Goal: Task Accomplishment & Management: Manage account settings

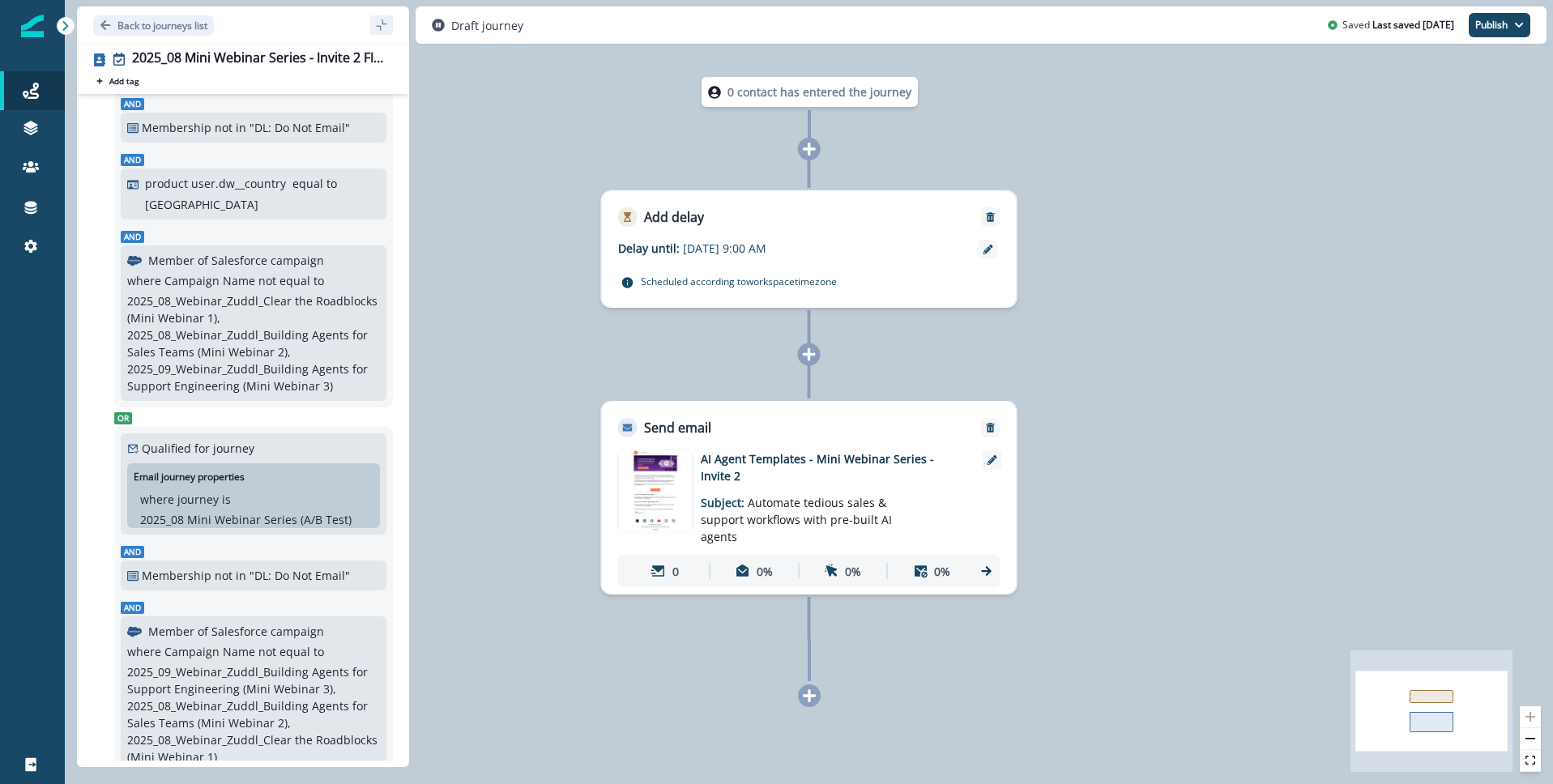
scroll to position [614, 0]
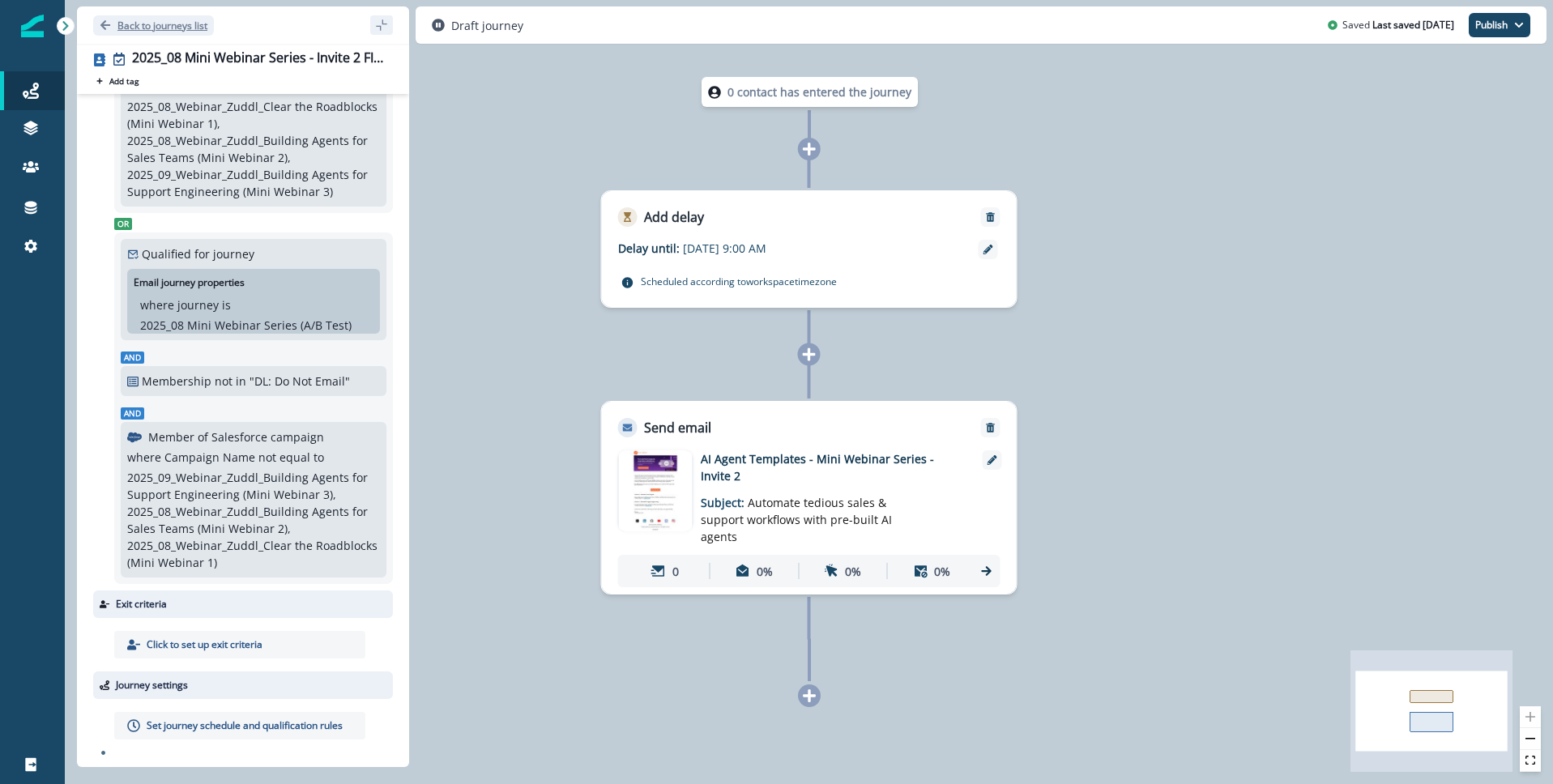
click at [152, 28] on p "Back to journeys list" at bounding box center [162, 25] width 90 height 14
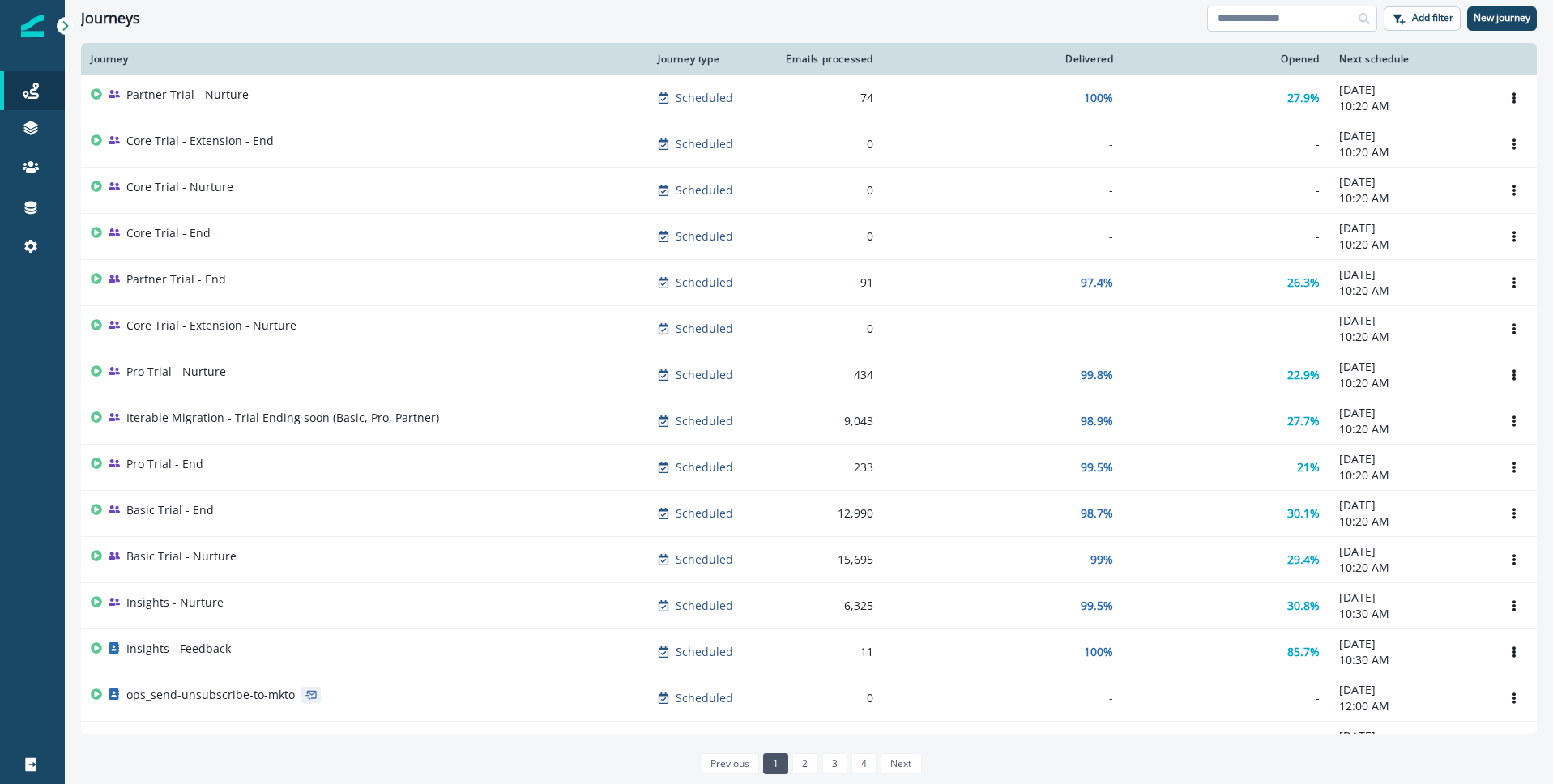
click at [1316, 18] on input at bounding box center [1292, 18] width 171 height 26
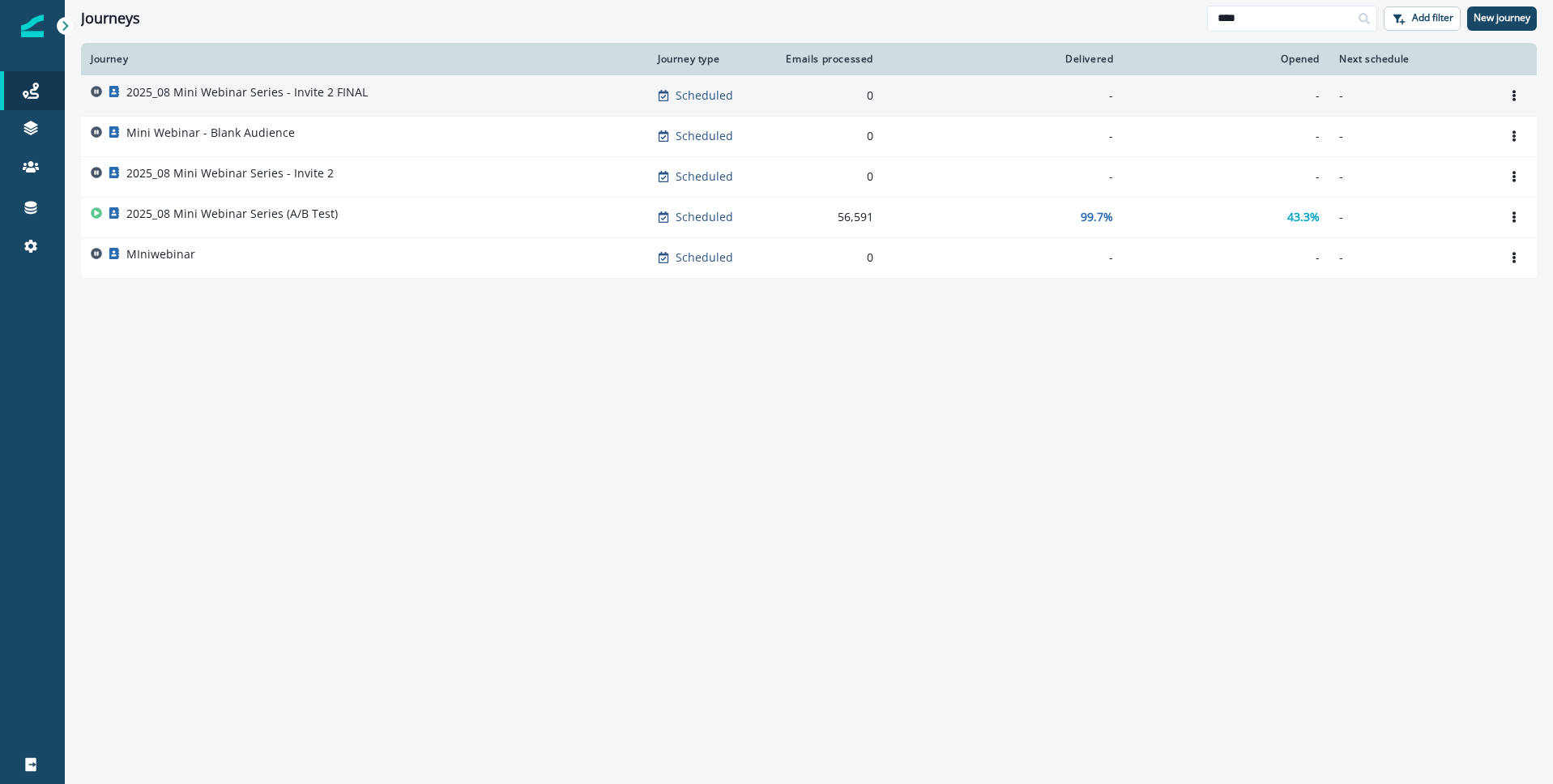
type input "****"
click at [189, 90] on p "2025_08 Mini Webinar Series - Invite 2 FINAL" at bounding box center [247, 92] width 241 height 17
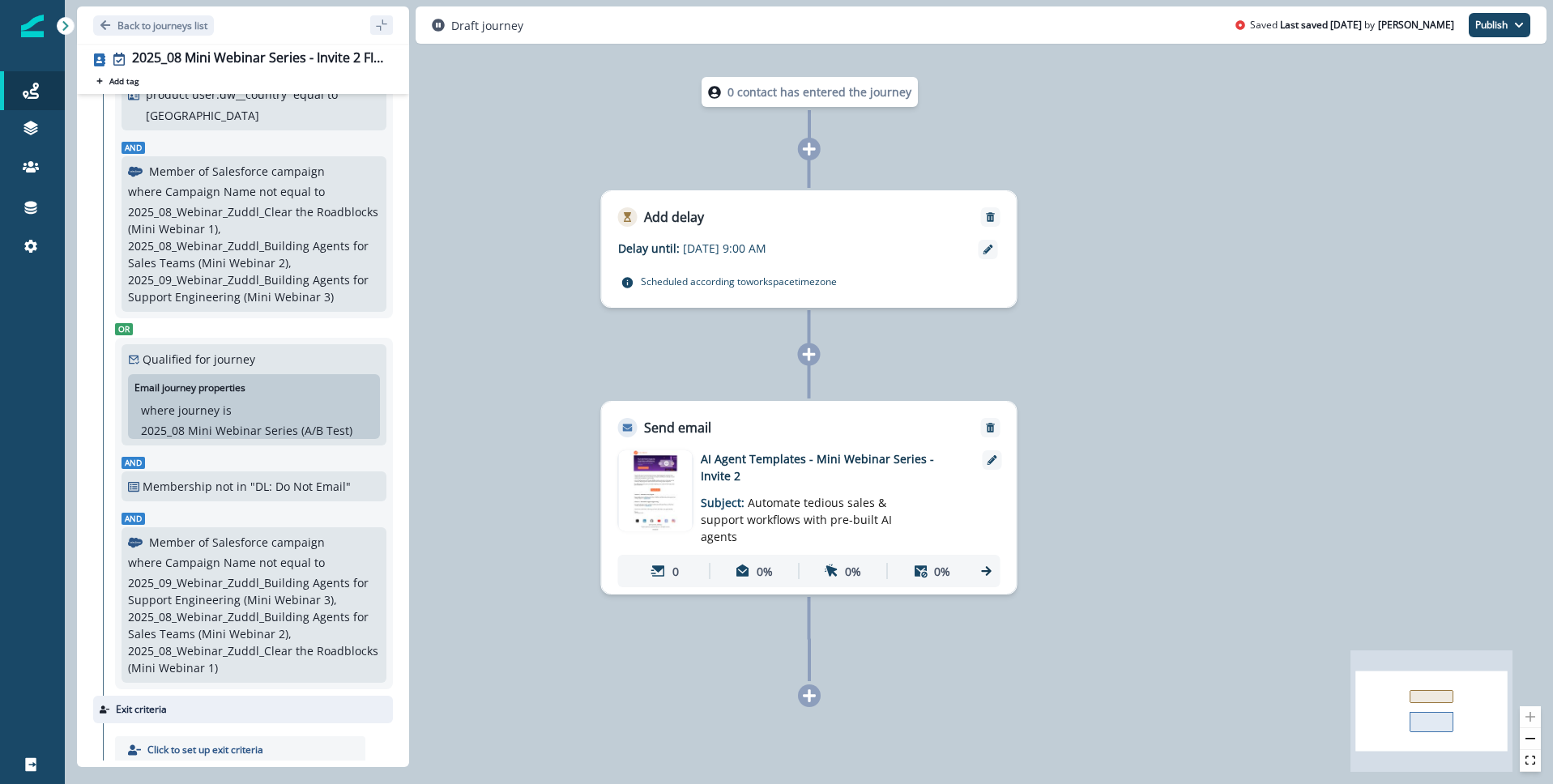
scroll to position [614, 0]
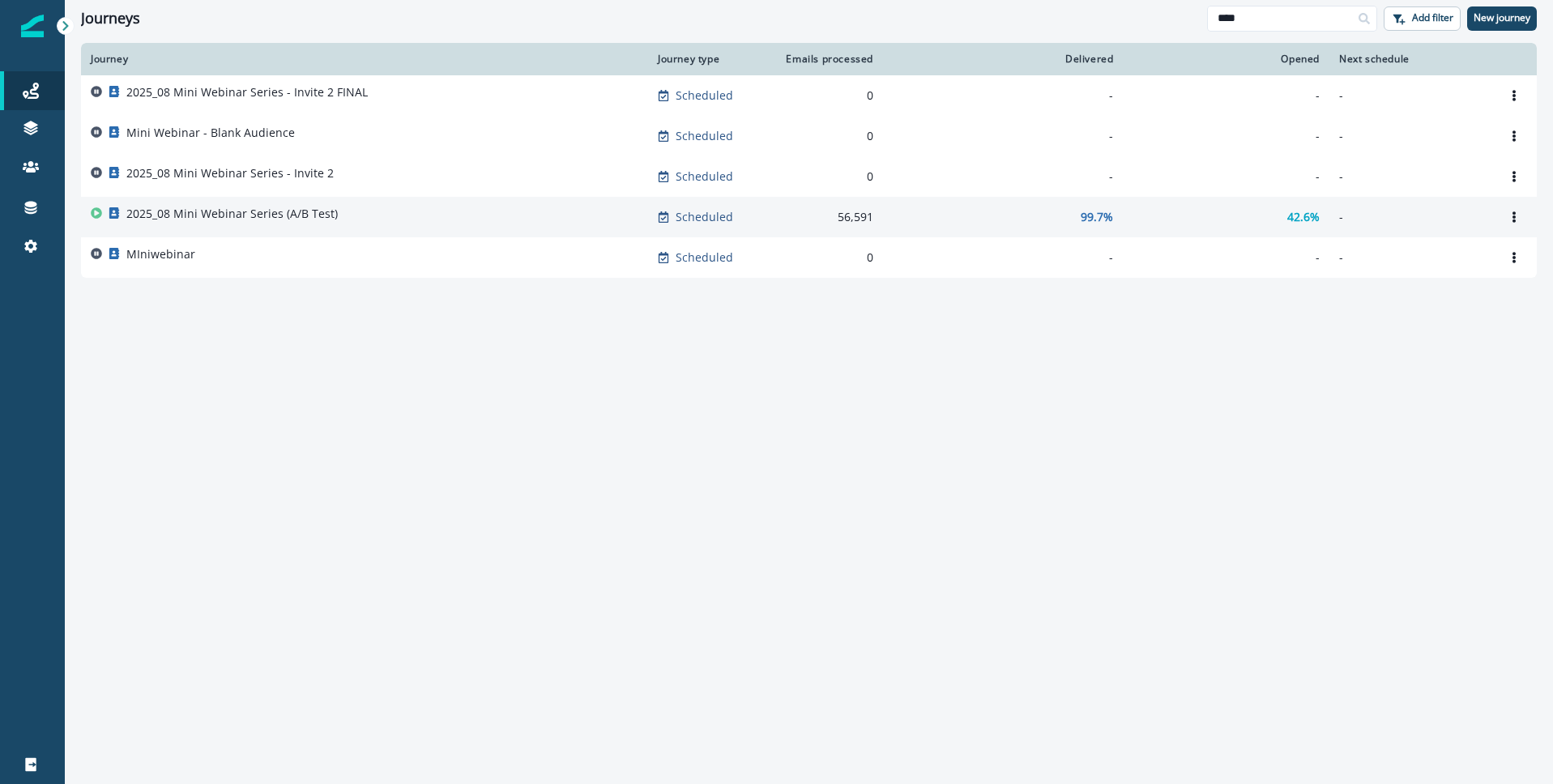
click at [200, 221] on p "2025_08 Mini Webinar Series (A/B Test)" at bounding box center [231, 214] width 211 height 17
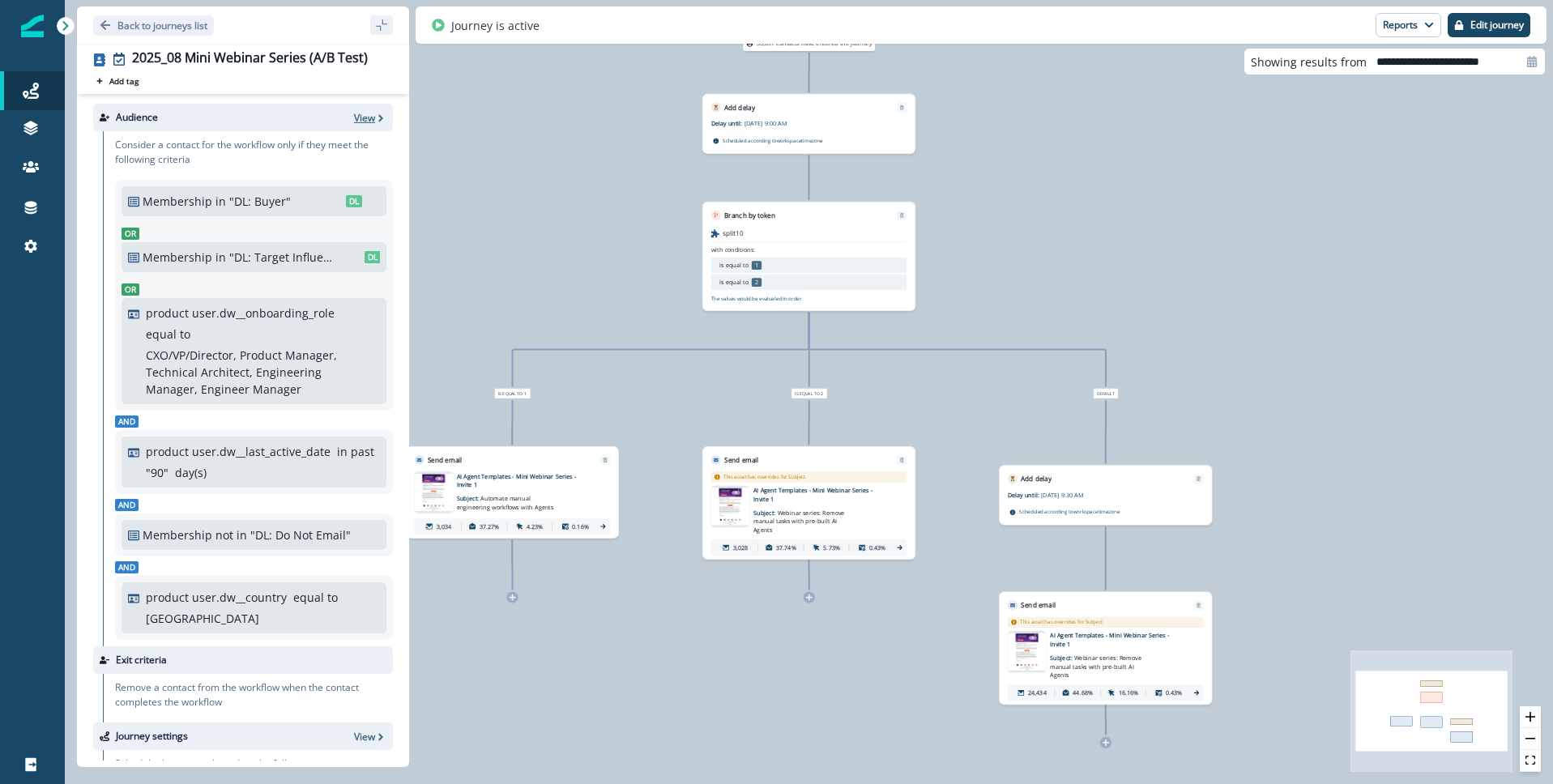
click at [377, 118] on icon "button" at bounding box center [381, 118] width 11 height 11
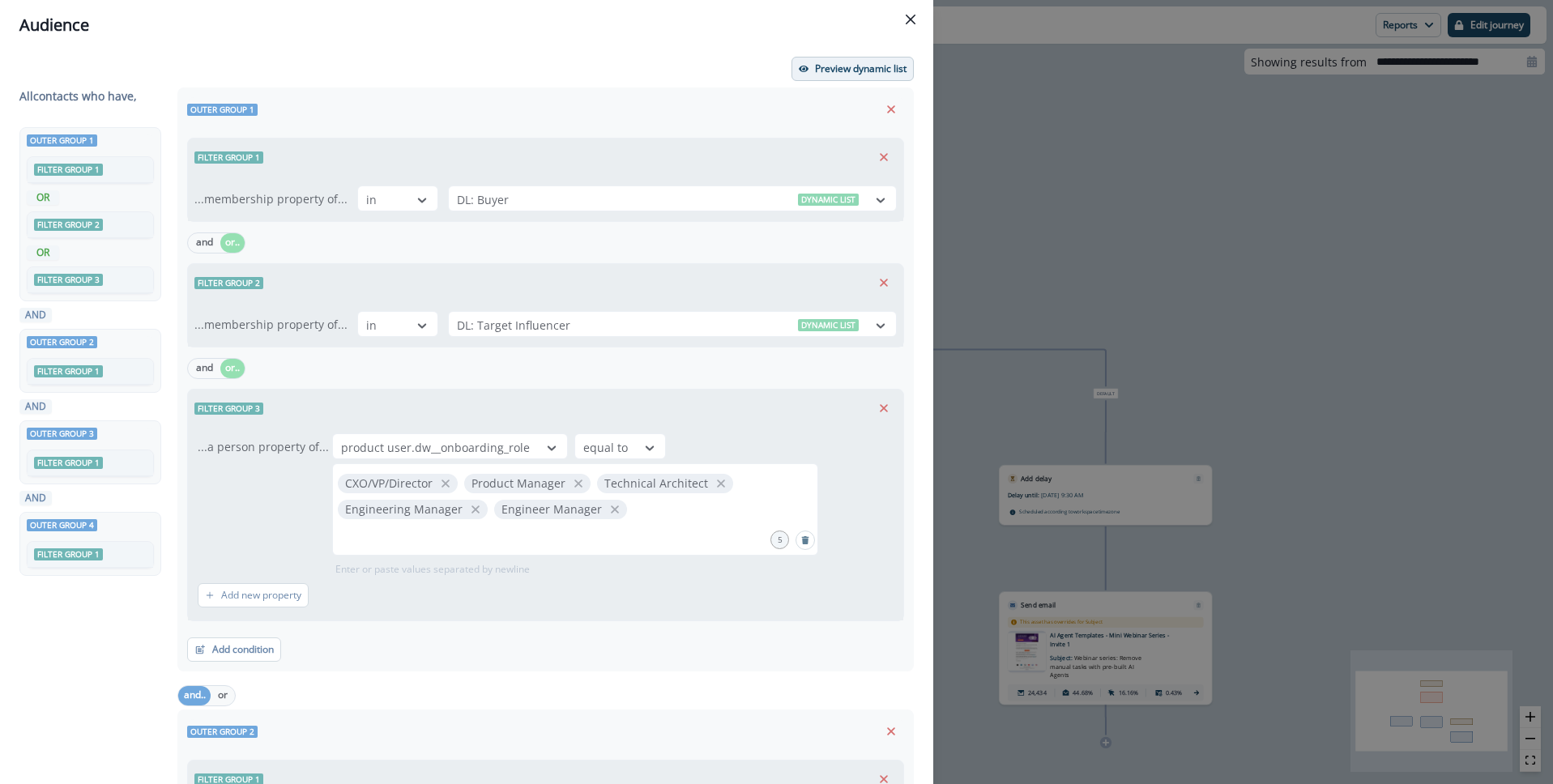
click at [847, 71] on p "Preview dynamic list" at bounding box center [860, 69] width 91 height 11
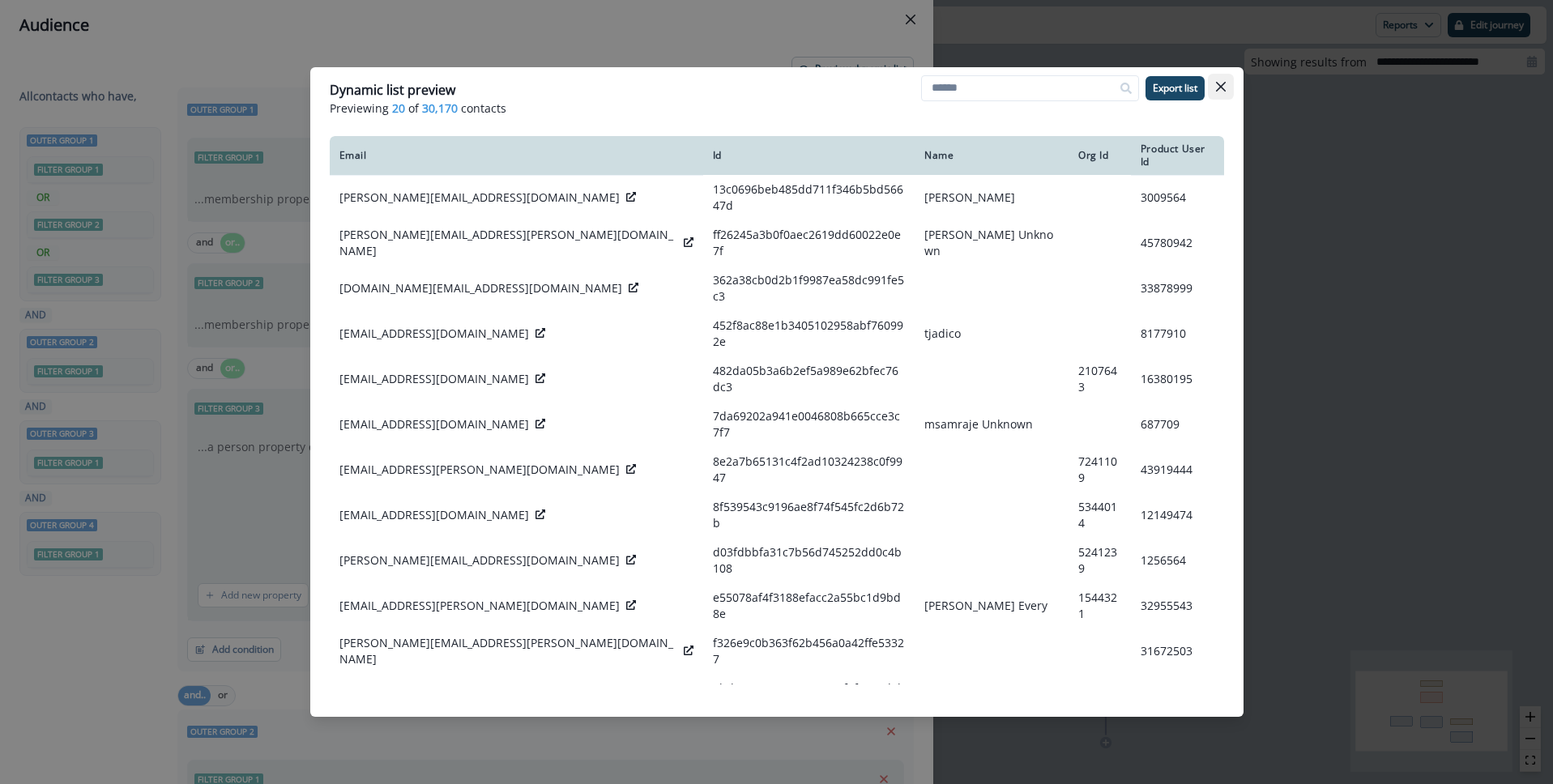
click at [1221, 91] on button "Close" at bounding box center [1221, 87] width 26 height 26
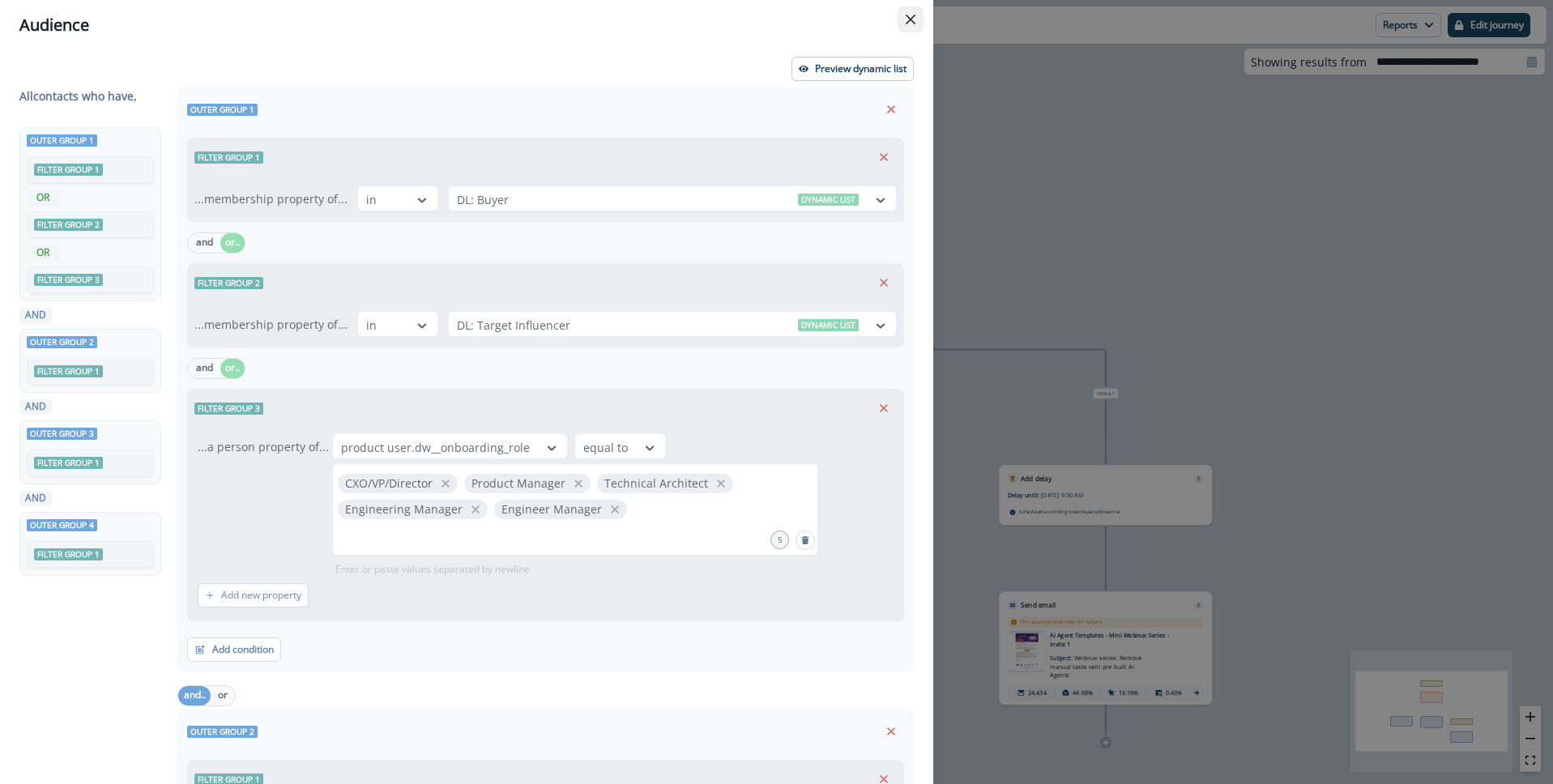
click at [908, 20] on icon "Close" at bounding box center [911, 19] width 10 height 10
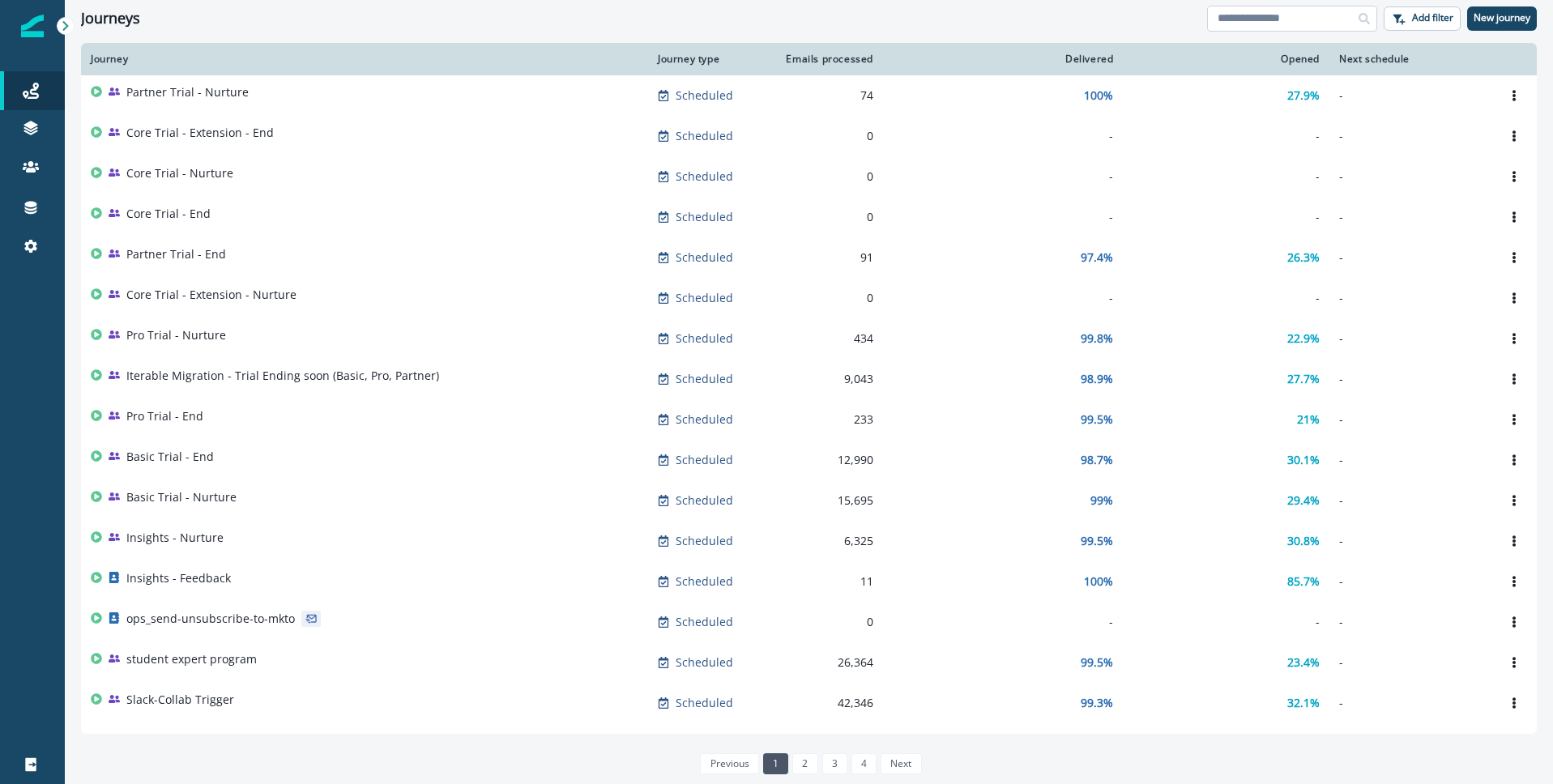
click at [1292, 29] on input at bounding box center [1292, 18] width 171 height 26
type input "***"
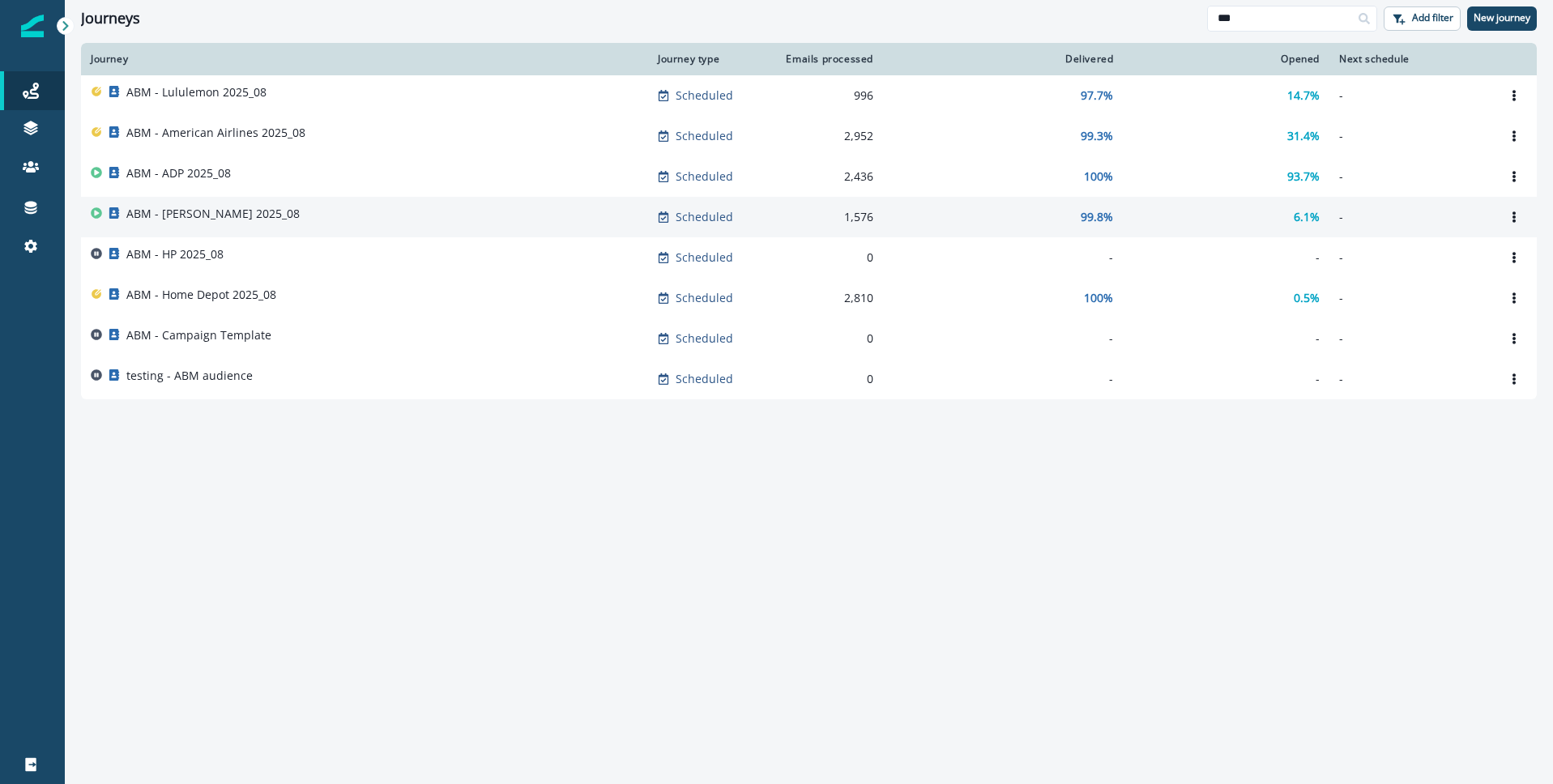
click at [197, 213] on p "ABM - Koch 2025_08" at bounding box center [213, 214] width 173 height 17
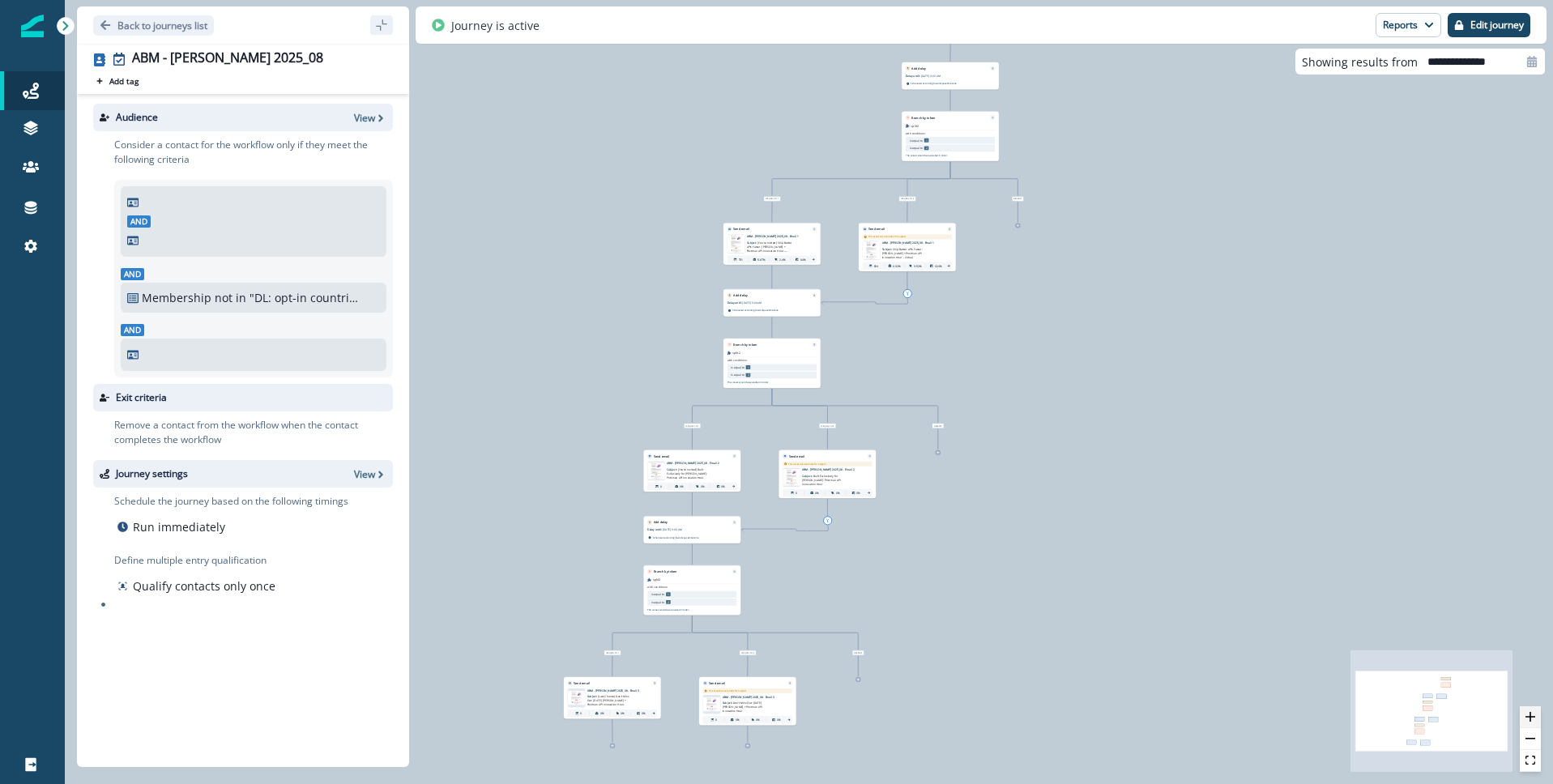
click at [1532, 720] on icon "zoom in" at bounding box center [1530, 717] width 10 height 10
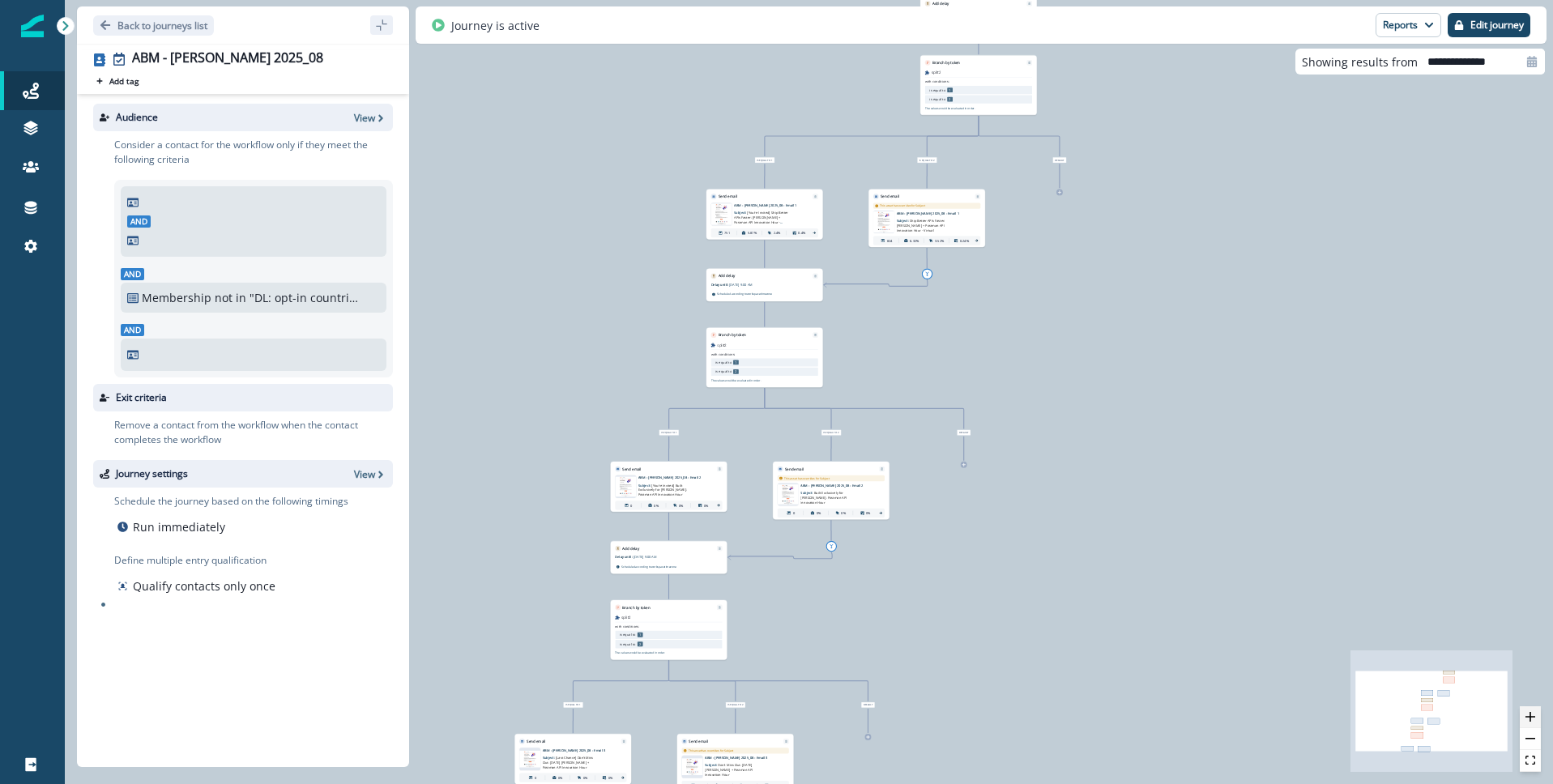
click at [1532, 720] on icon "zoom in" at bounding box center [1530, 717] width 10 height 10
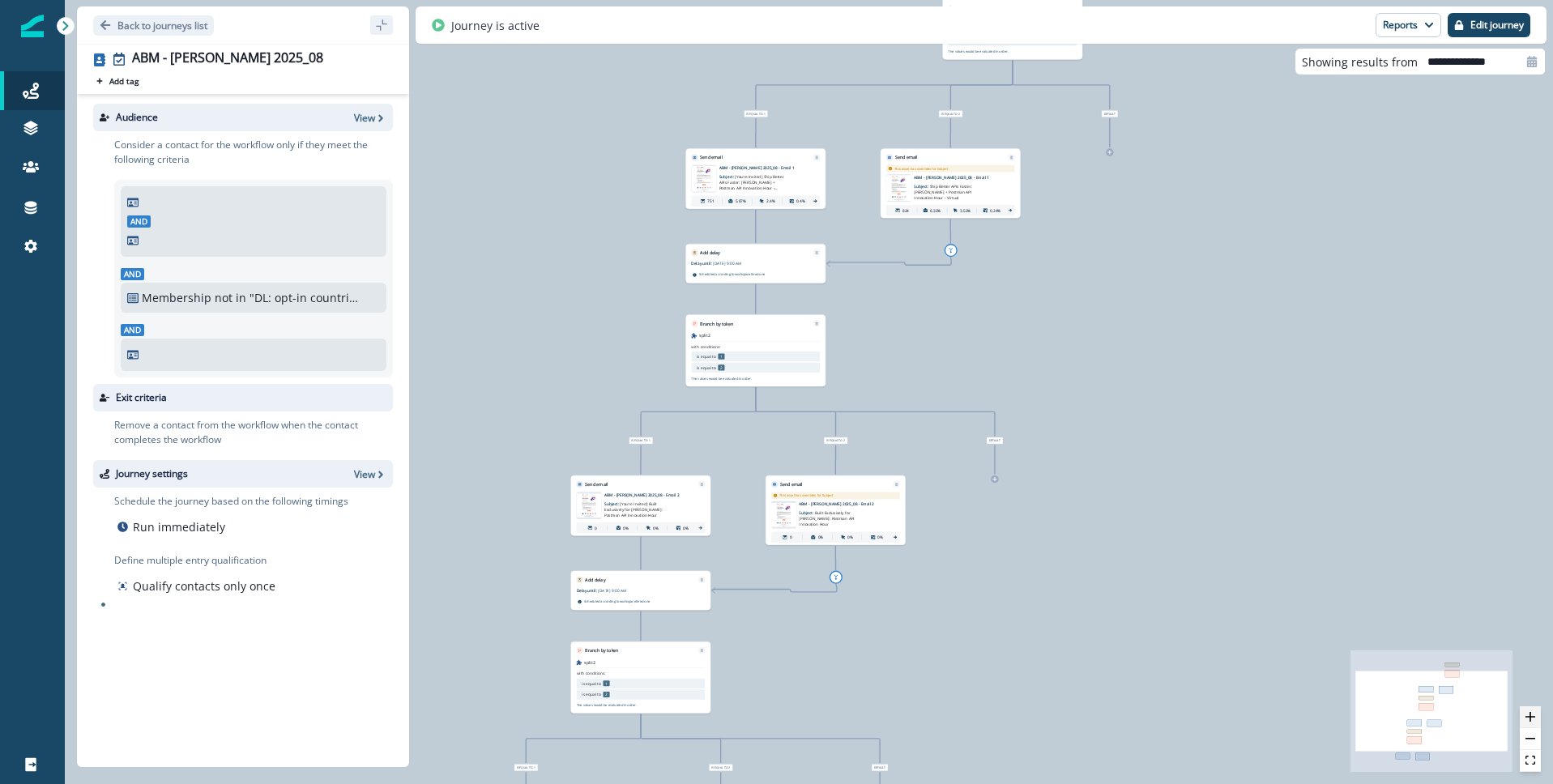
click at [1532, 720] on icon "zoom in" at bounding box center [1530, 717] width 10 height 10
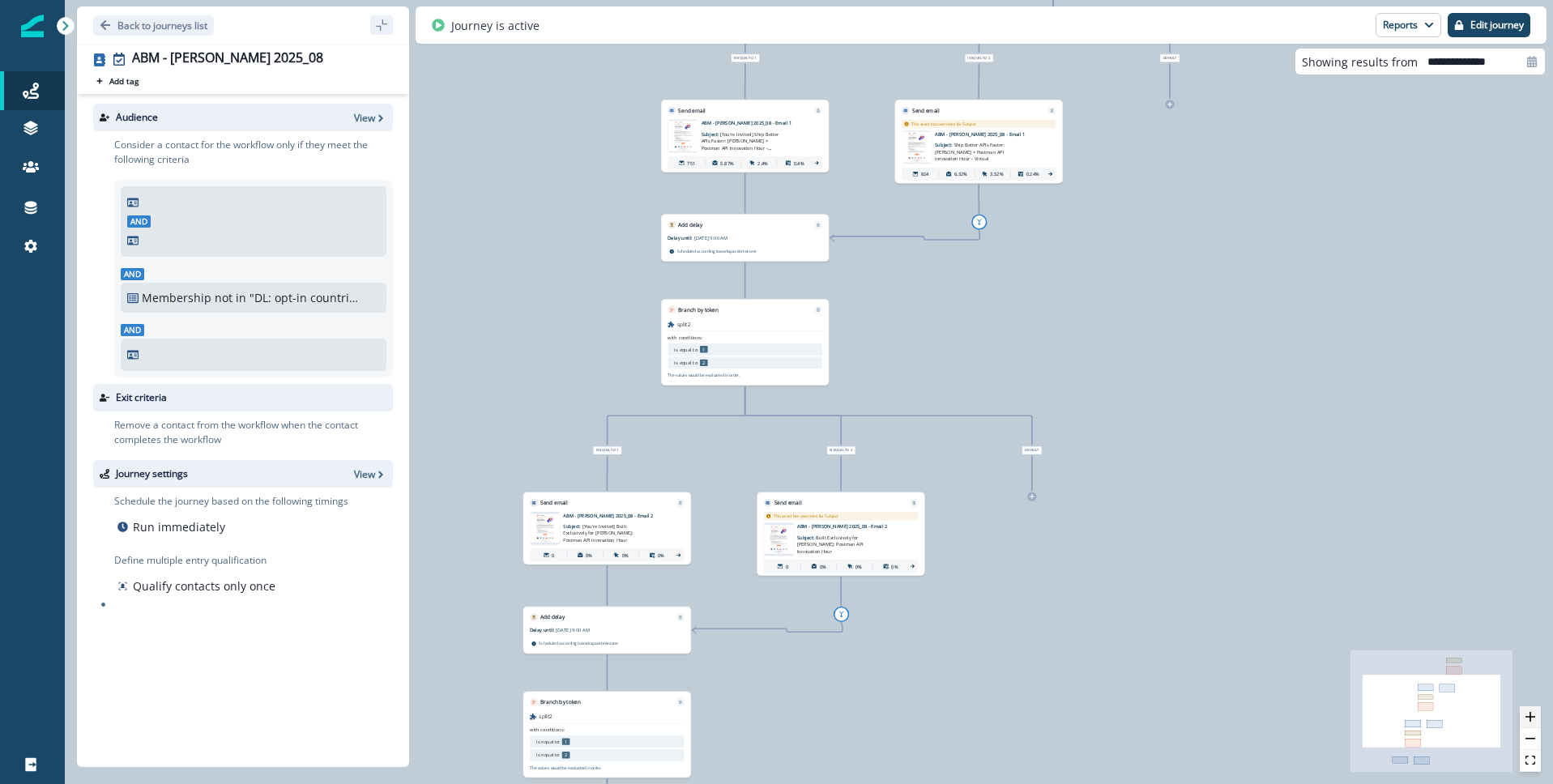
click at [1532, 720] on icon "zoom in" at bounding box center [1530, 717] width 10 height 10
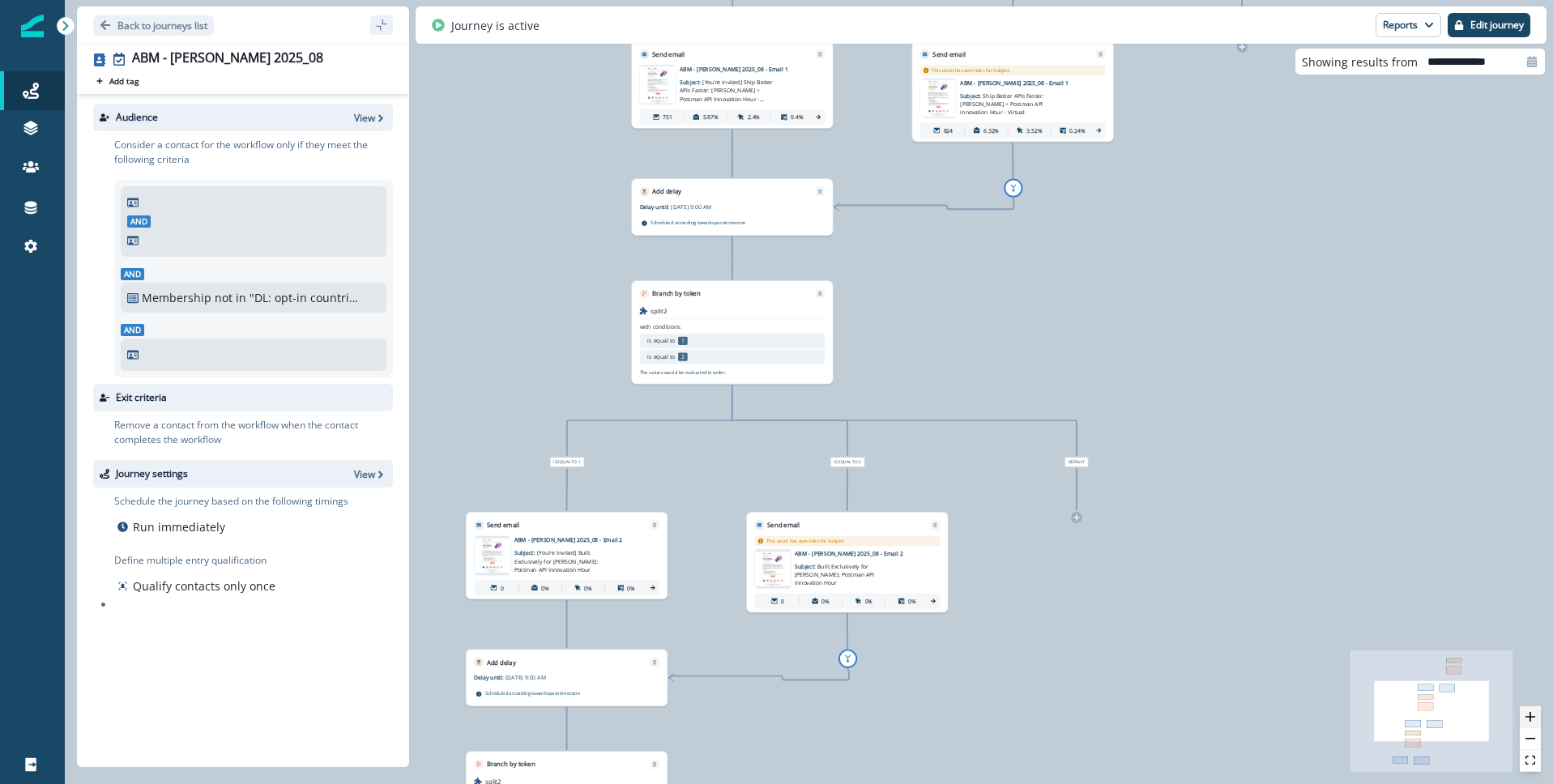
click at [1532, 720] on icon "zoom in" at bounding box center [1530, 717] width 10 height 10
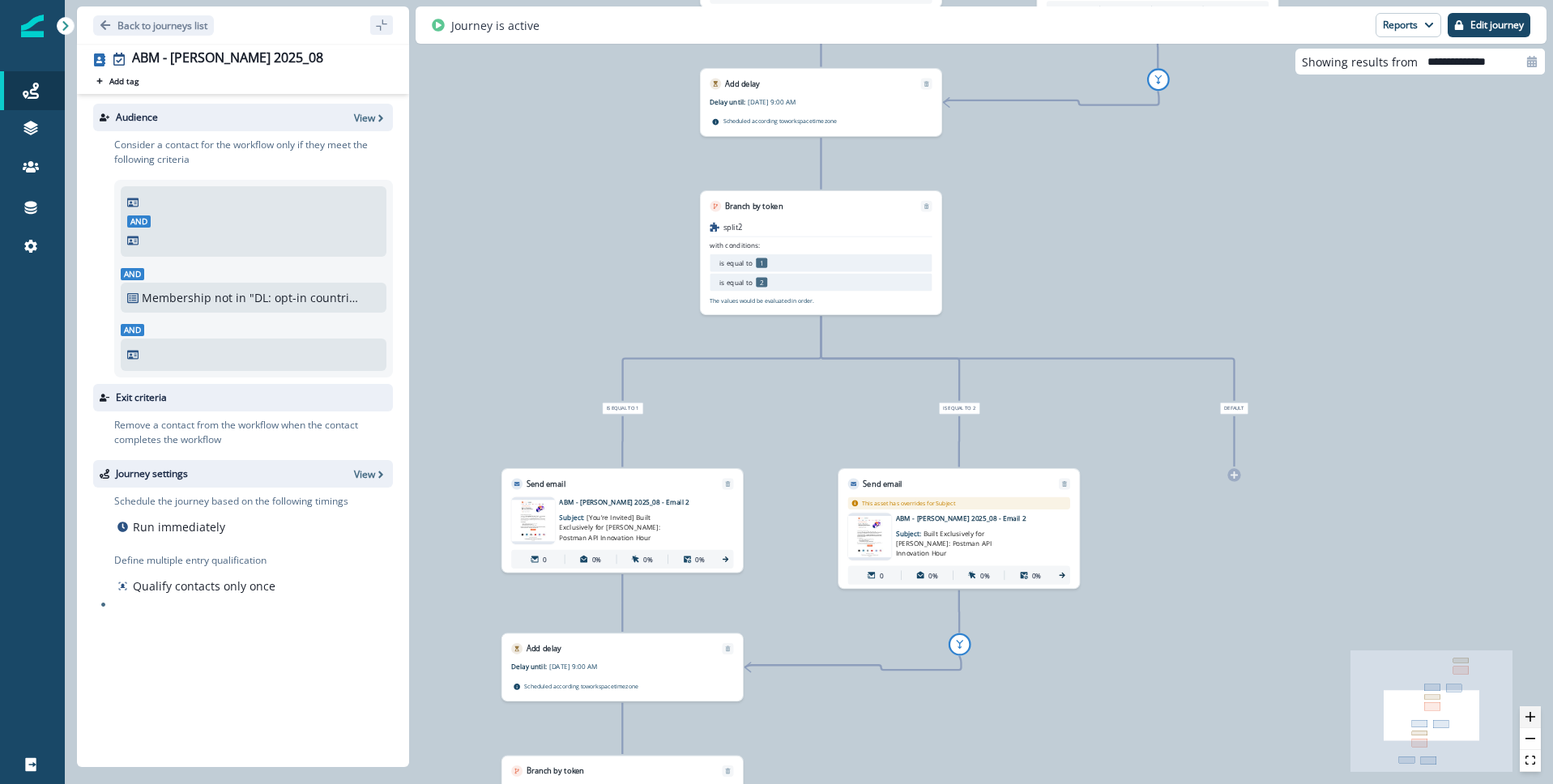
click at [1529, 716] on icon "zoom in" at bounding box center [1530, 717] width 10 height 10
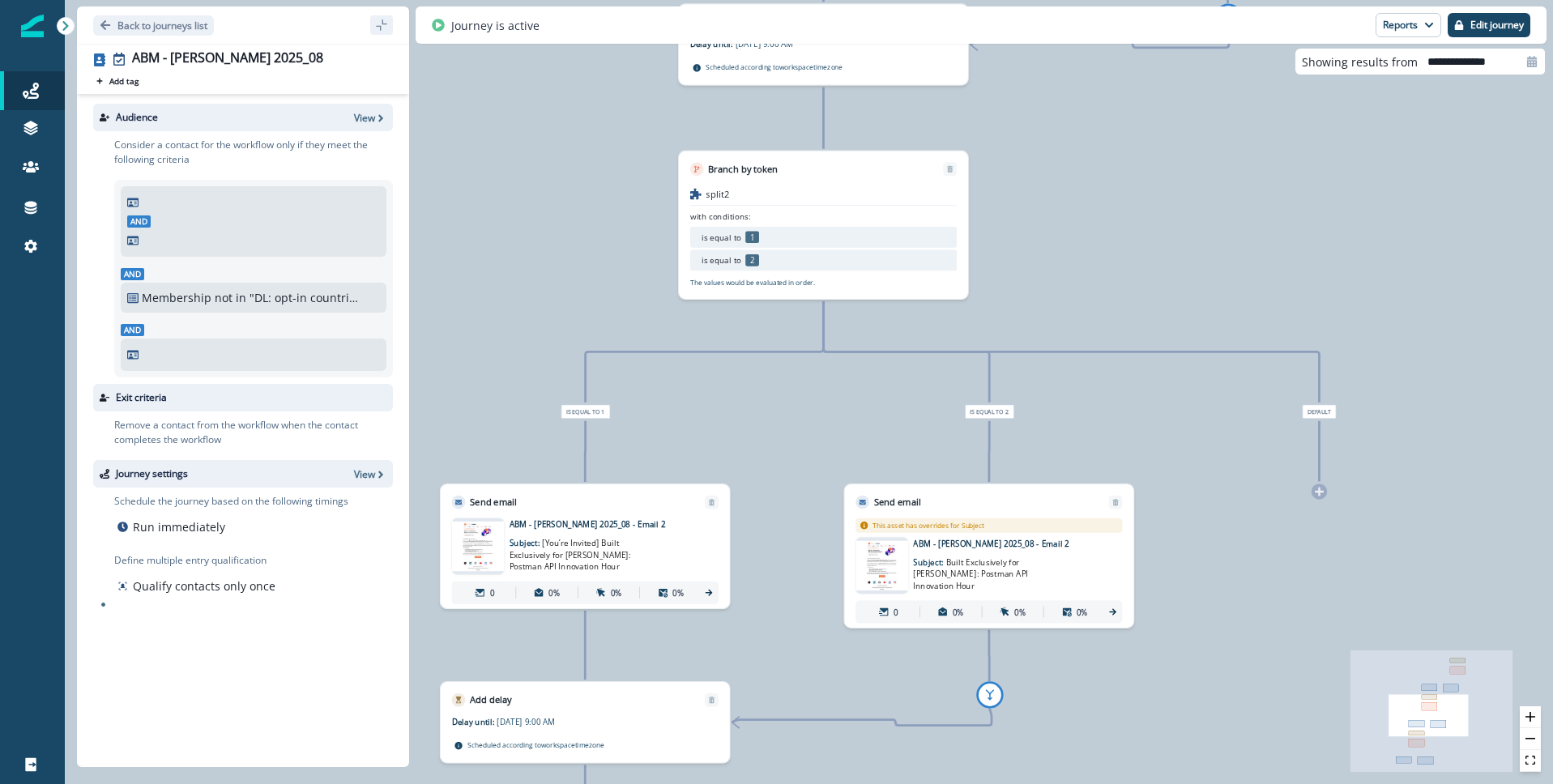
click at [488, 528] on img at bounding box center [477, 546] width 53 height 50
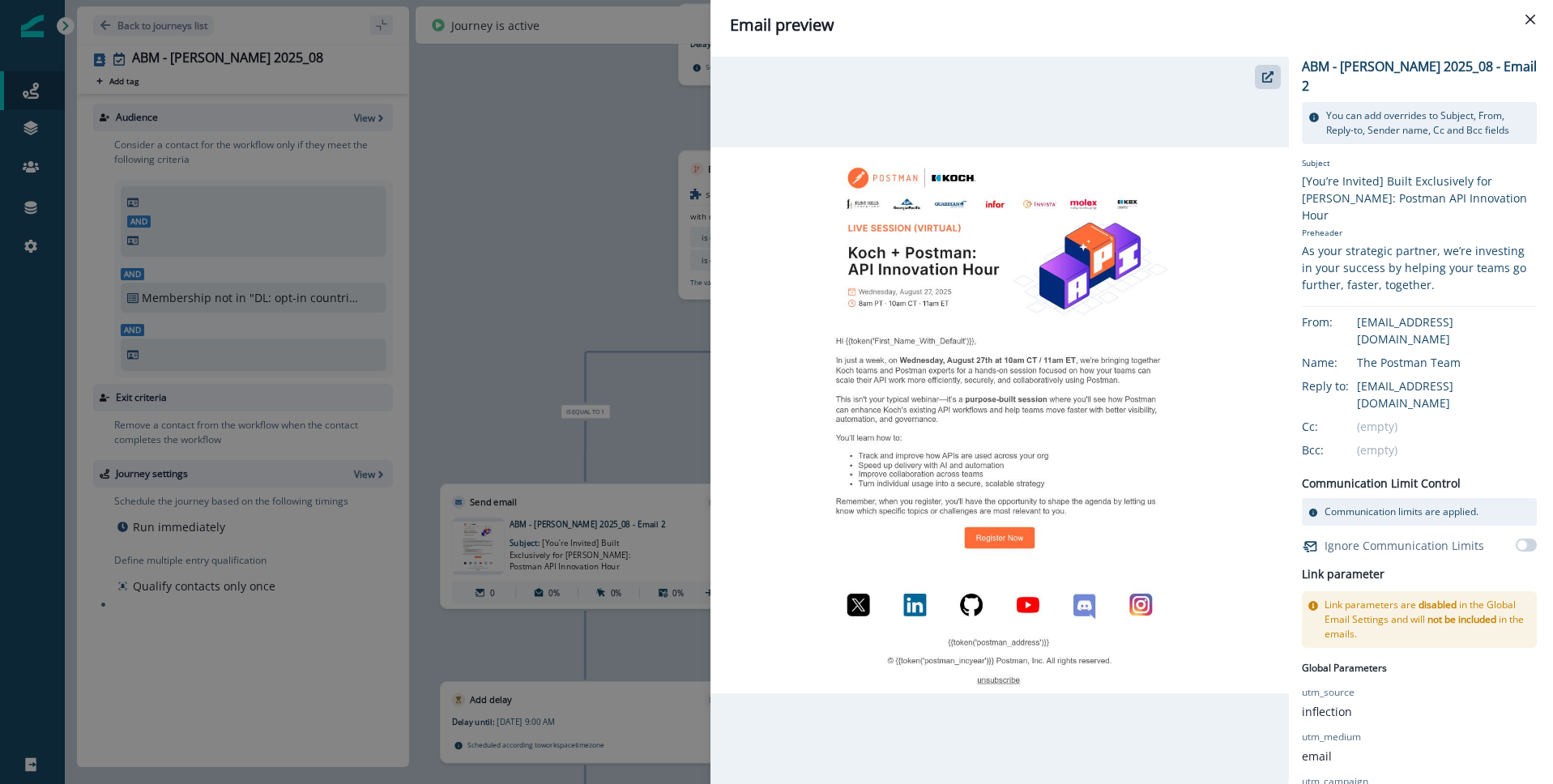
click at [1029, 250] on img at bounding box center [1000, 420] width 579 height 546
click at [1533, 17] on icon "Close" at bounding box center [1530, 19] width 10 height 10
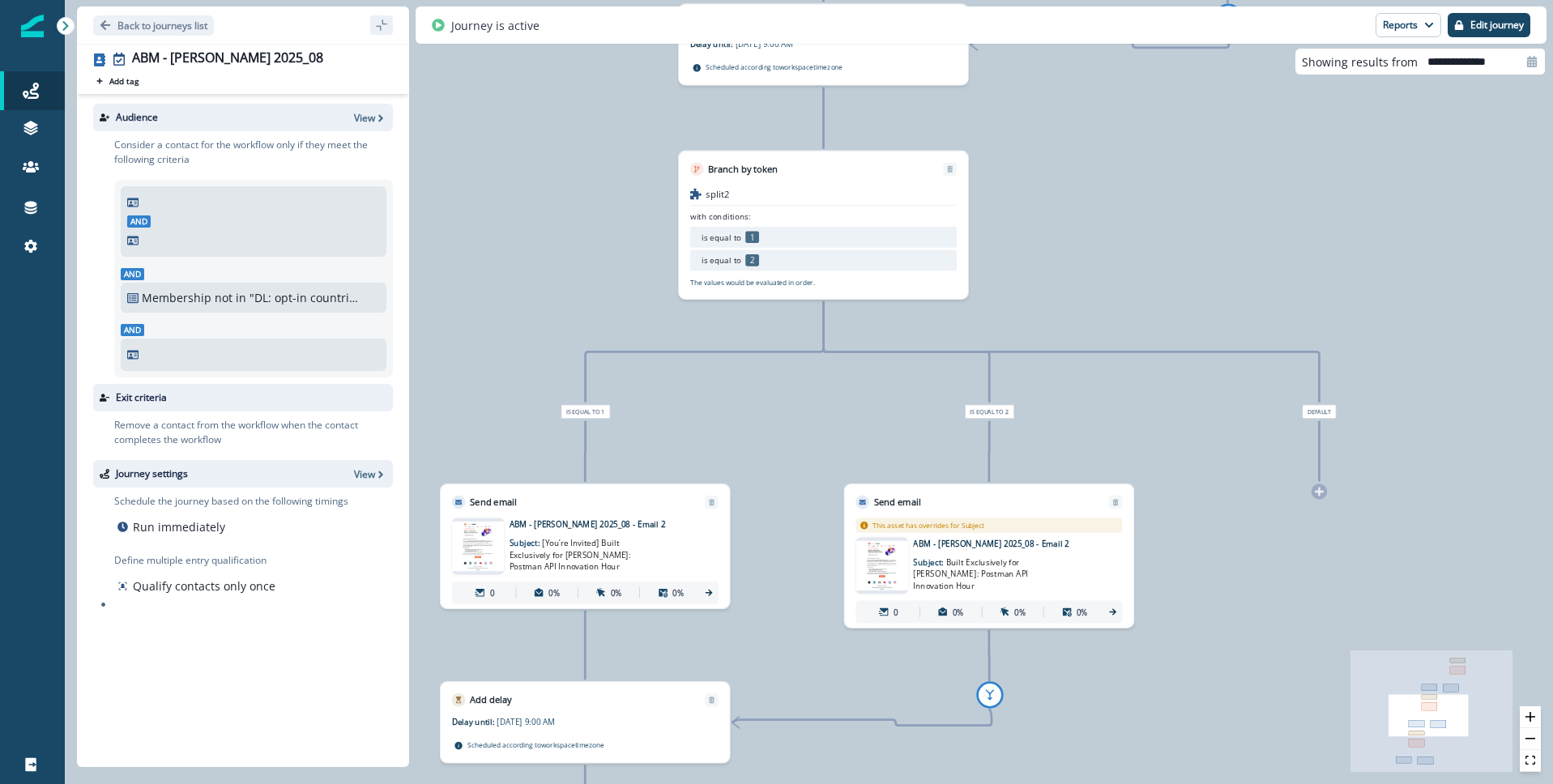
click at [972, 560] on span "Built Exclusively for Koch: Postman API Innovation Hour" at bounding box center [971, 574] width 115 height 35
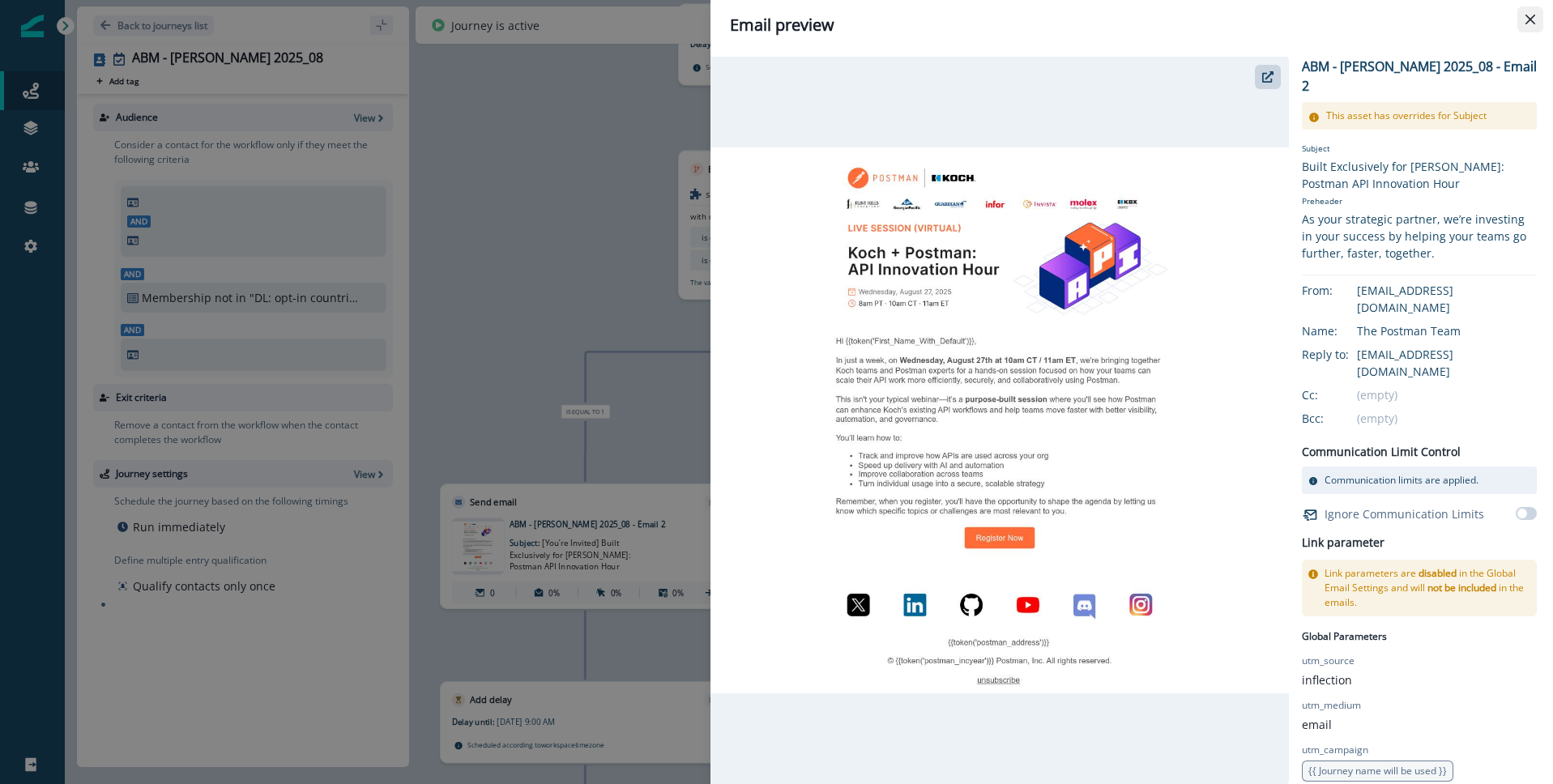
click at [1528, 19] on icon "Close" at bounding box center [1530, 19] width 10 height 10
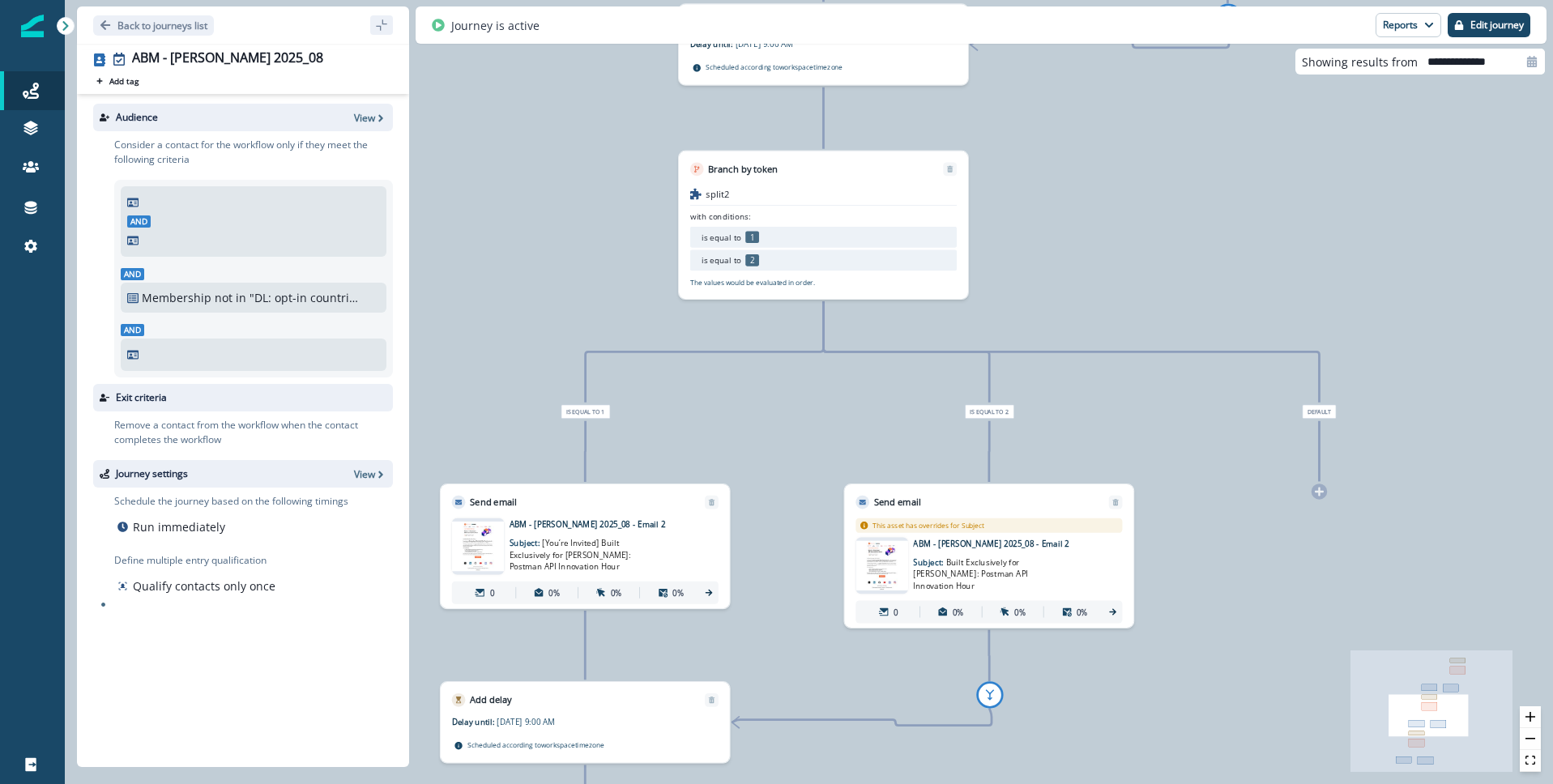
click at [932, 566] on p "Subject: Built Exclusively for Koch: Postman API Innovation Hour" at bounding box center [983, 570] width 141 height 42
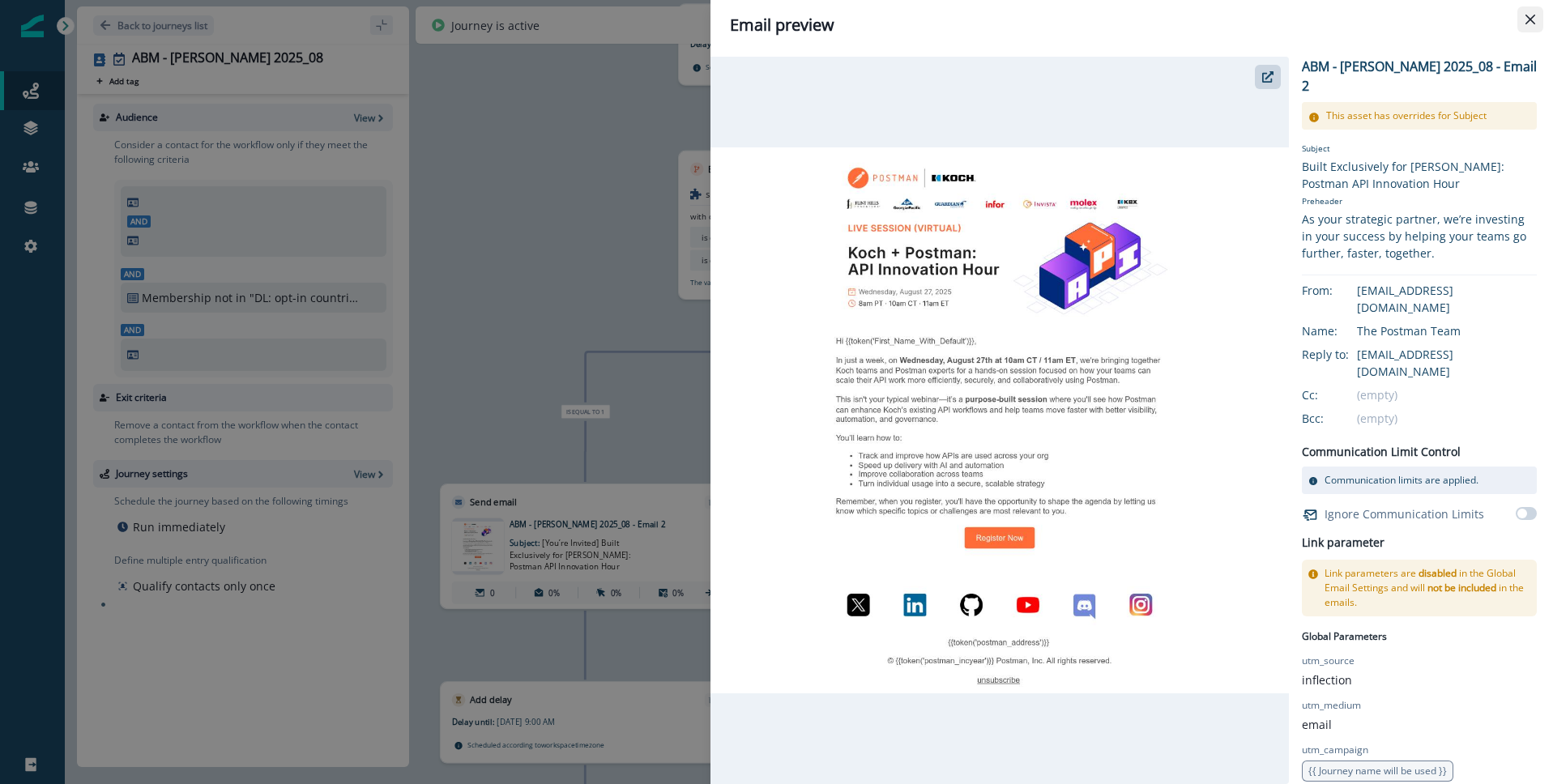
click at [1533, 23] on icon "Close" at bounding box center [1530, 19] width 10 height 10
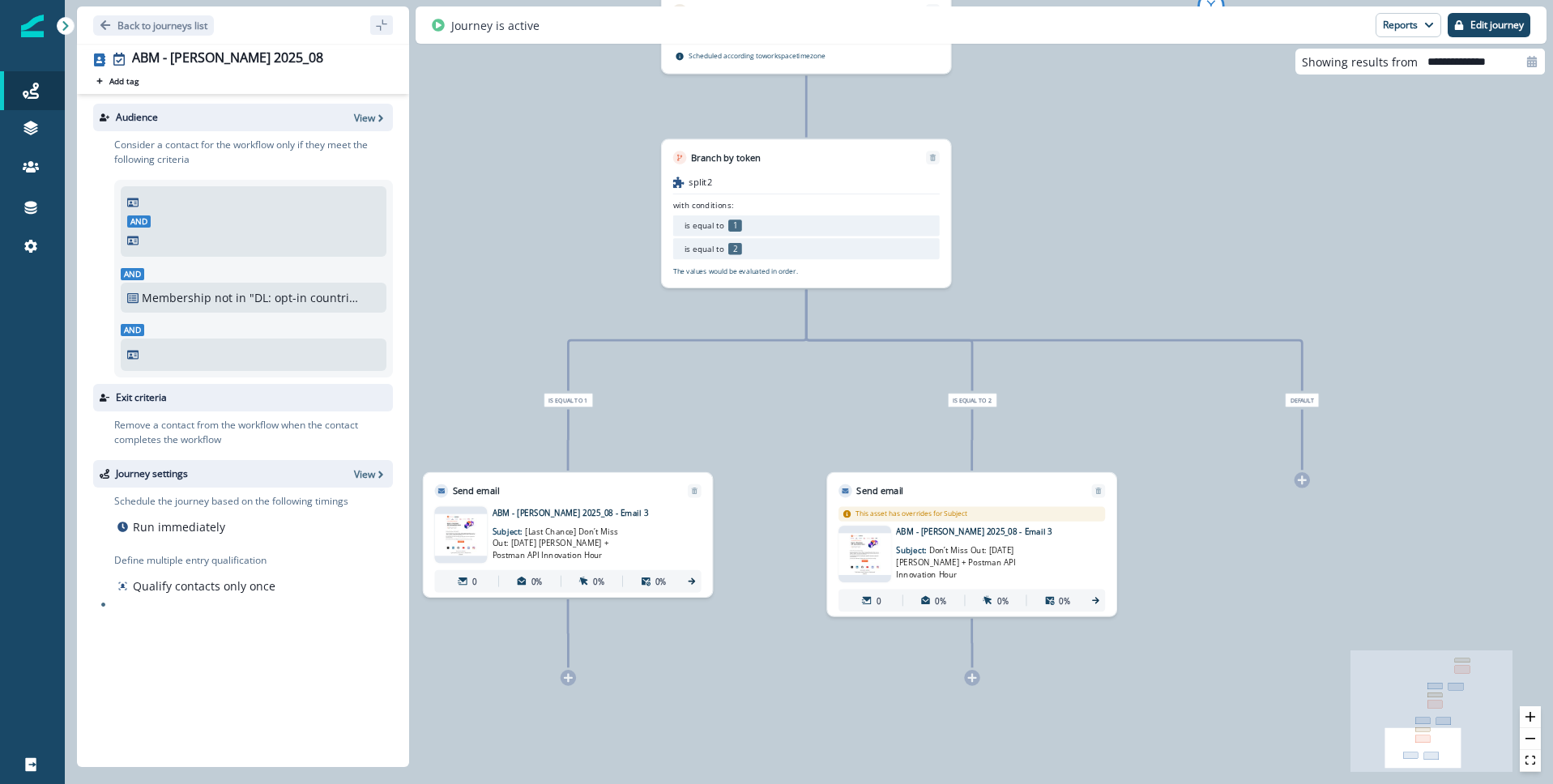
click at [565, 532] on span "[Last Chance] Don’t Miss Out: Tomorrow’s Koch + Postman API Innovation Hour" at bounding box center [555, 543] width 125 height 35
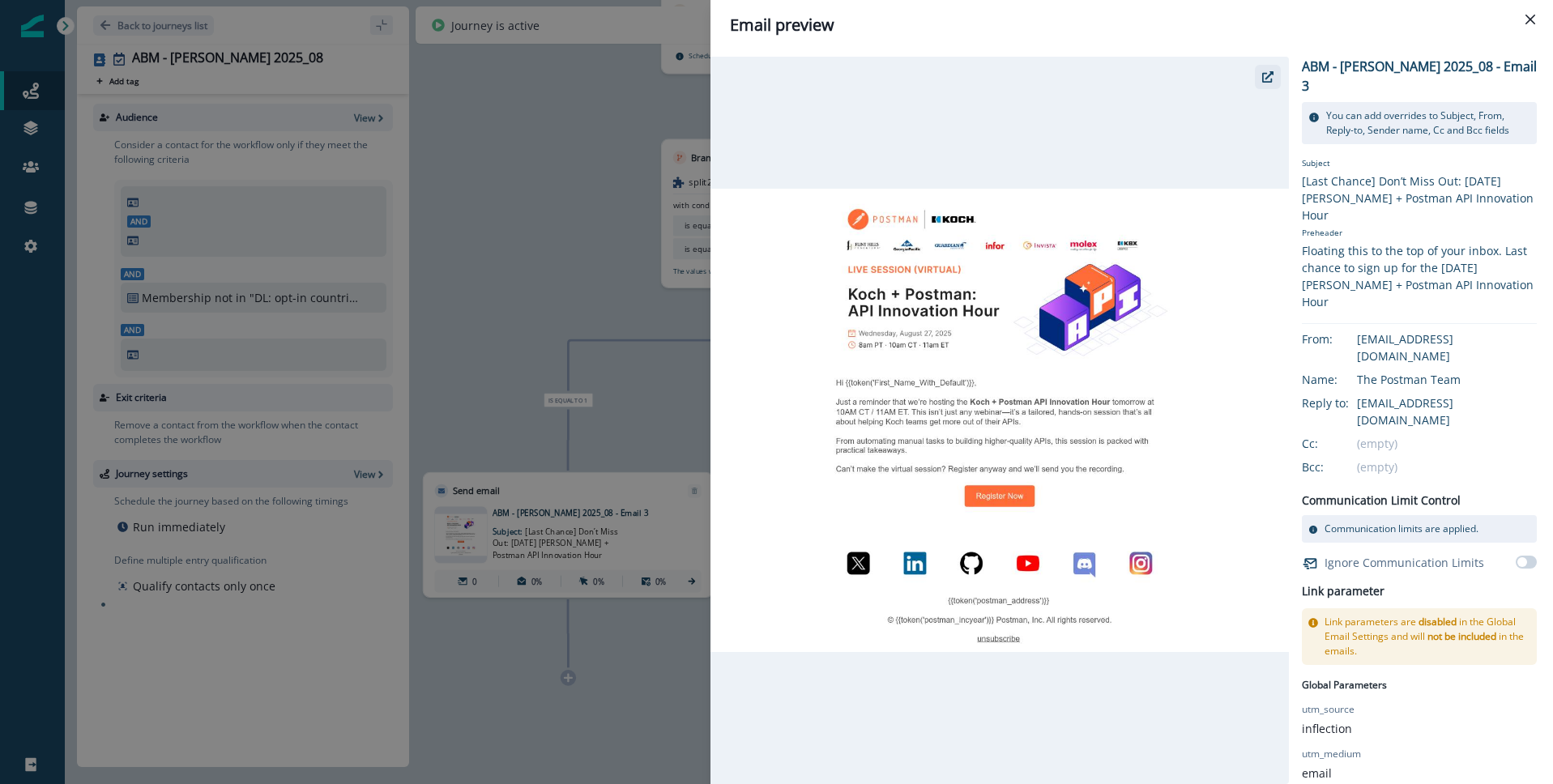
click at [1275, 79] on button "button" at bounding box center [1268, 76] width 26 height 24
click at [1535, 18] on button "Close" at bounding box center [1530, 19] width 26 height 26
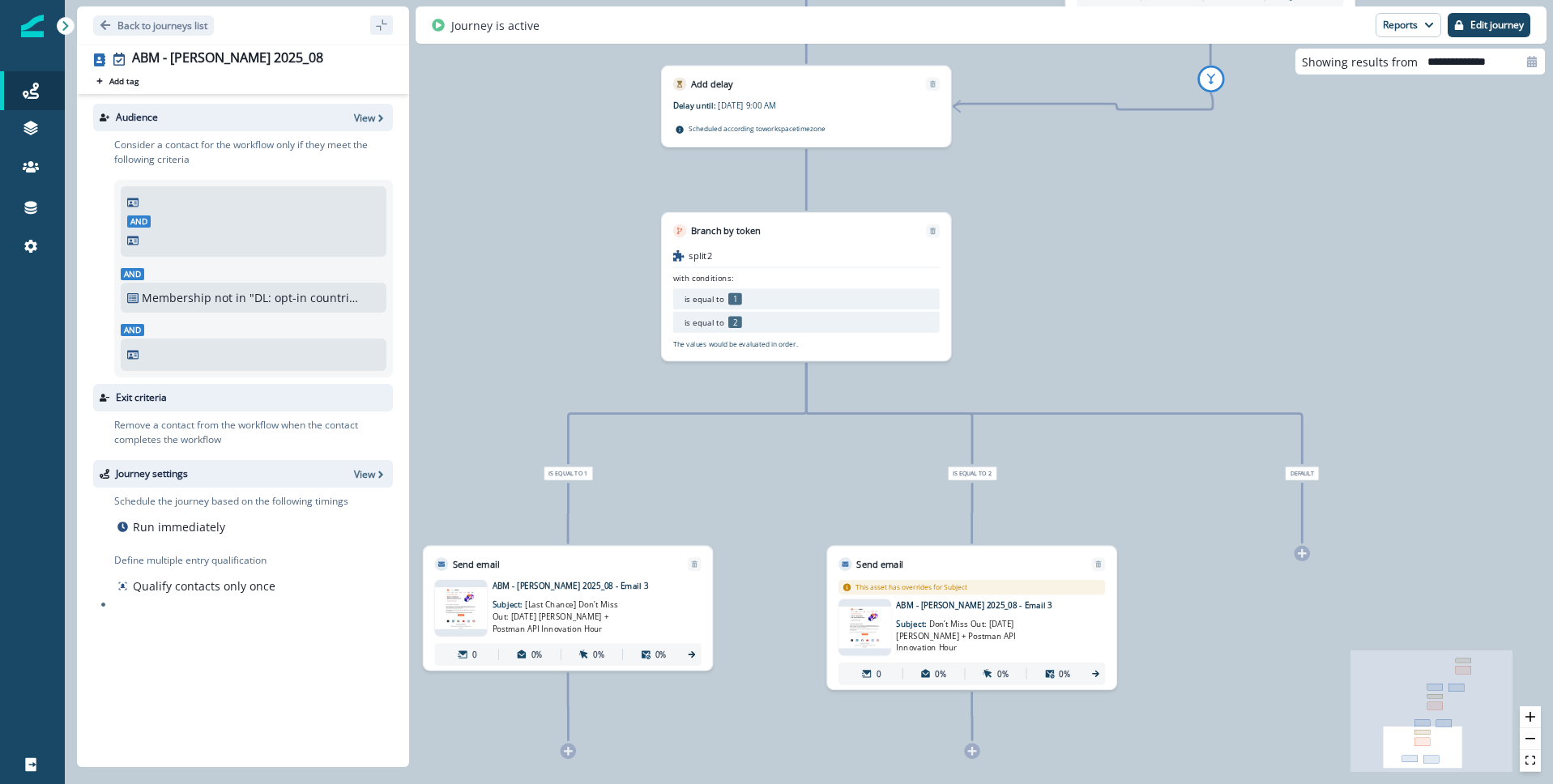
click at [461, 608] on img at bounding box center [460, 608] width 53 height 42
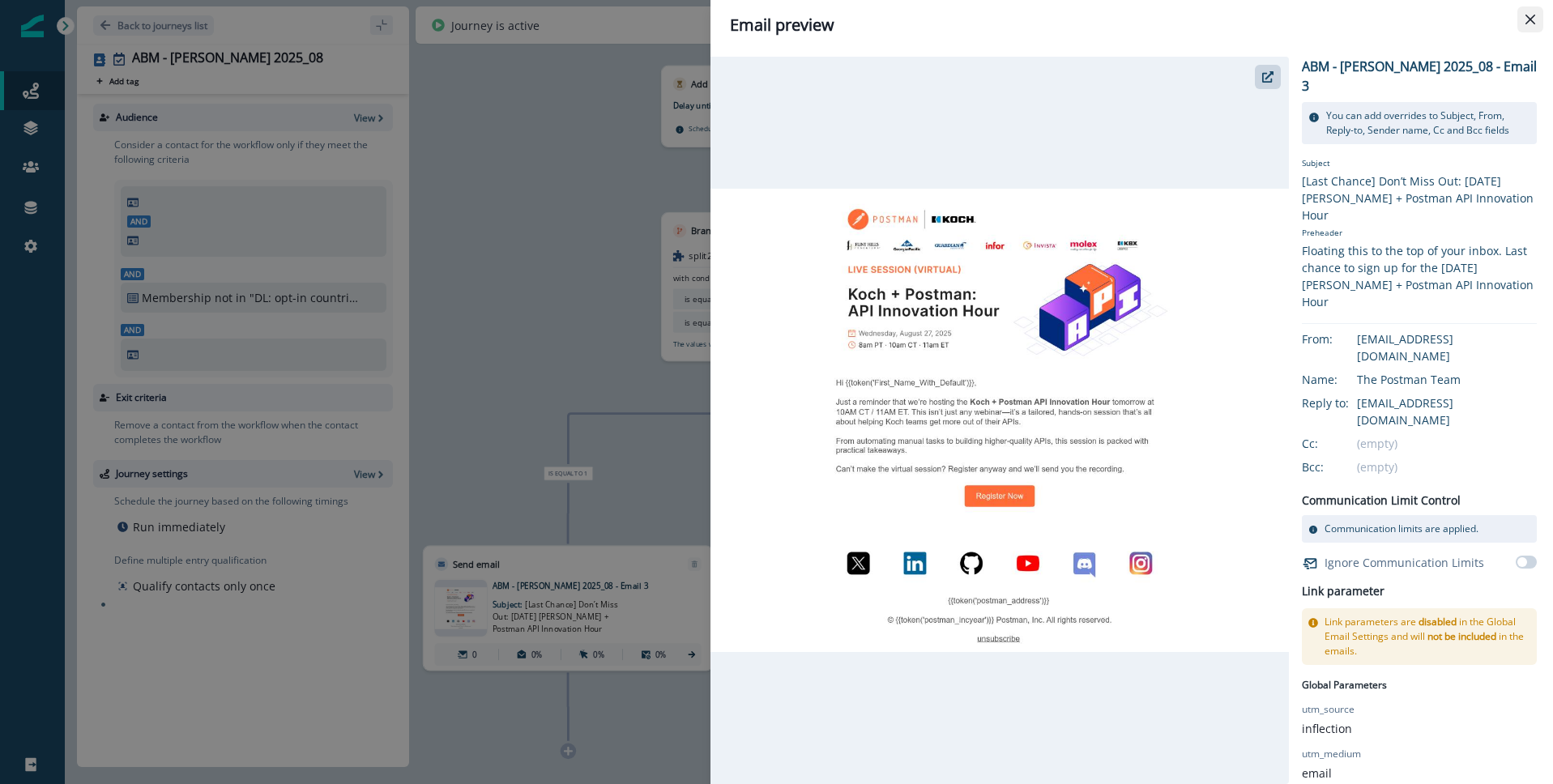
click at [1527, 18] on icon "Close" at bounding box center [1530, 19] width 10 height 10
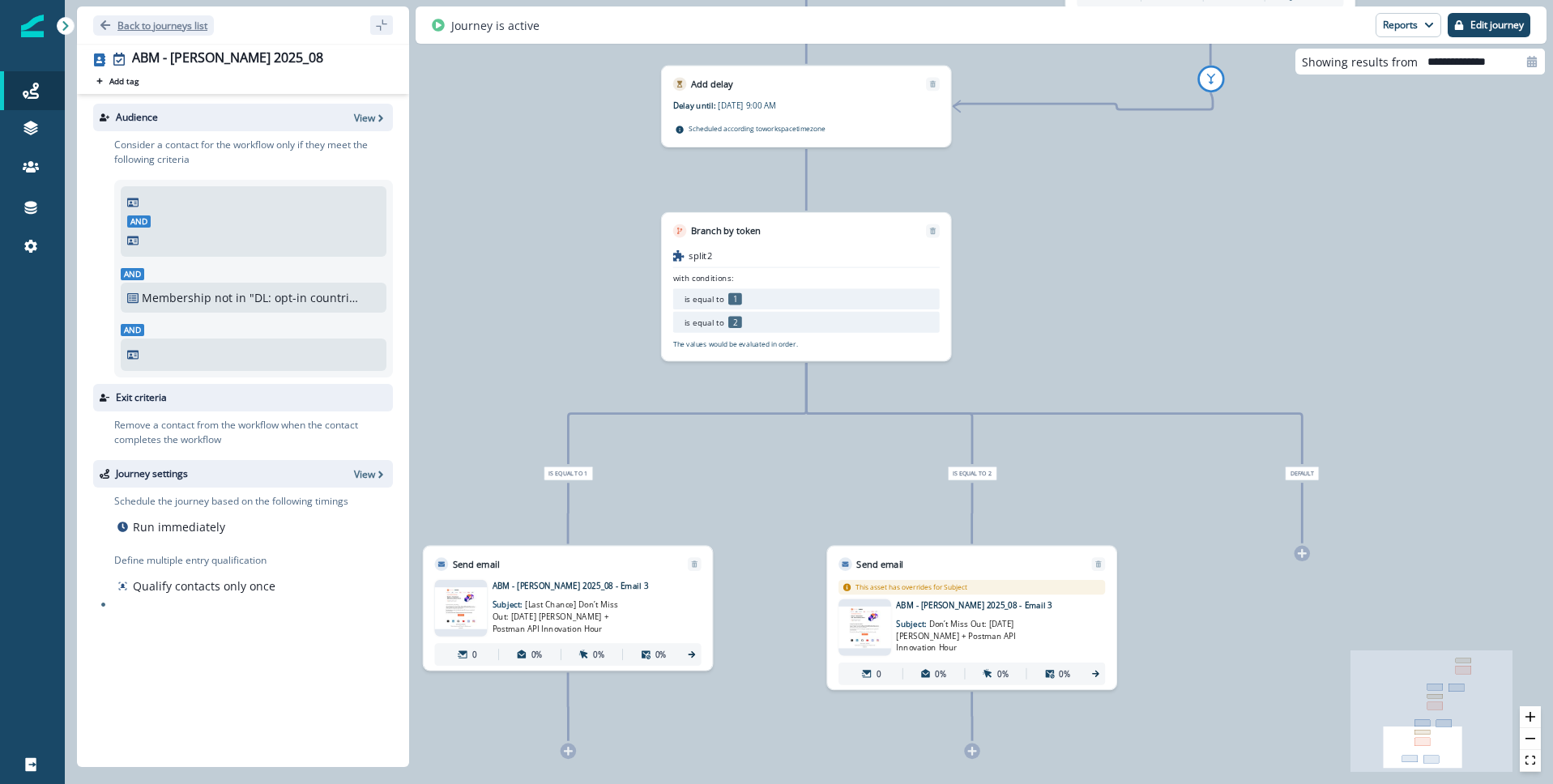
click at [102, 26] on icon "Go back" at bounding box center [105, 25] width 10 height 10
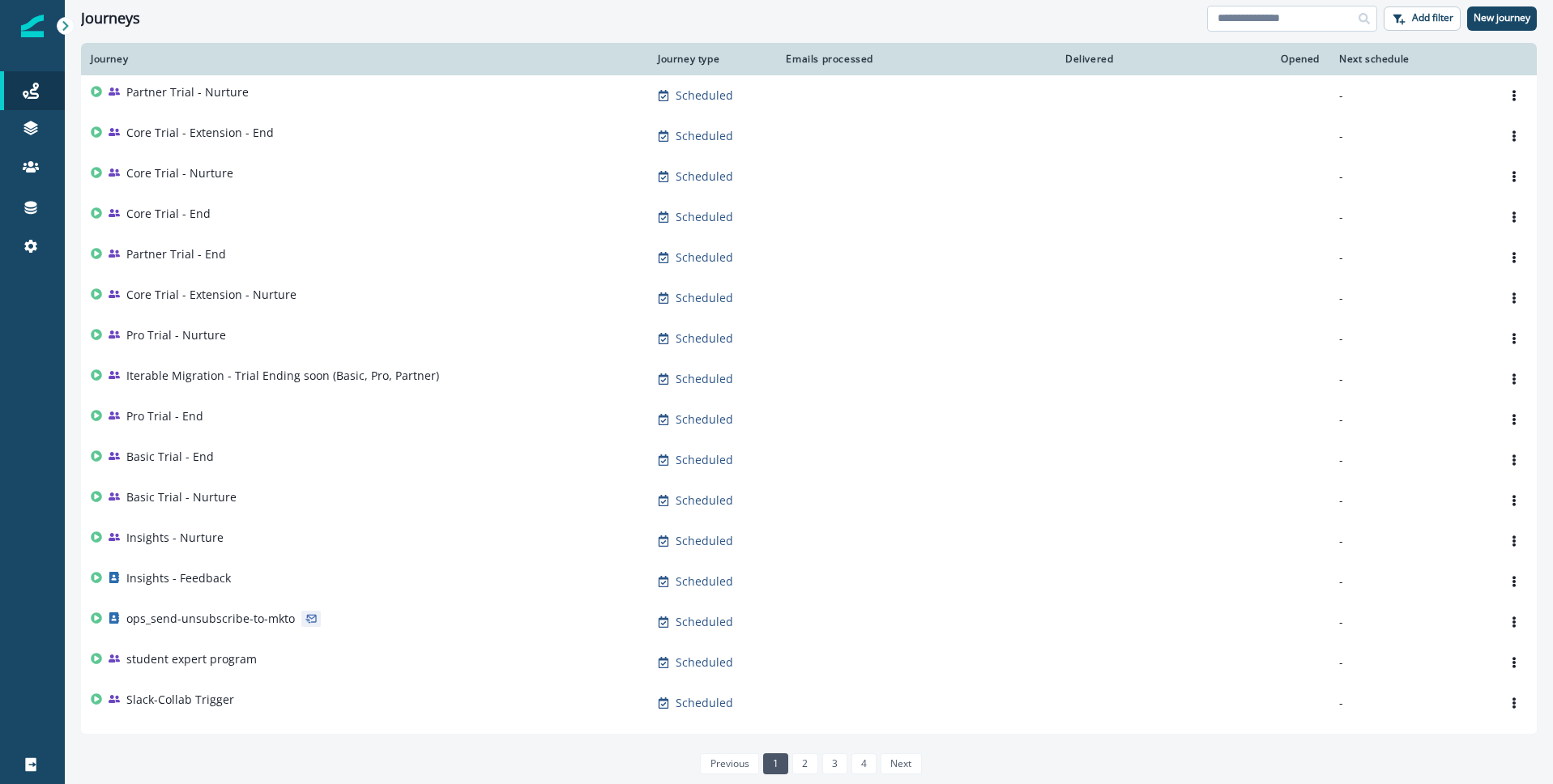
click at [1227, 20] on input at bounding box center [1292, 18] width 171 height 26
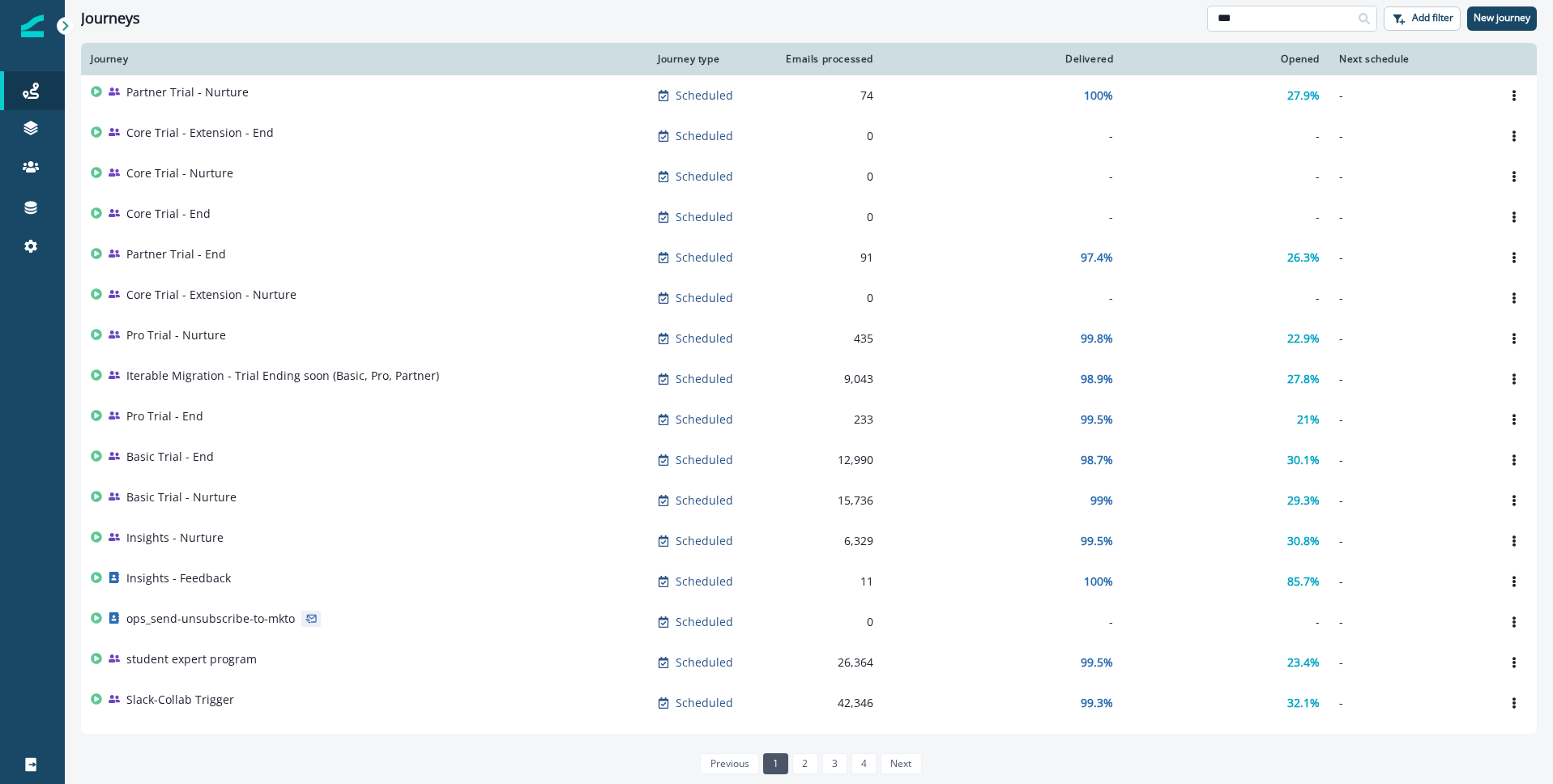
type input "***"
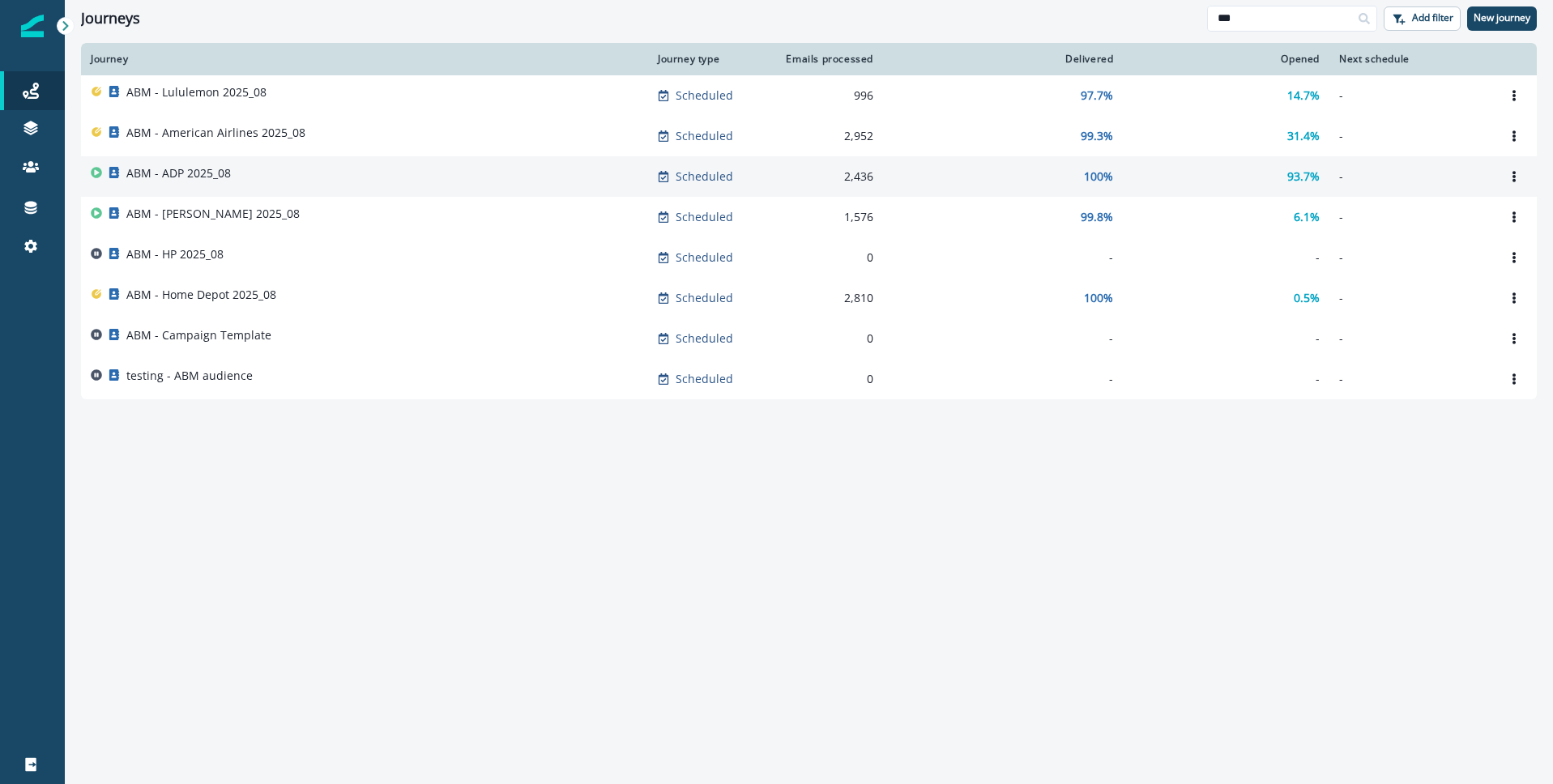
click at [197, 171] on p "ABM - ADP 2025_08" at bounding box center [178, 173] width 104 height 17
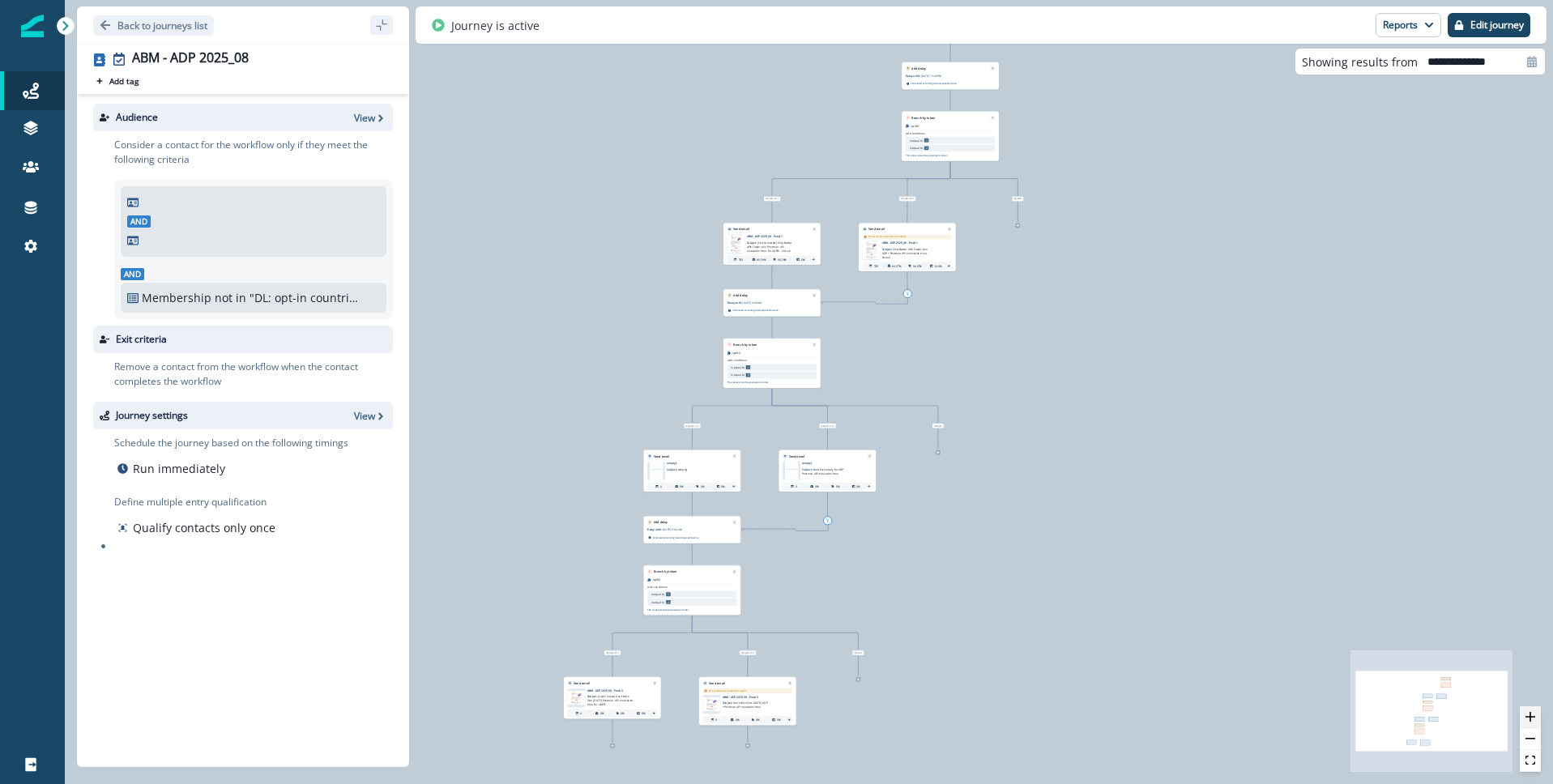
click at [1537, 721] on button "zoom in" at bounding box center [1530, 718] width 21 height 22
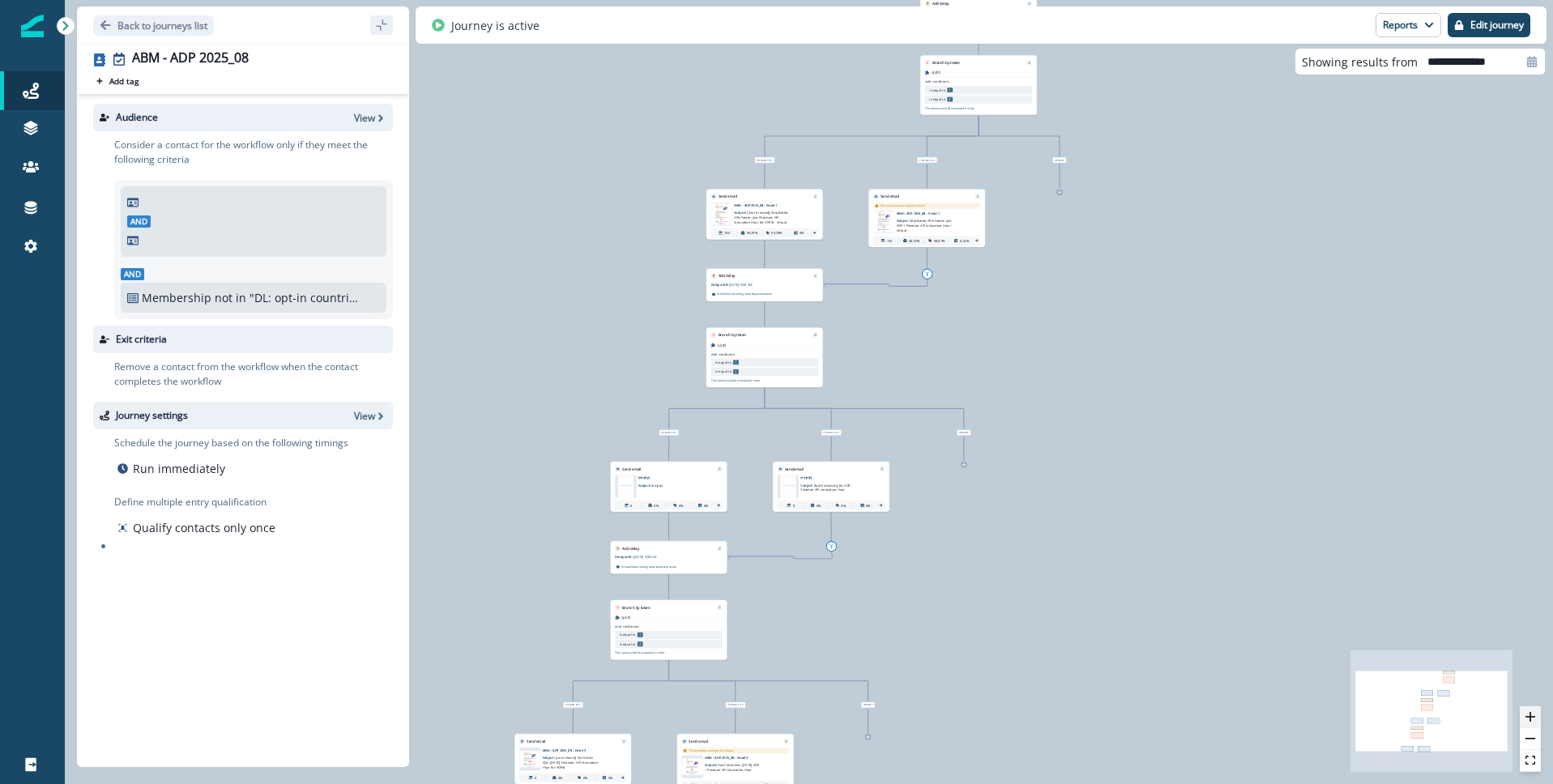
click at [1537, 721] on button "zoom in" at bounding box center [1530, 718] width 21 height 22
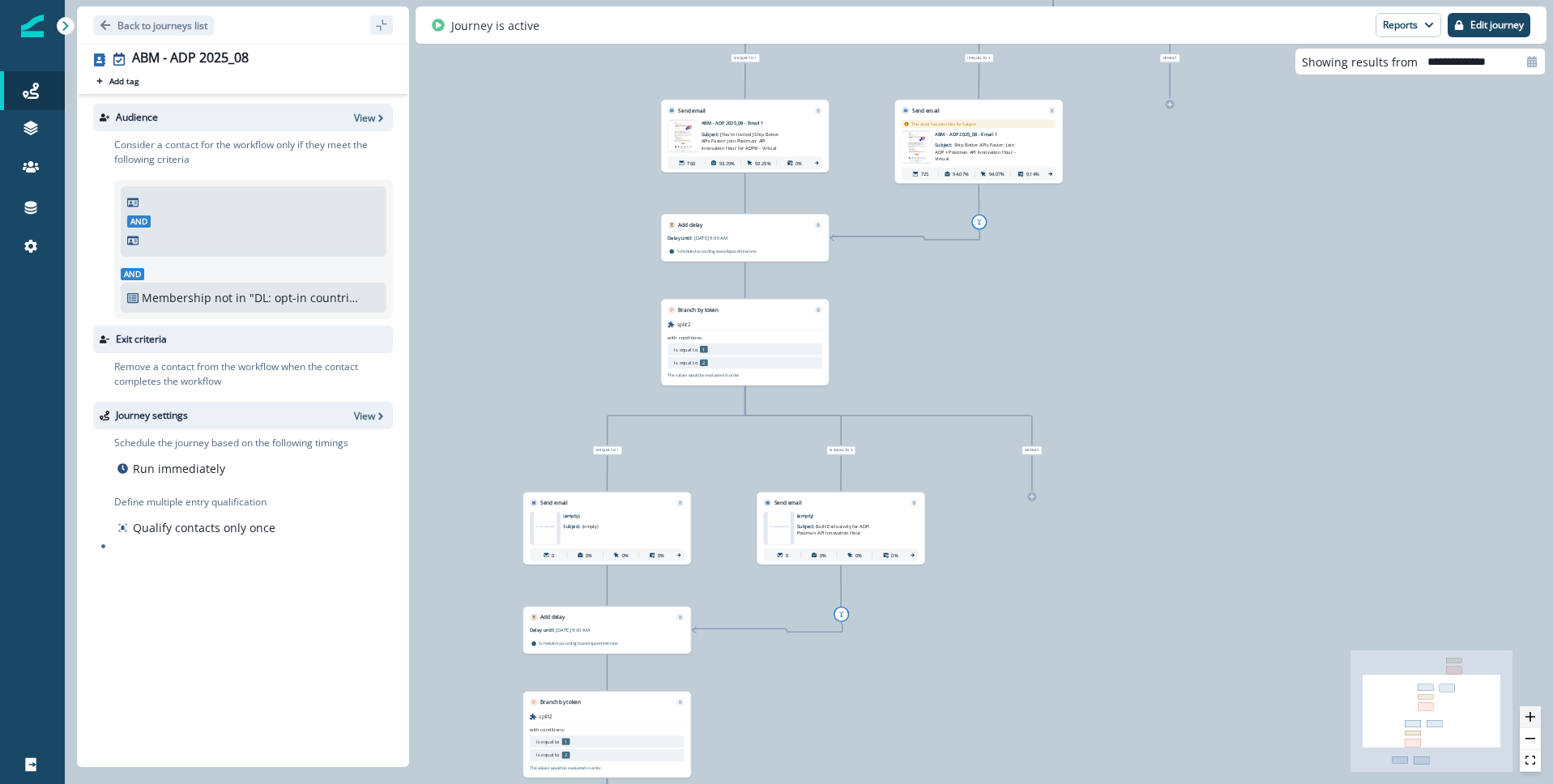
click at [1537, 721] on button "zoom in" at bounding box center [1530, 718] width 21 height 22
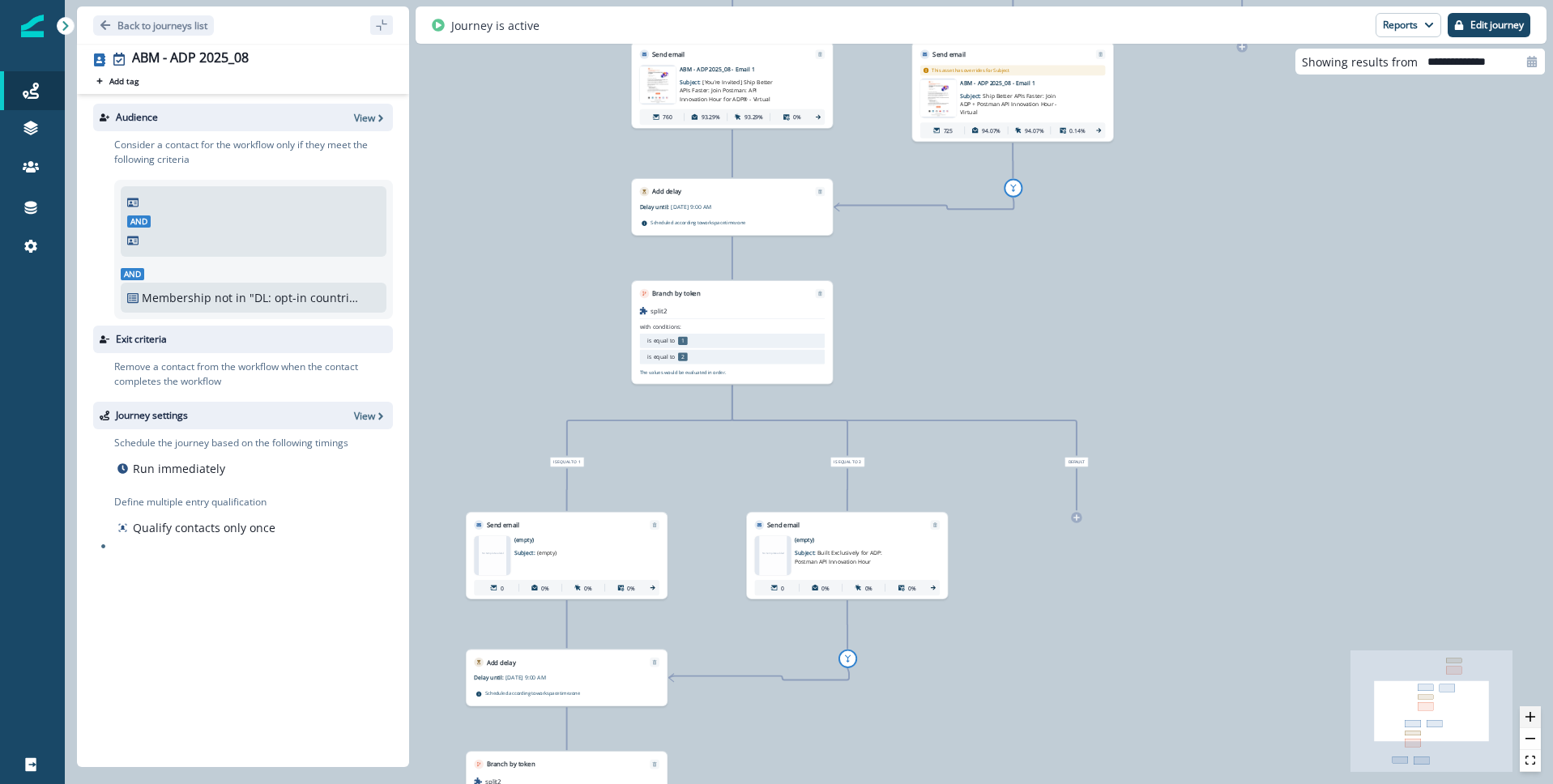
click at [1537, 721] on button "zoom in" at bounding box center [1530, 718] width 21 height 22
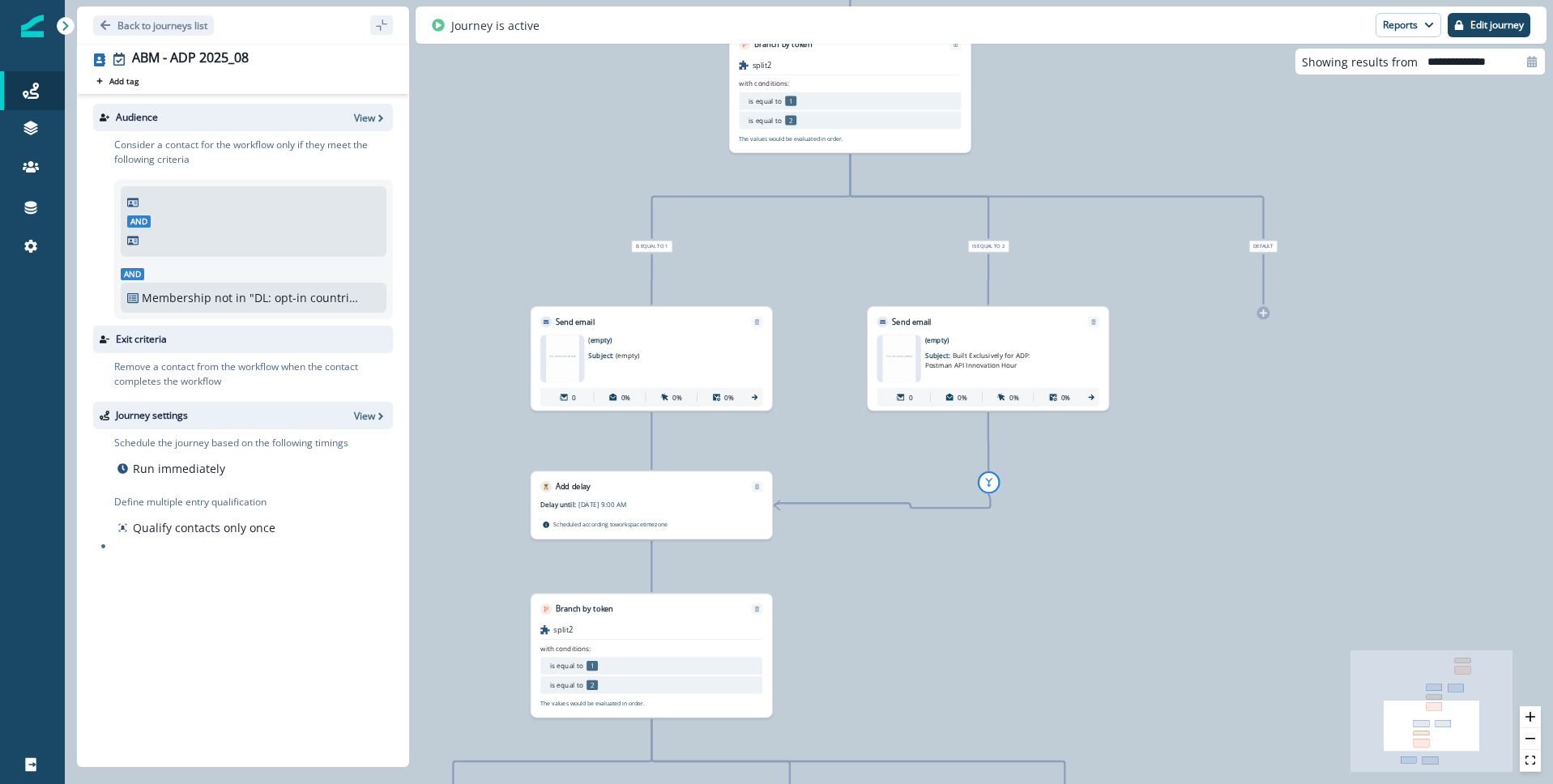
click at [636, 349] on p "Subject: (empty)" at bounding box center [646, 352] width 117 height 16
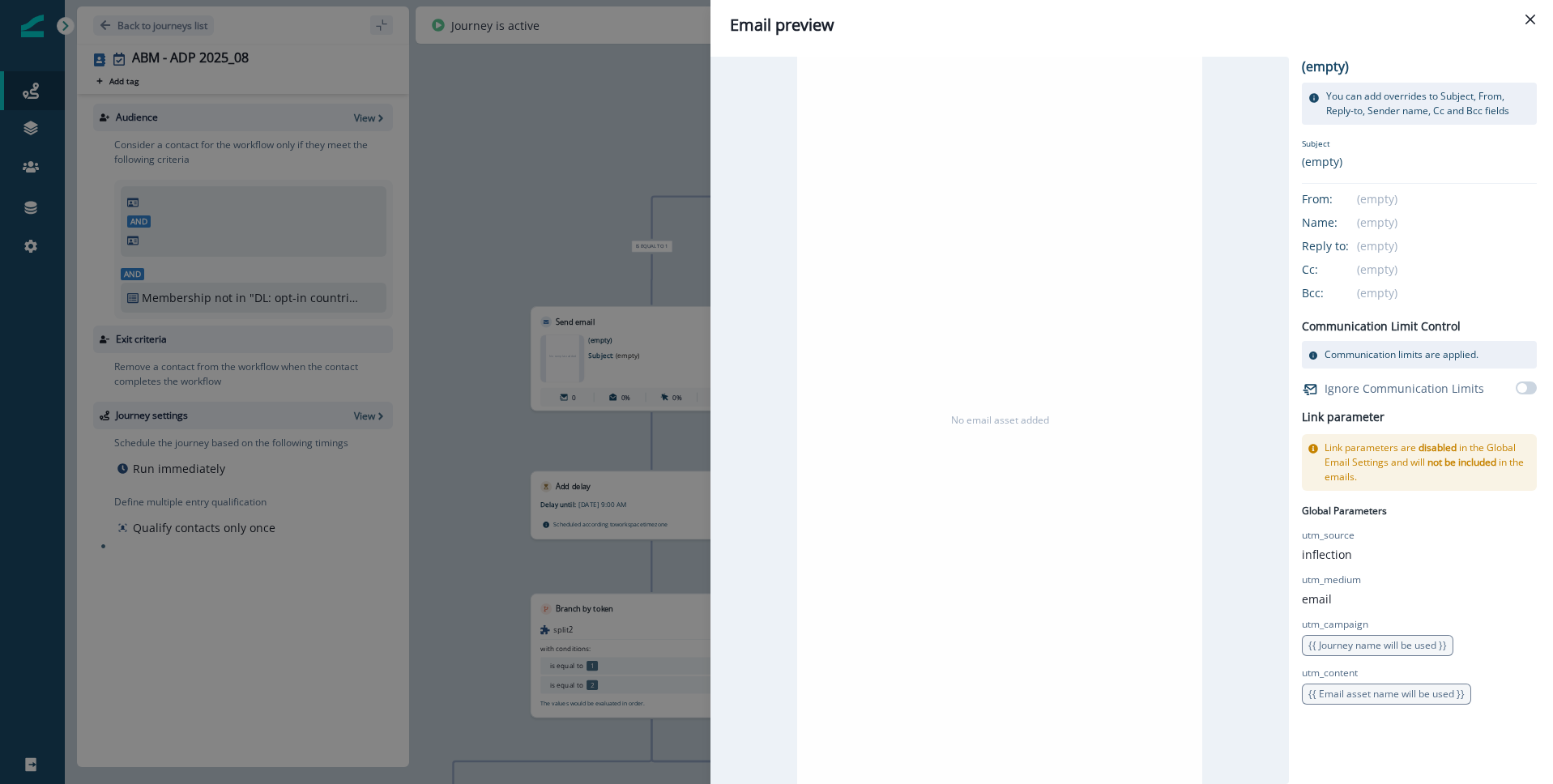
drag, startPoint x: 1533, startPoint y: 17, endPoint x: 1337, endPoint y: 139, distance: 230.9
click at [1532, 17] on icon "Close" at bounding box center [1530, 19] width 10 height 10
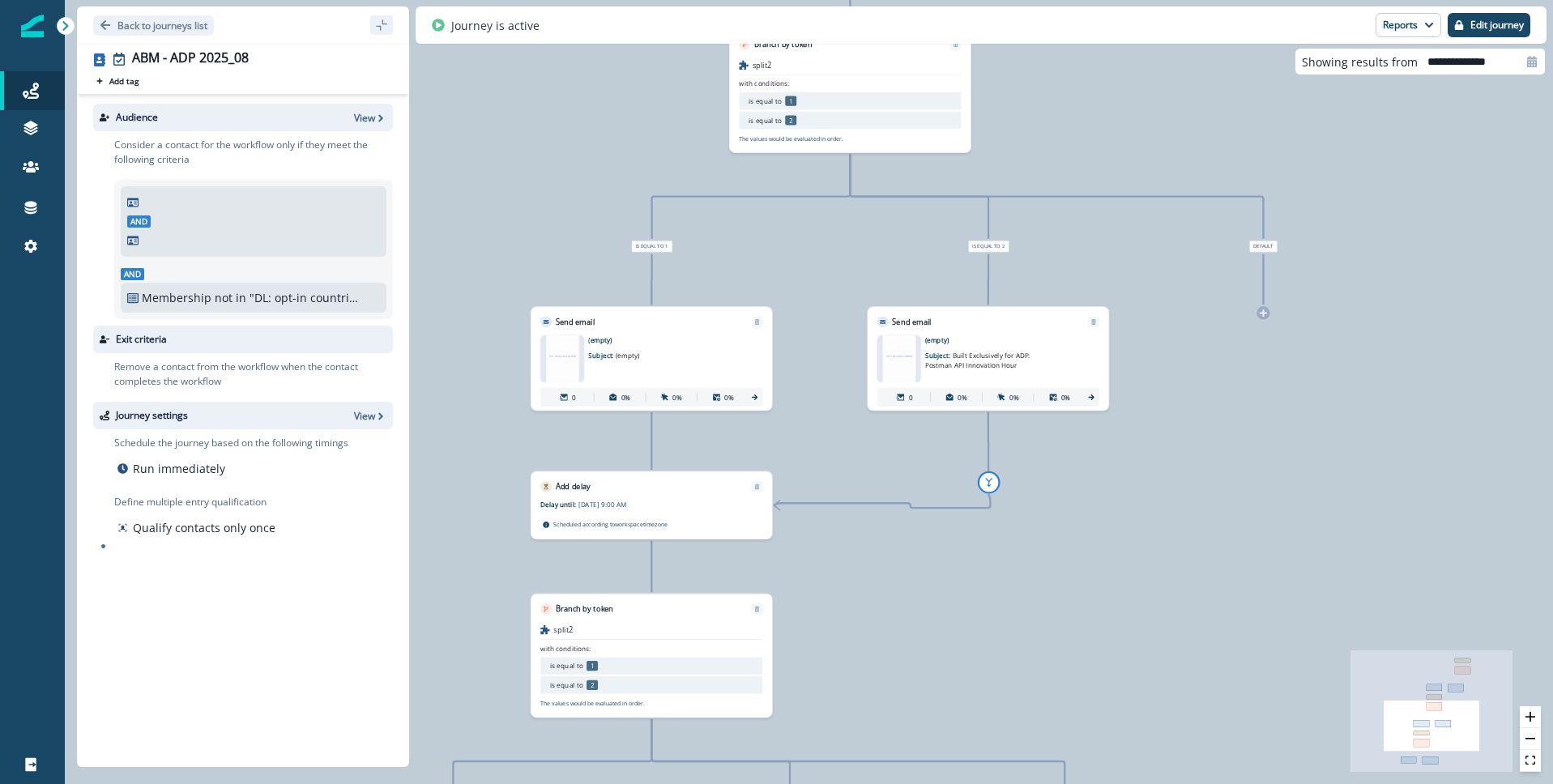
click at [961, 353] on span "Built Exclusively for ADP: Postman API Innovation Hour" at bounding box center [978, 360] width 105 height 18
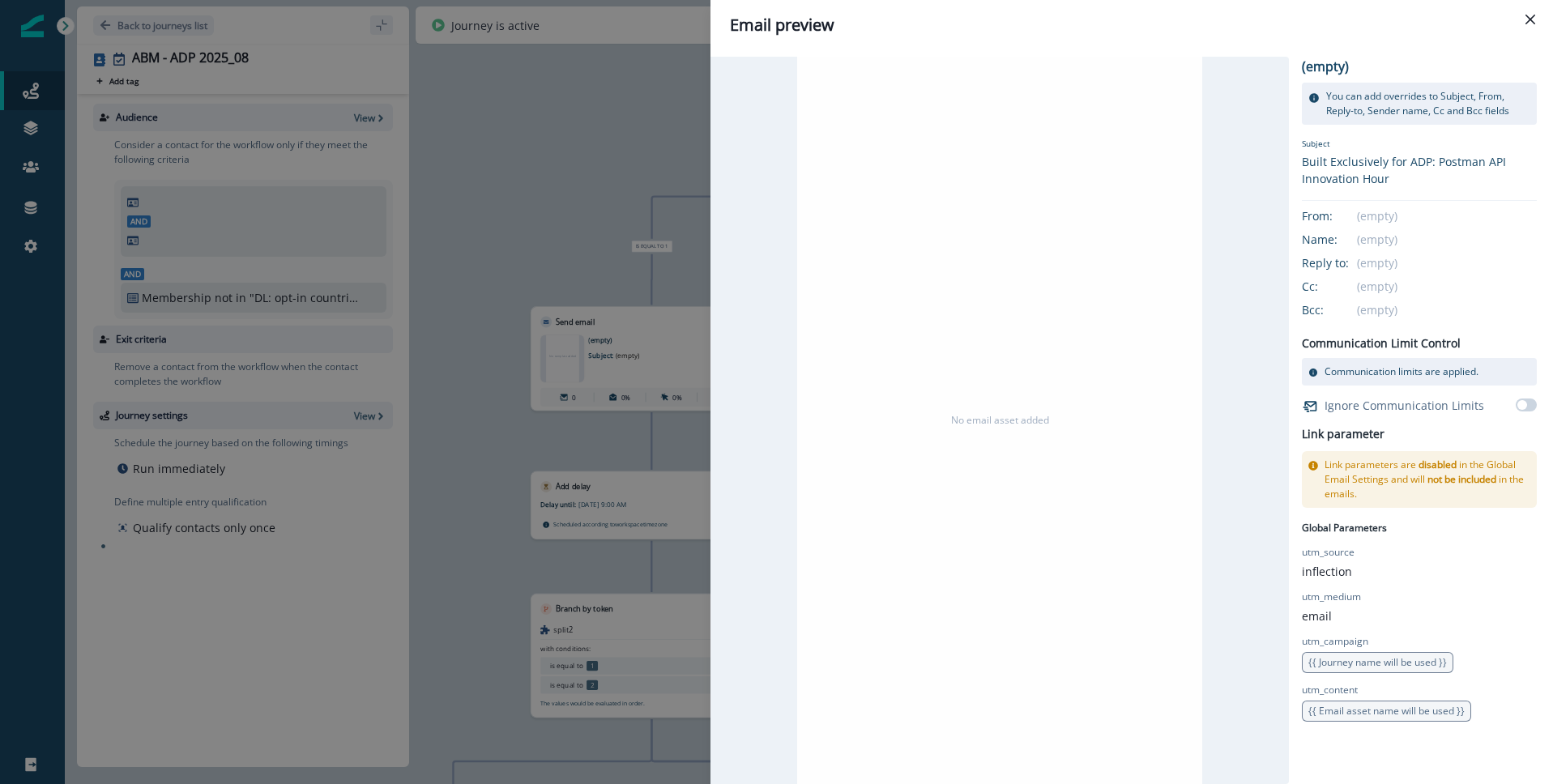
drag, startPoint x: 1531, startPoint y: 15, endPoint x: 1365, endPoint y: 51, distance: 169.9
click at [1531, 15] on icon "Close" at bounding box center [1530, 19] width 10 height 10
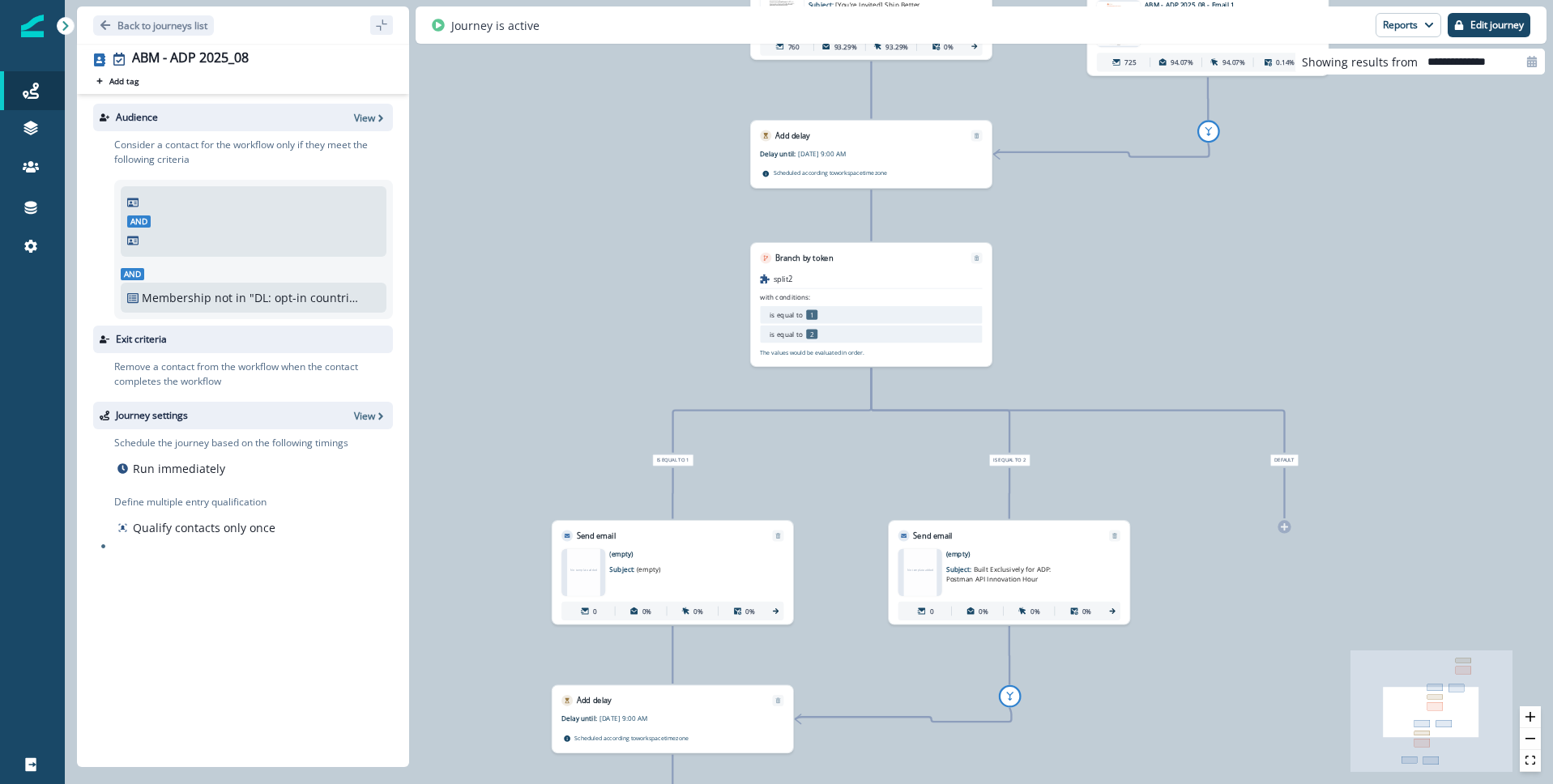
click at [687, 568] on p "Subject: (empty)" at bounding box center [667, 567] width 117 height 16
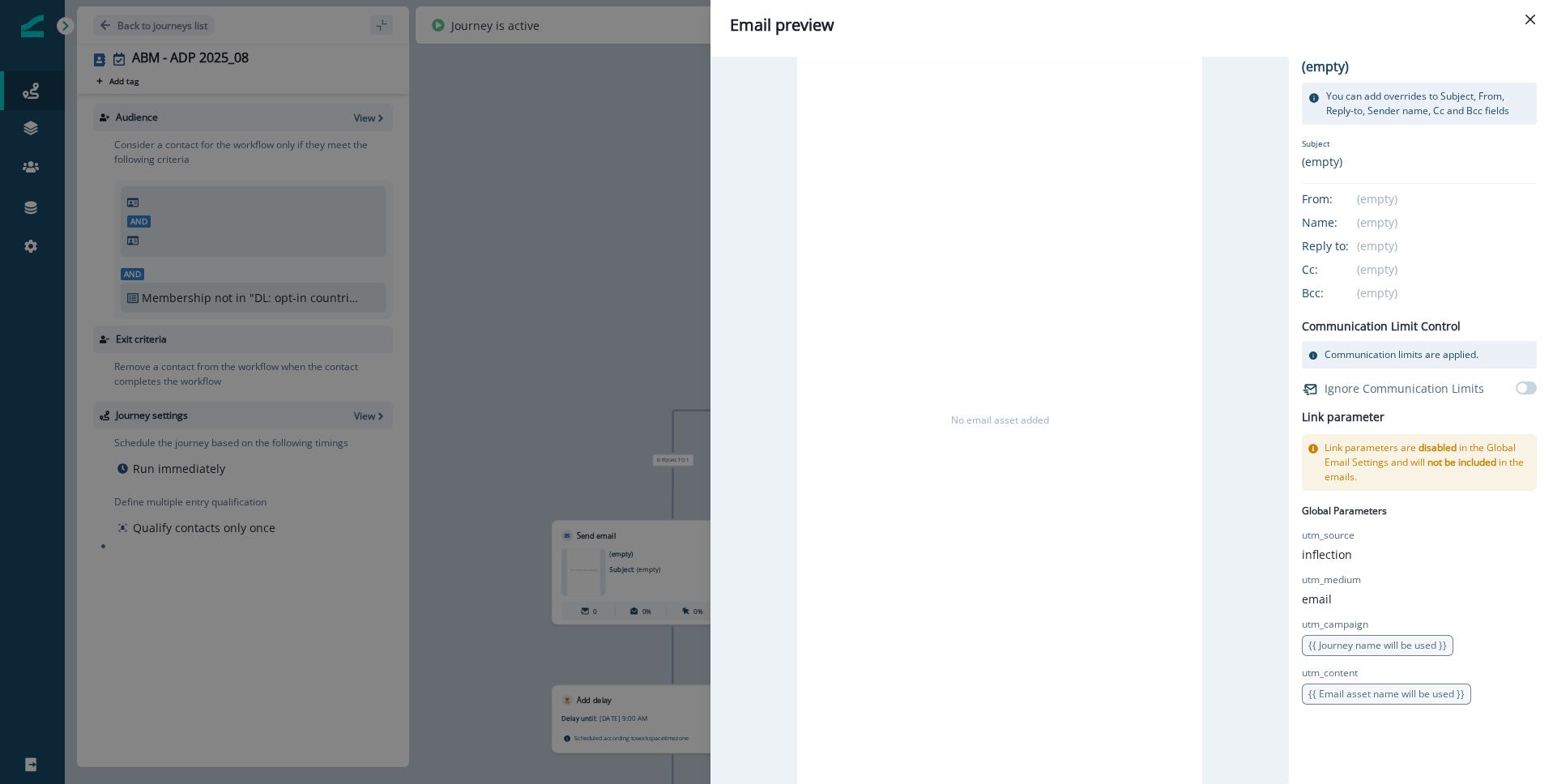
drag, startPoint x: 1534, startPoint y: 19, endPoint x: 1333, endPoint y: 123, distance: 226.3
click at [1534, 19] on icon "Close" at bounding box center [1530, 19] width 10 height 10
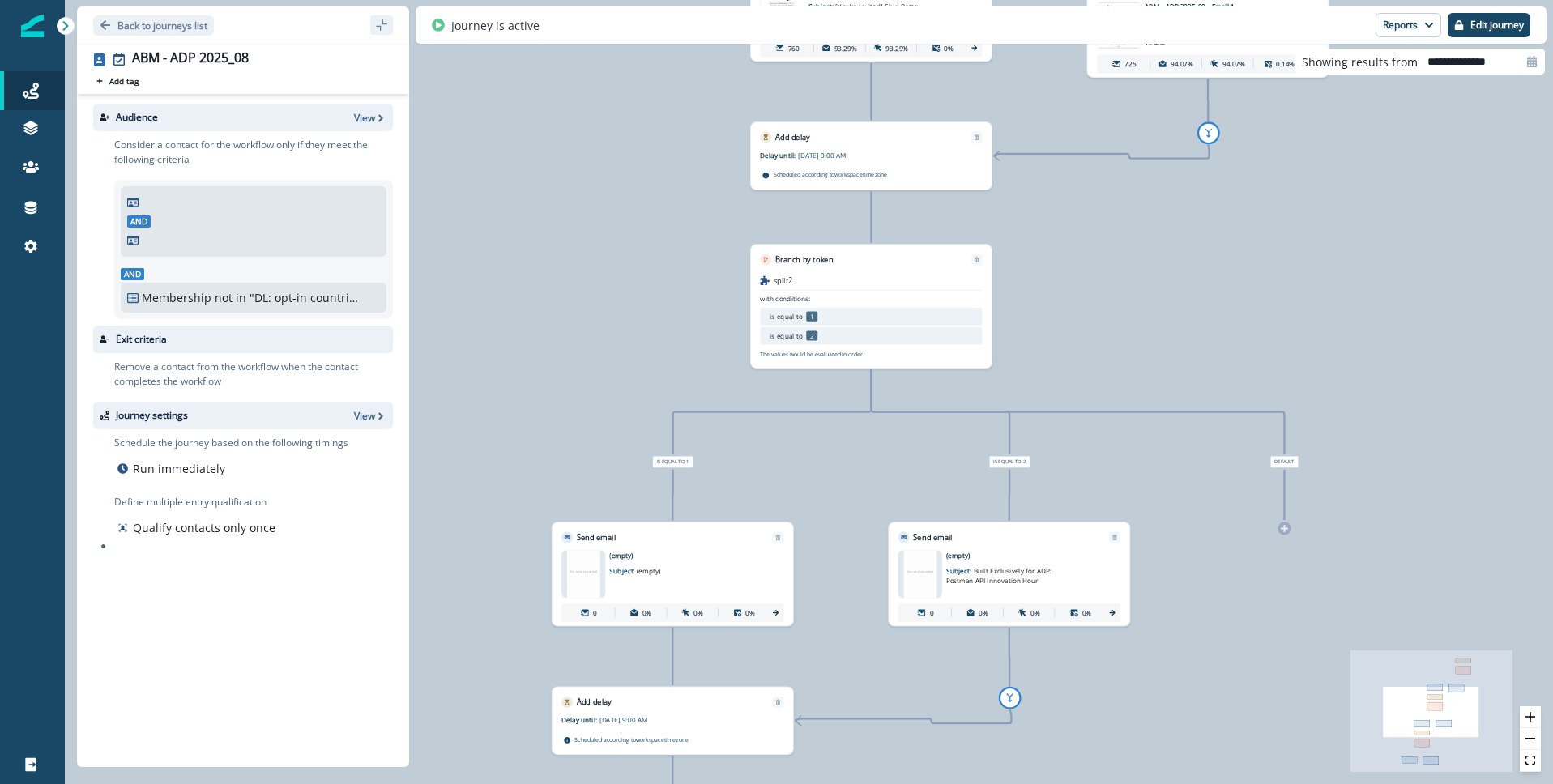
click at [714, 563] on p "Subject: (empty)" at bounding box center [667, 568] width 117 height 16
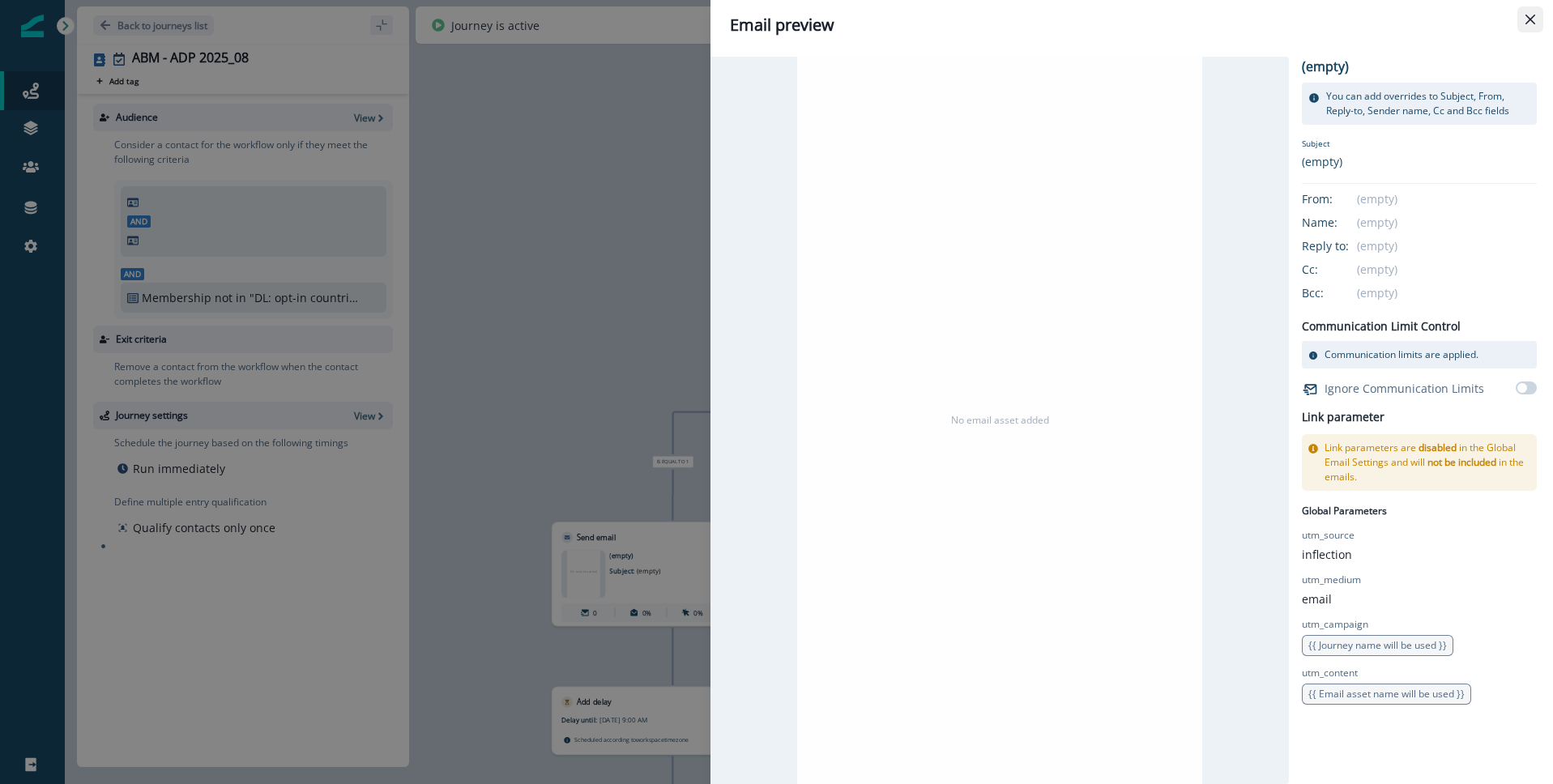
click at [1528, 22] on icon "Close" at bounding box center [1530, 19] width 10 height 10
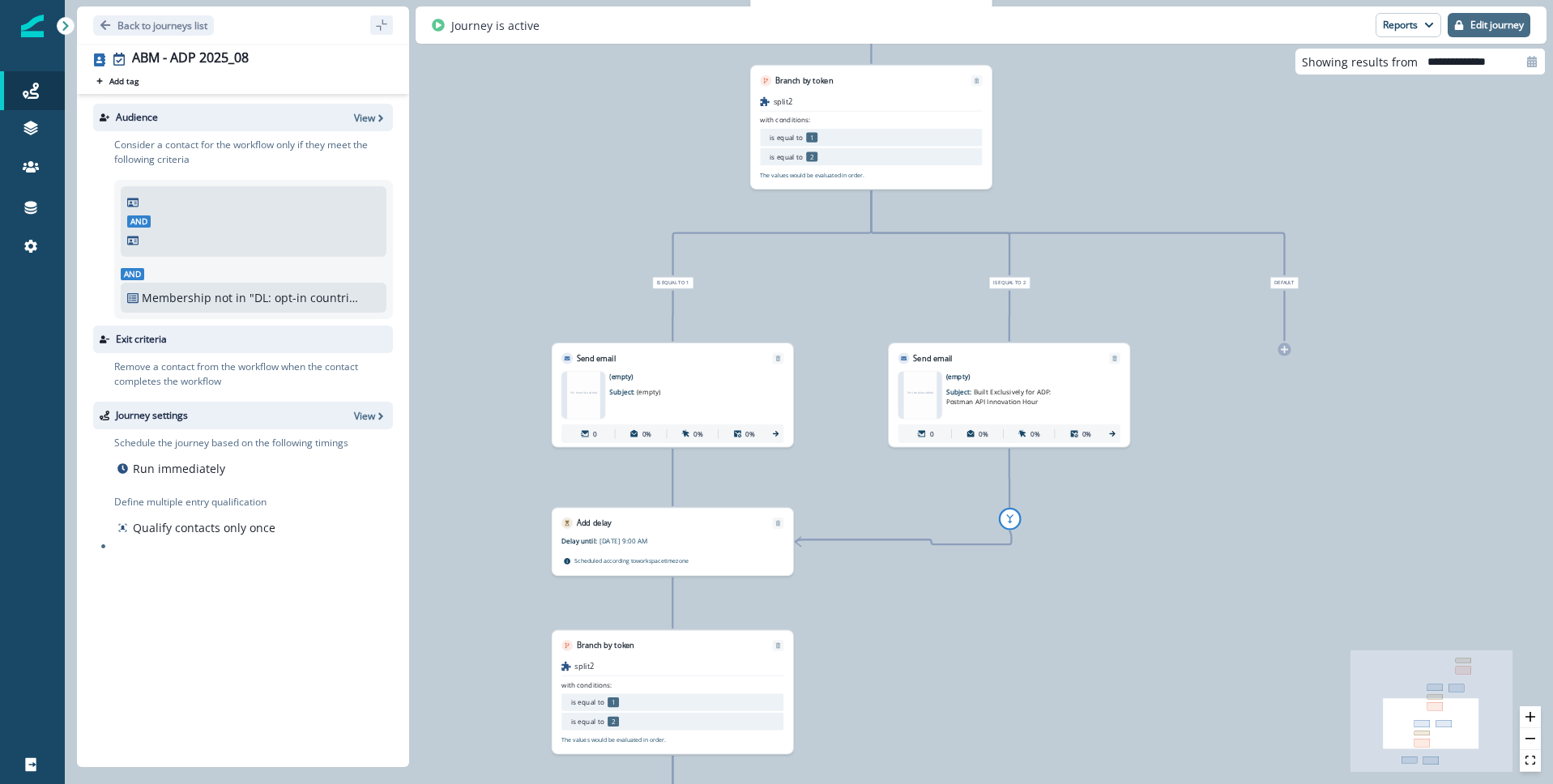
click at [1490, 24] on p "Edit journey" at bounding box center [1497, 25] width 53 height 11
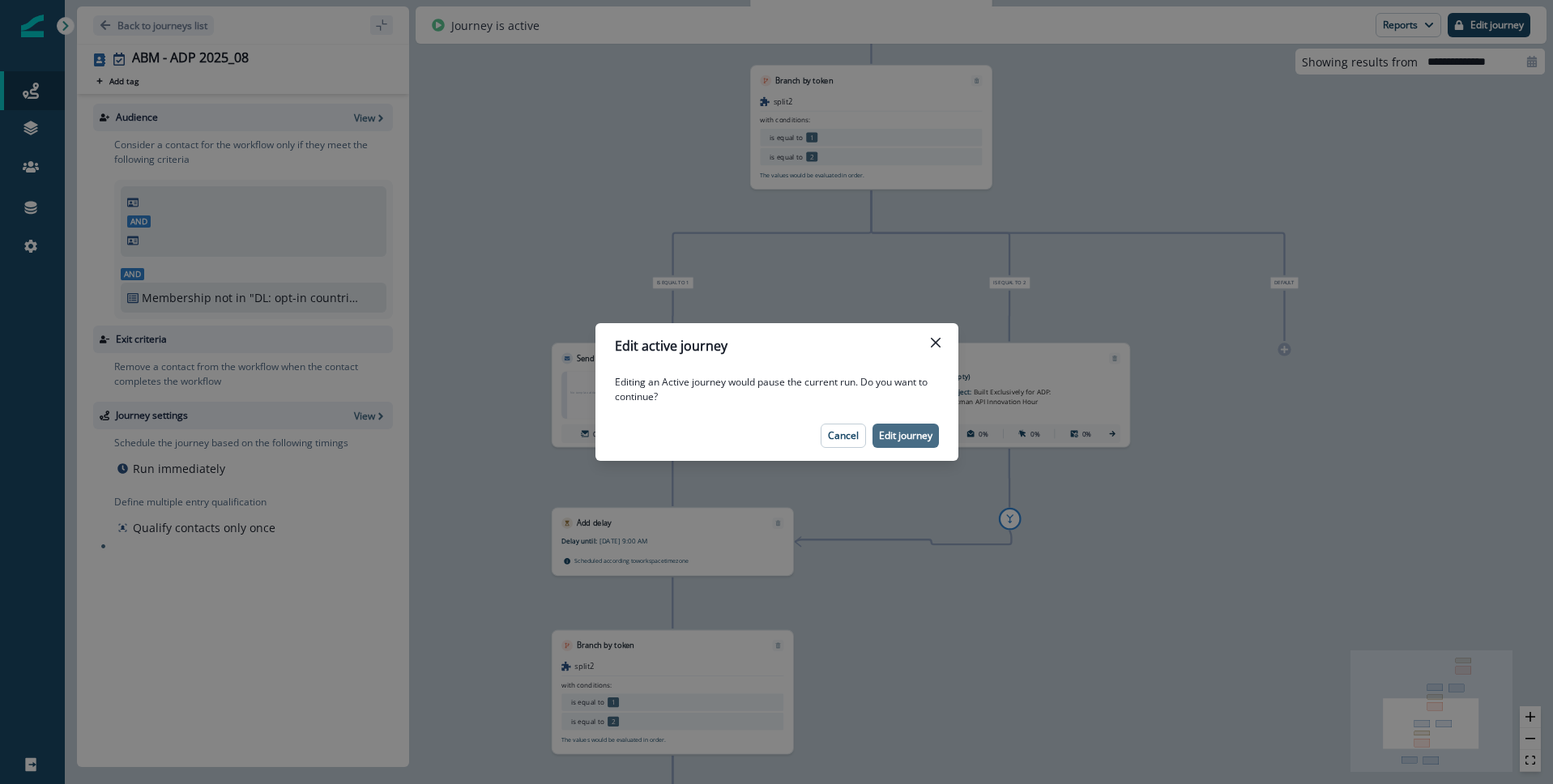
click at [929, 436] on p "Edit journey" at bounding box center [906, 436] width 53 height 11
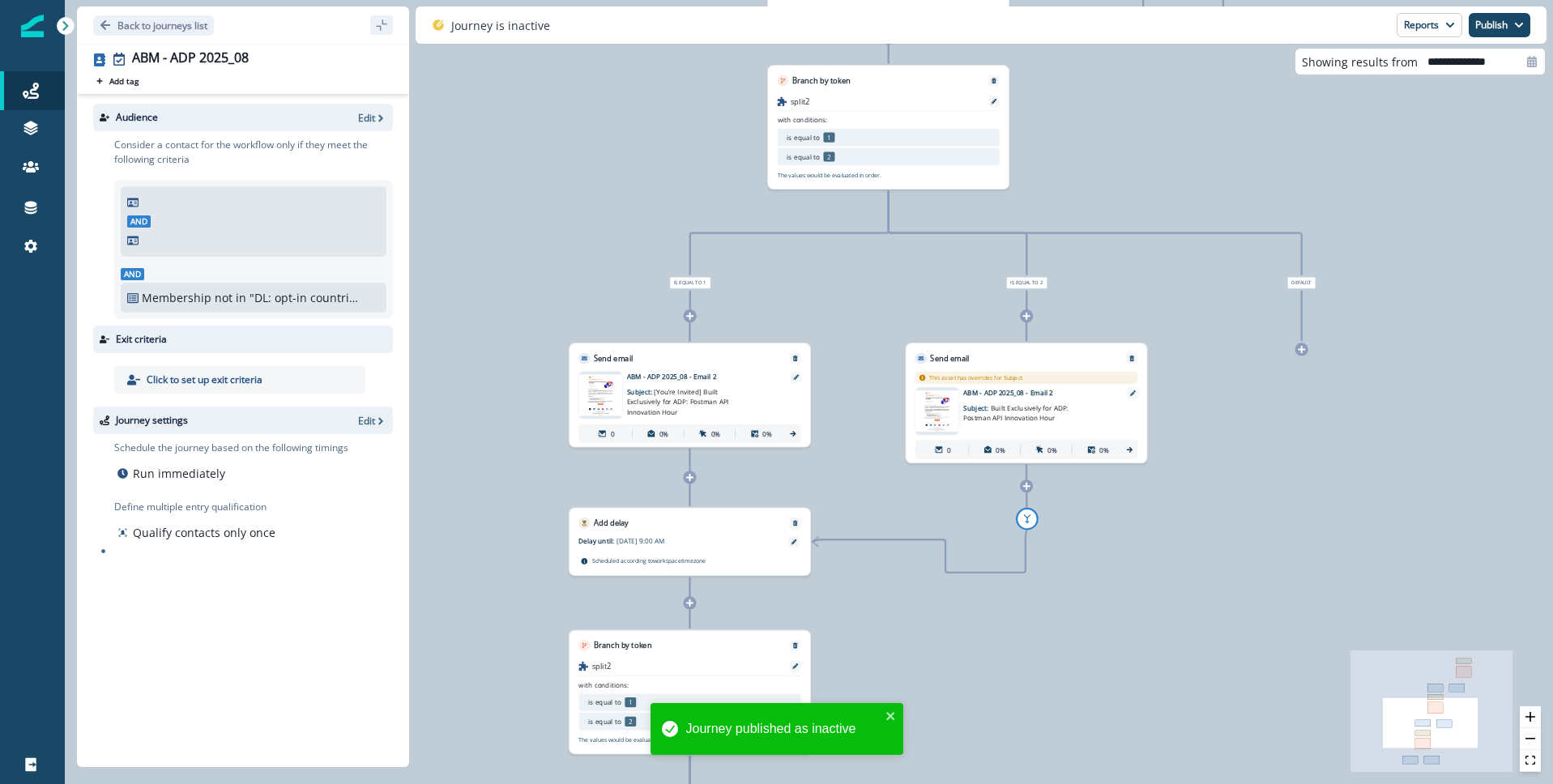
click at [686, 401] on span "[You’re Invited] Built Exclusively for ADP: Postman API Innovation Hour" at bounding box center [677, 402] width 102 height 29
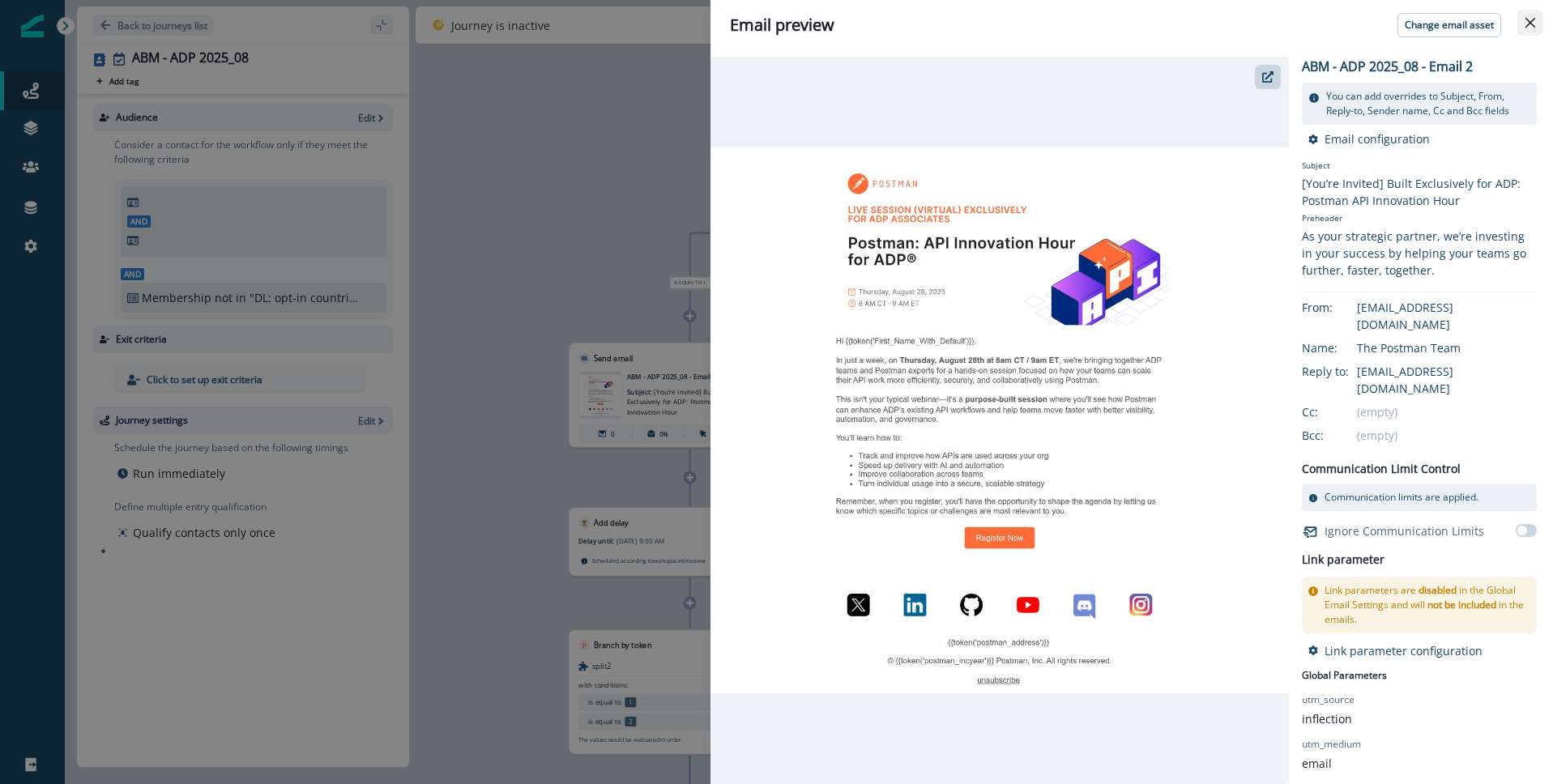
click at [1535, 21] on button "Close" at bounding box center [1530, 23] width 26 height 26
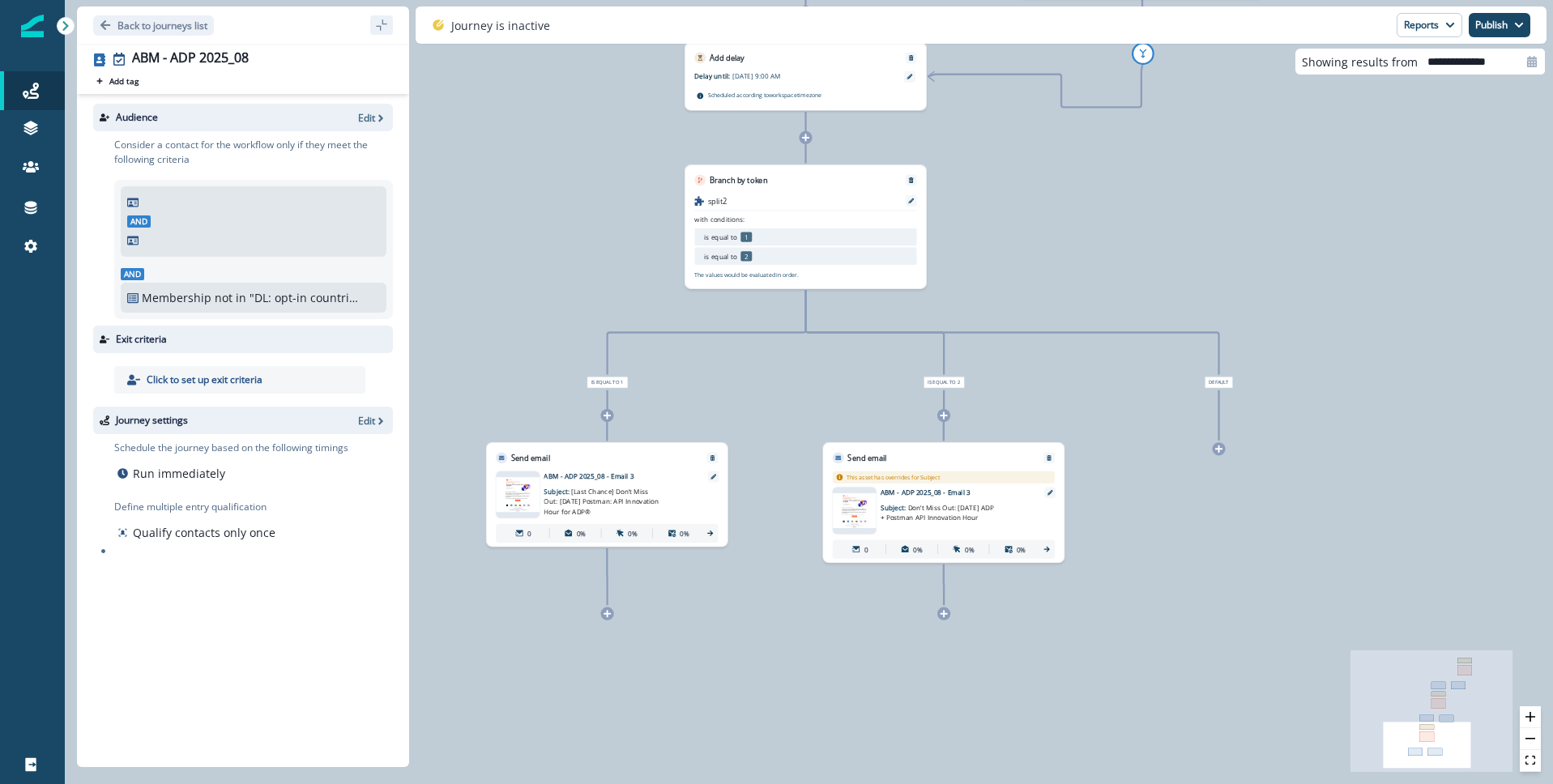
click at [596, 503] on span "[Last Chance] Don’t Miss Out: [DATE] Postman: API Innovation Hour for ADP®" at bounding box center [601, 500] width 115 height 29
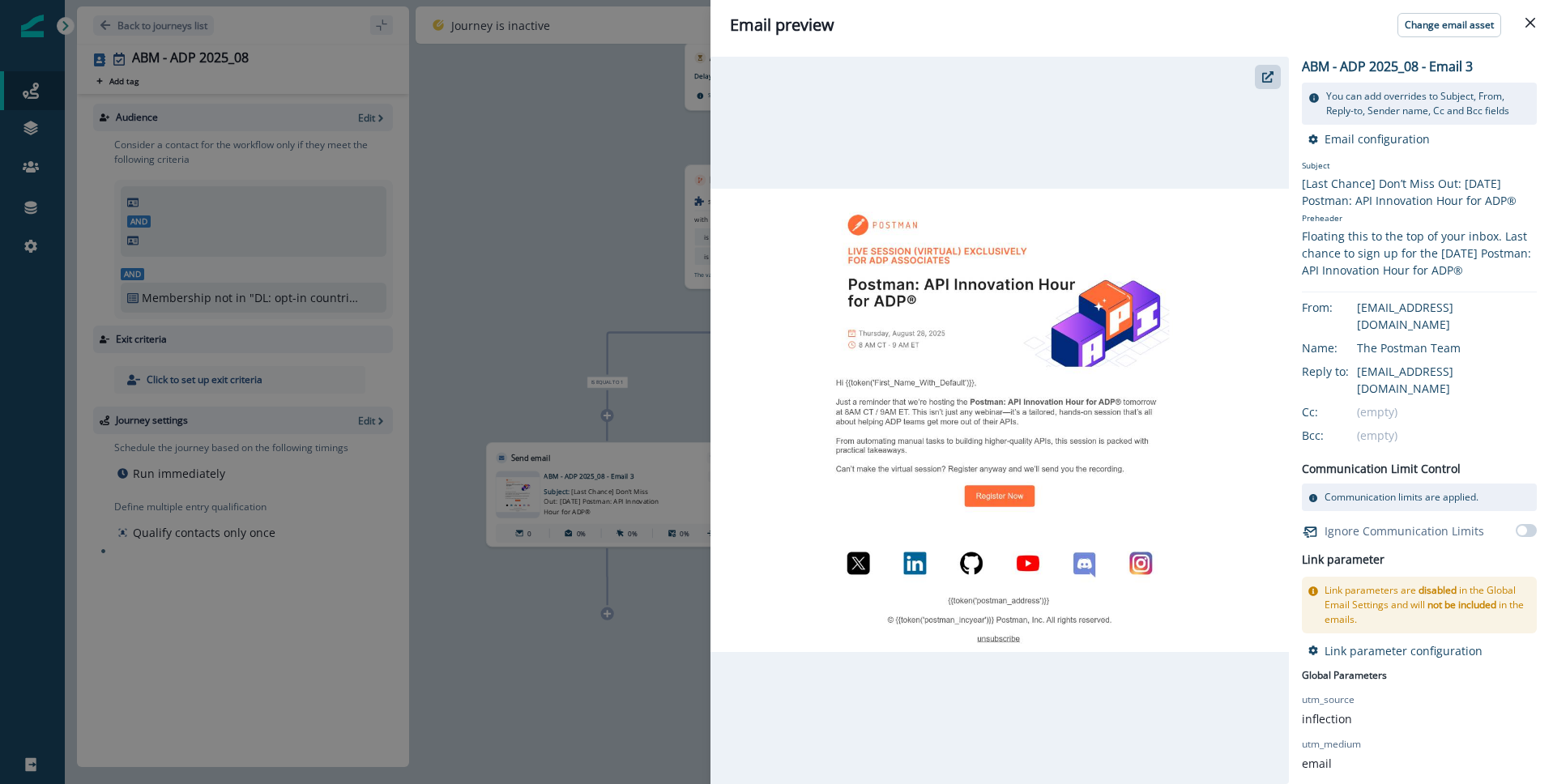
drag, startPoint x: 1380, startPoint y: 183, endPoint x: 1533, endPoint y: 207, distance: 154.9
click at [1533, 207] on div "[Last Chance] Don’t Miss Out: [DATE] Postman: API Innovation Hour for ADP®" at bounding box center [1419, 192] width 235 height 34
copy div "Don’t Miss Out: [DATE] Postman: API Innovation Hour for ADP®"
click at [1532, 19] on icon "Close" at bounding box center [1530, 22] width 10 height 10
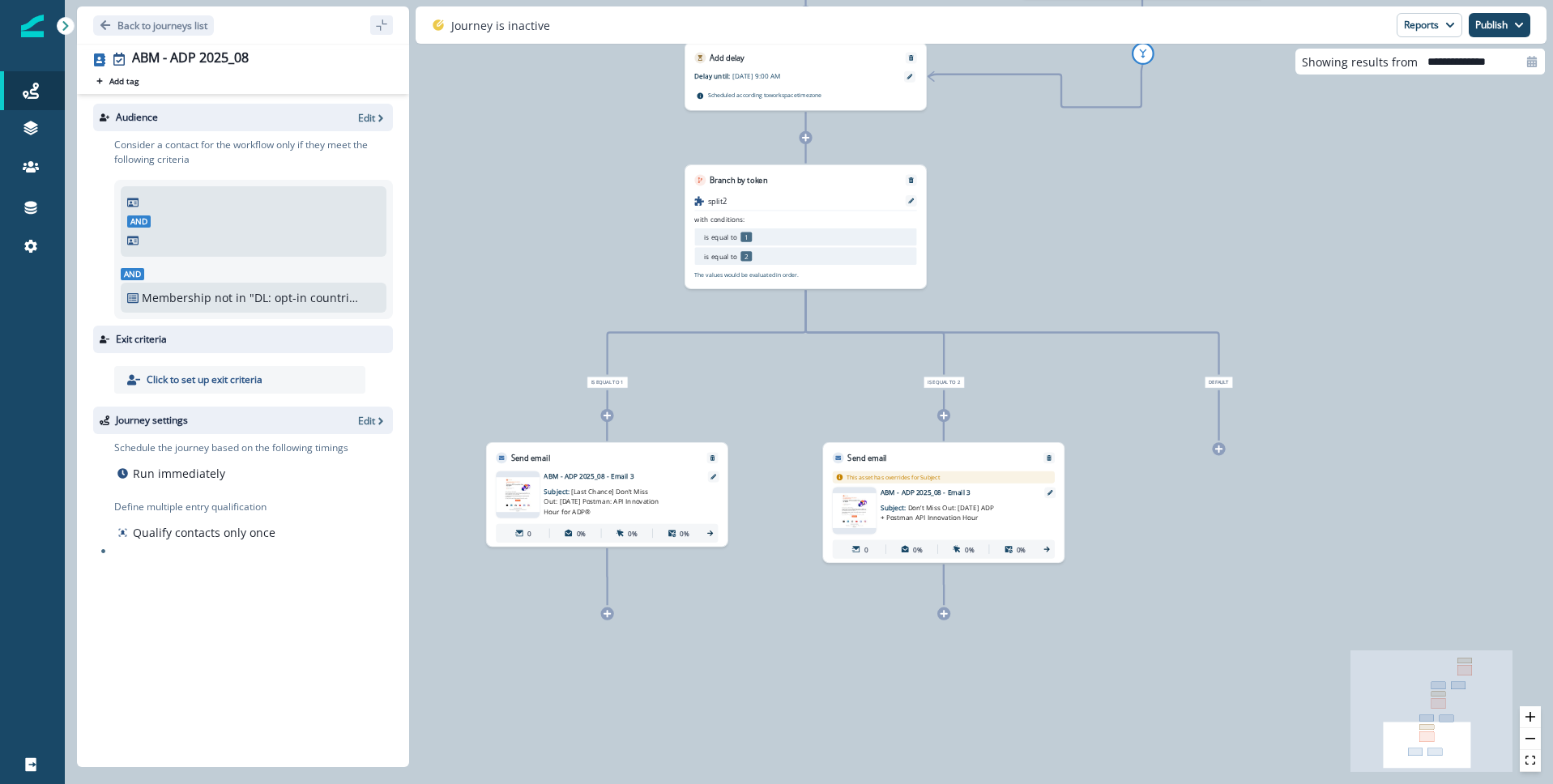
click at [937, 492] on p "ABM - ADP 2025_08 - Email 3" at bounding box center [955, 491] width 150 height 10
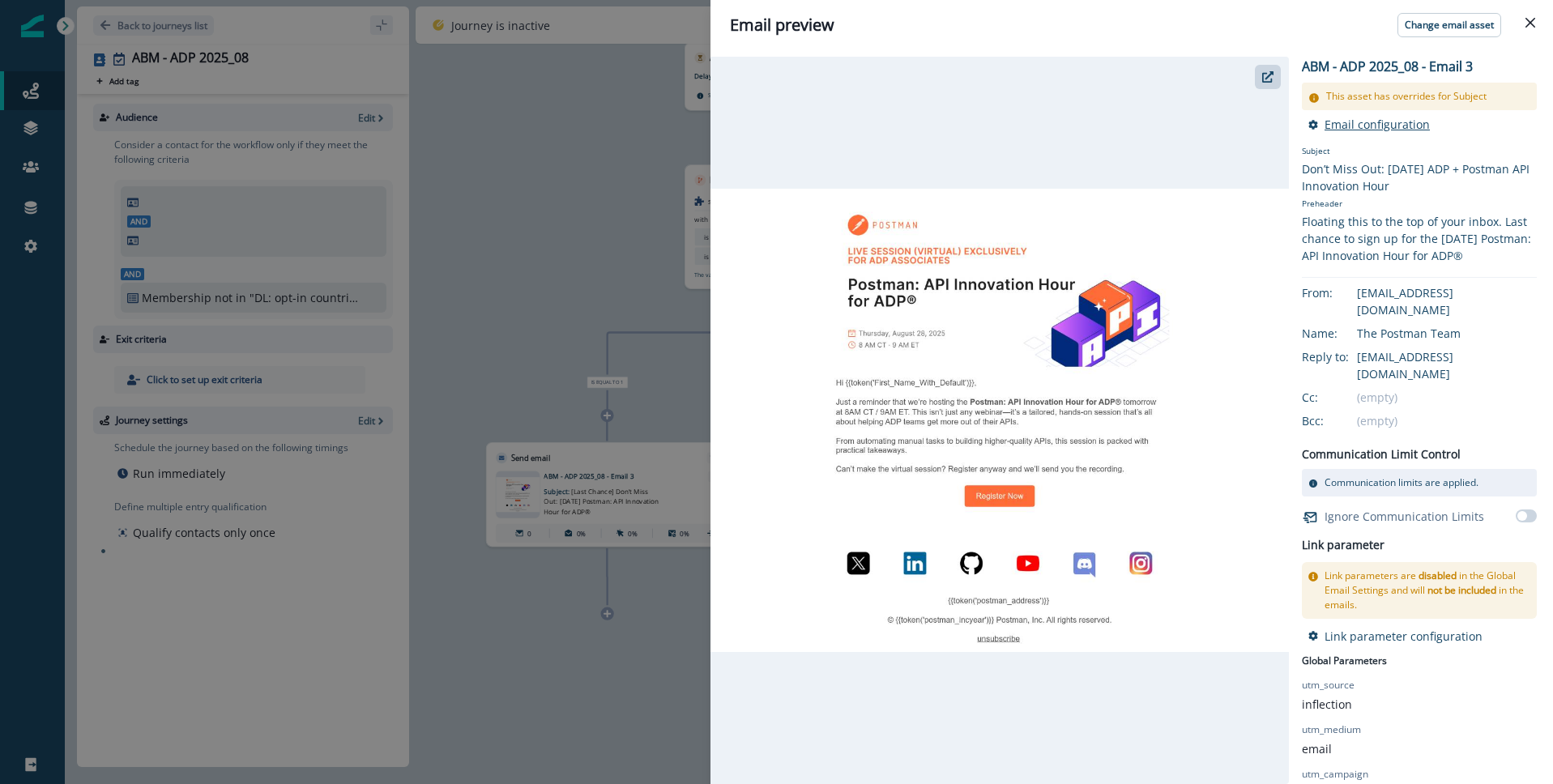
click at [1356, 124] on p "Email configuration" at bounding box center [1377, 124] width 105 height 16
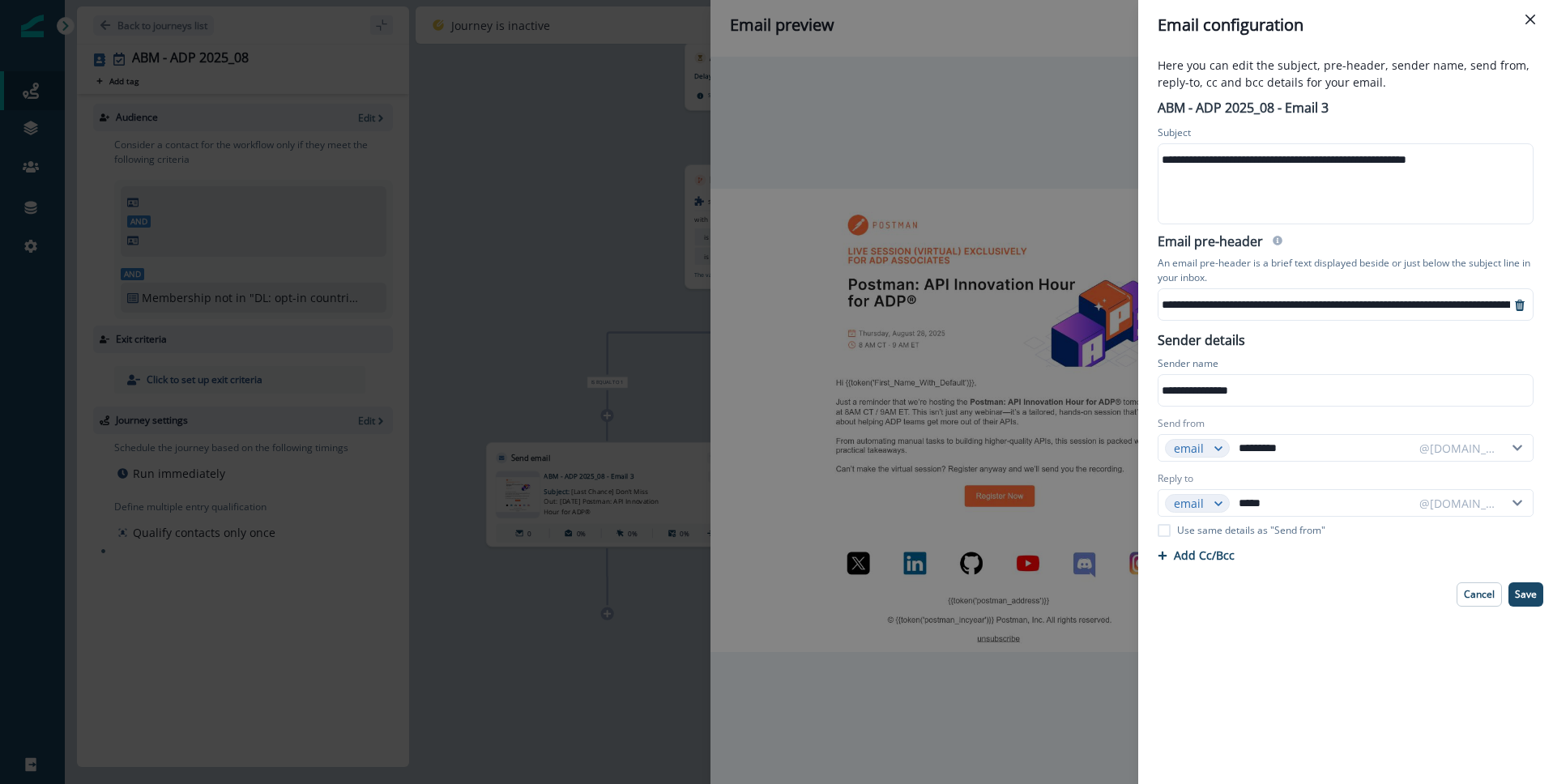
click at [1255, 161] on div "**********" at bounding box center [1344, 159] width 371 height 24
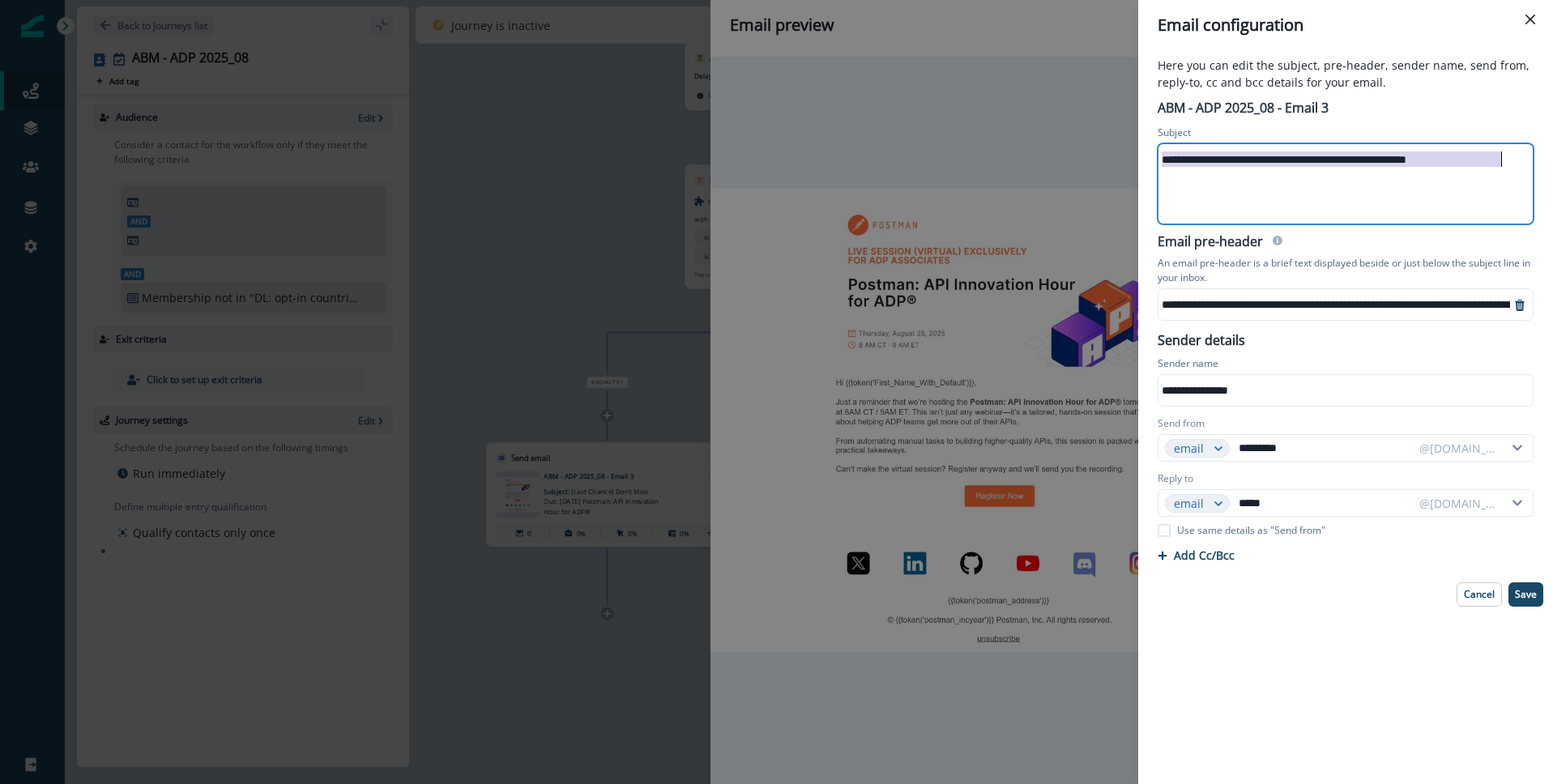
click at [1255, 161] on div "**********" at bounding box center [1344, 159] width 371 height 24
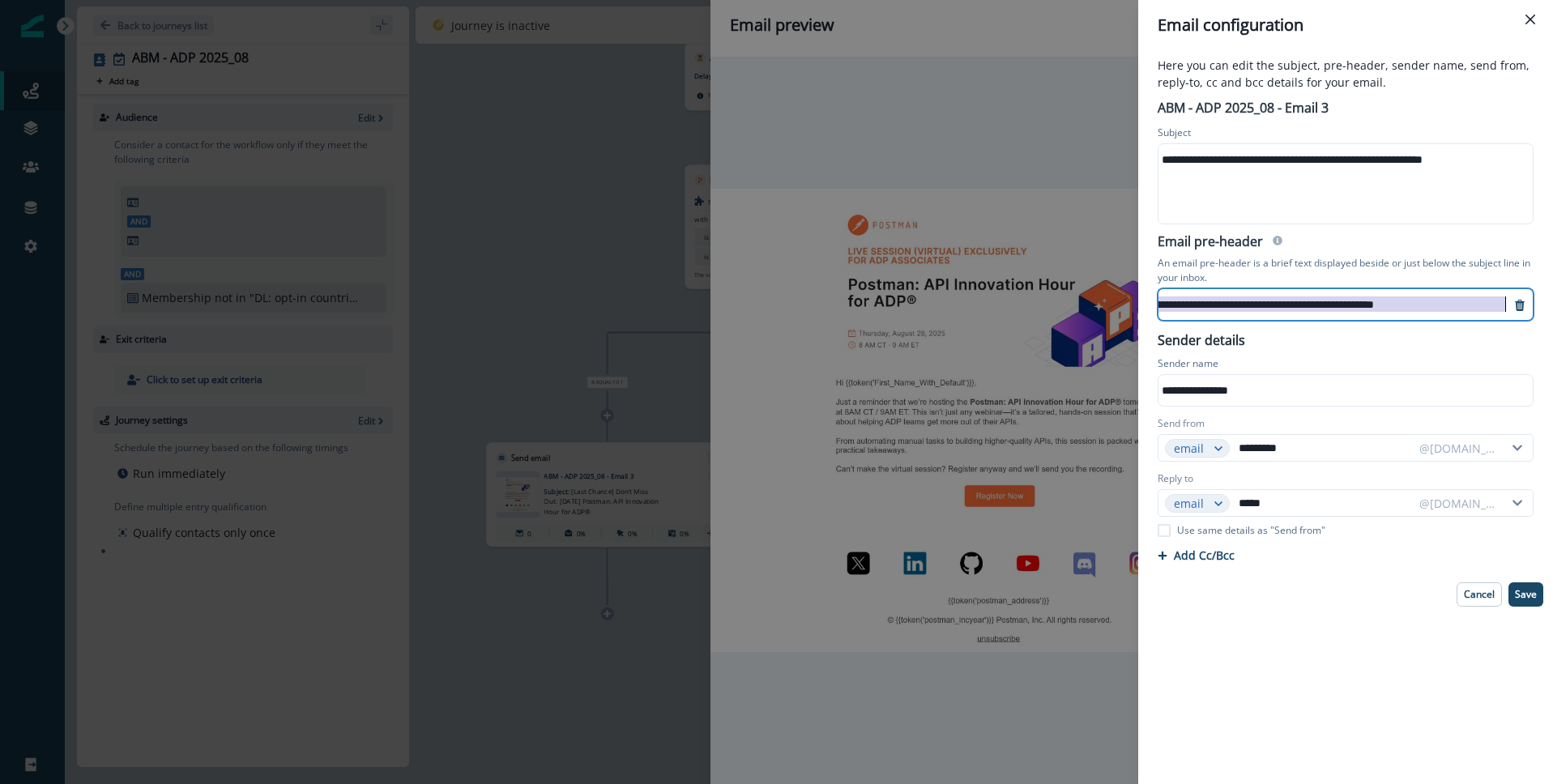
drag, startPoint x: 1320, startPoint y: 301, endPoint x: 1535, endPoint y: 298, distance: 215.0
click at [1551, 298] on div "**********" at bounding box center [1346, 416] width 415 height 733
click at [1360, 306] on div "**********" at bounding box center [1192, 304] width 637 height 24
drag, startPoint x: 1324, startPoint y: 307, endPoint x: 1554, endPoint y: 304, distance: 230.0
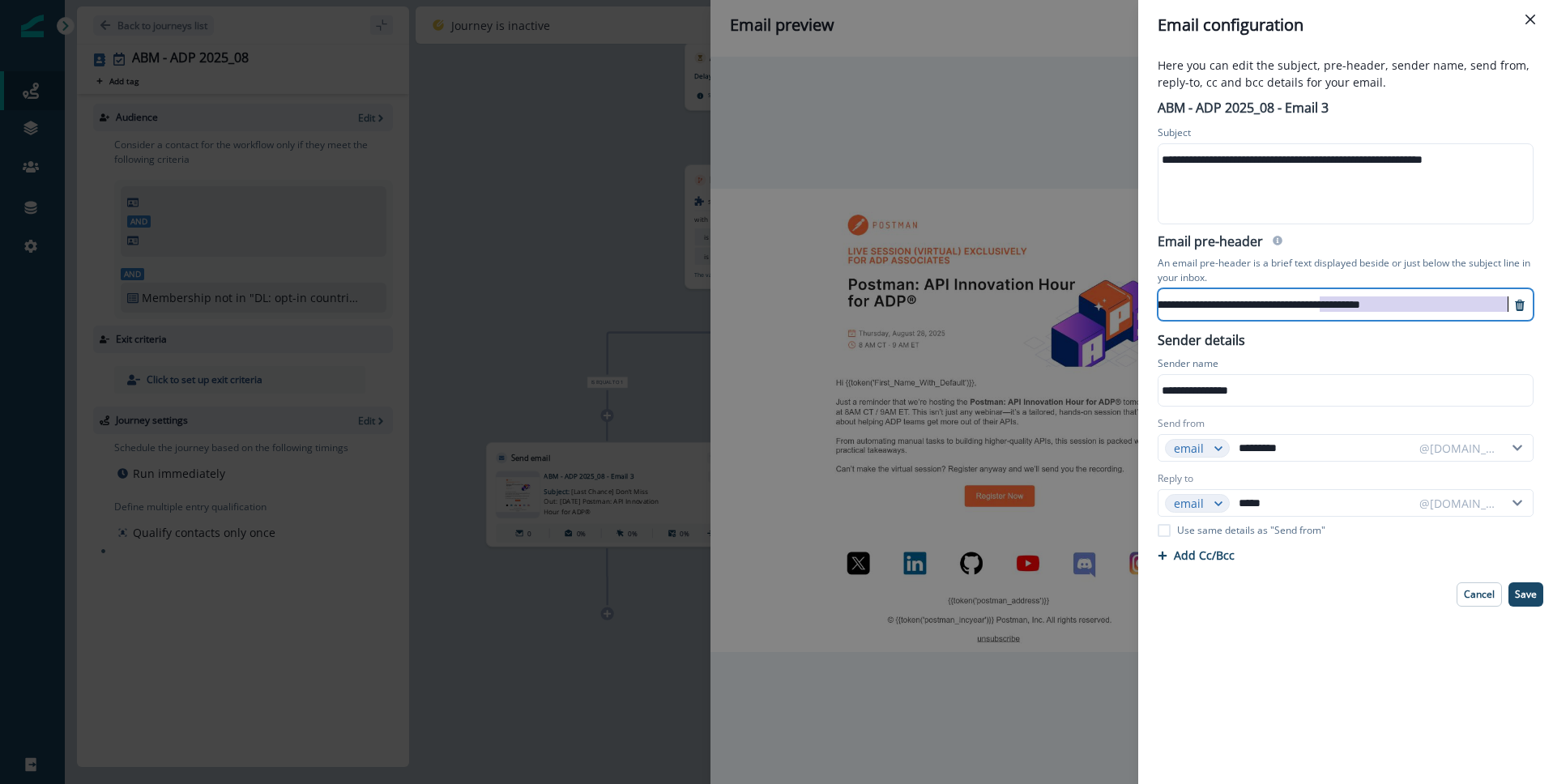
click at [1552, 304] on html "A newer version of Inflection.io is available. Refresh your page to load the la…" at bounding box center [776, 392] width 1553 height 784
click at [1520, 600] on p "Save" at bounding box center [1526, 594] width 22 height 11
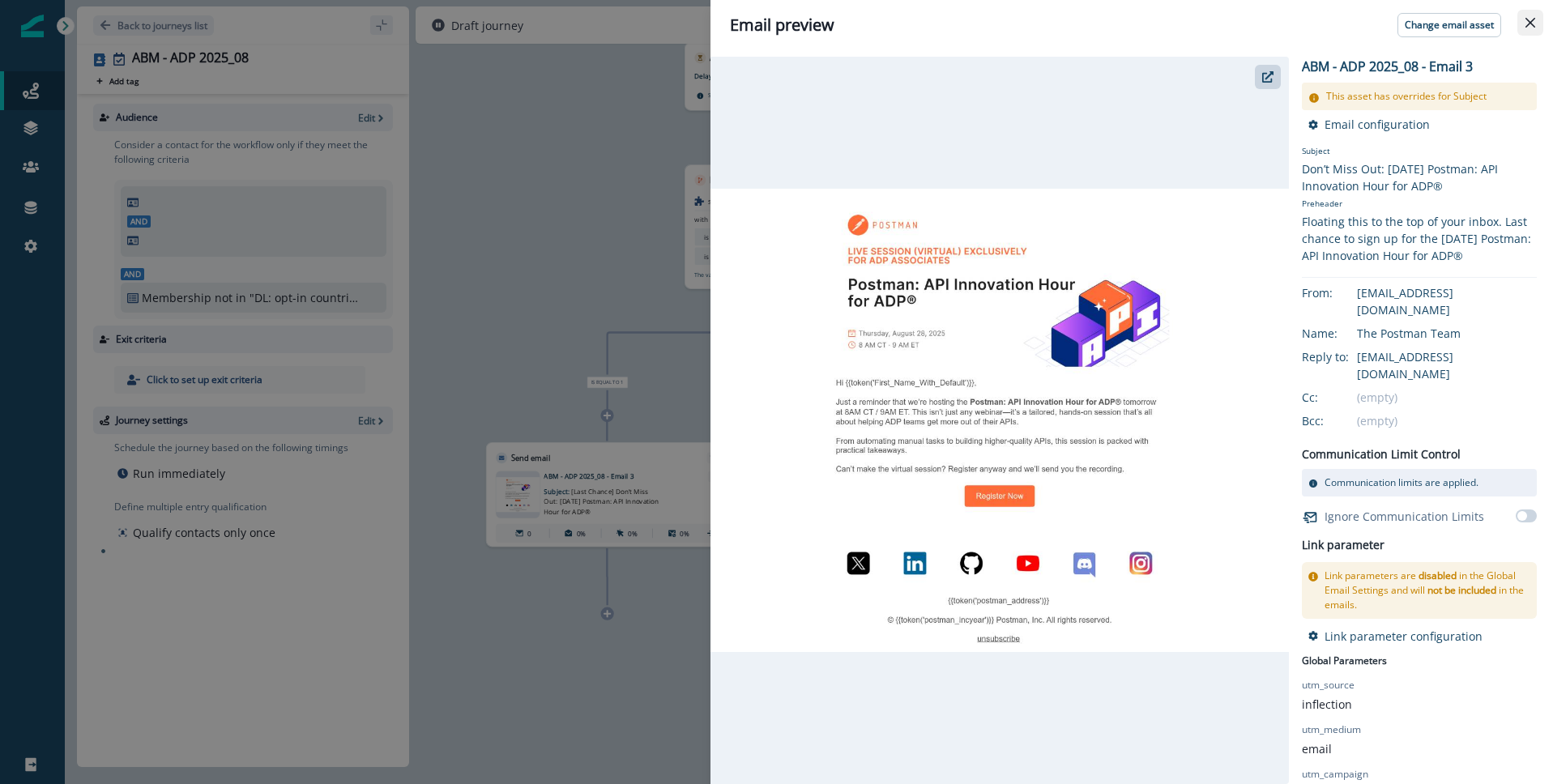
click at [1530, 25] on icon "Close" at bounding box center [1530, 22] width 10 height 10
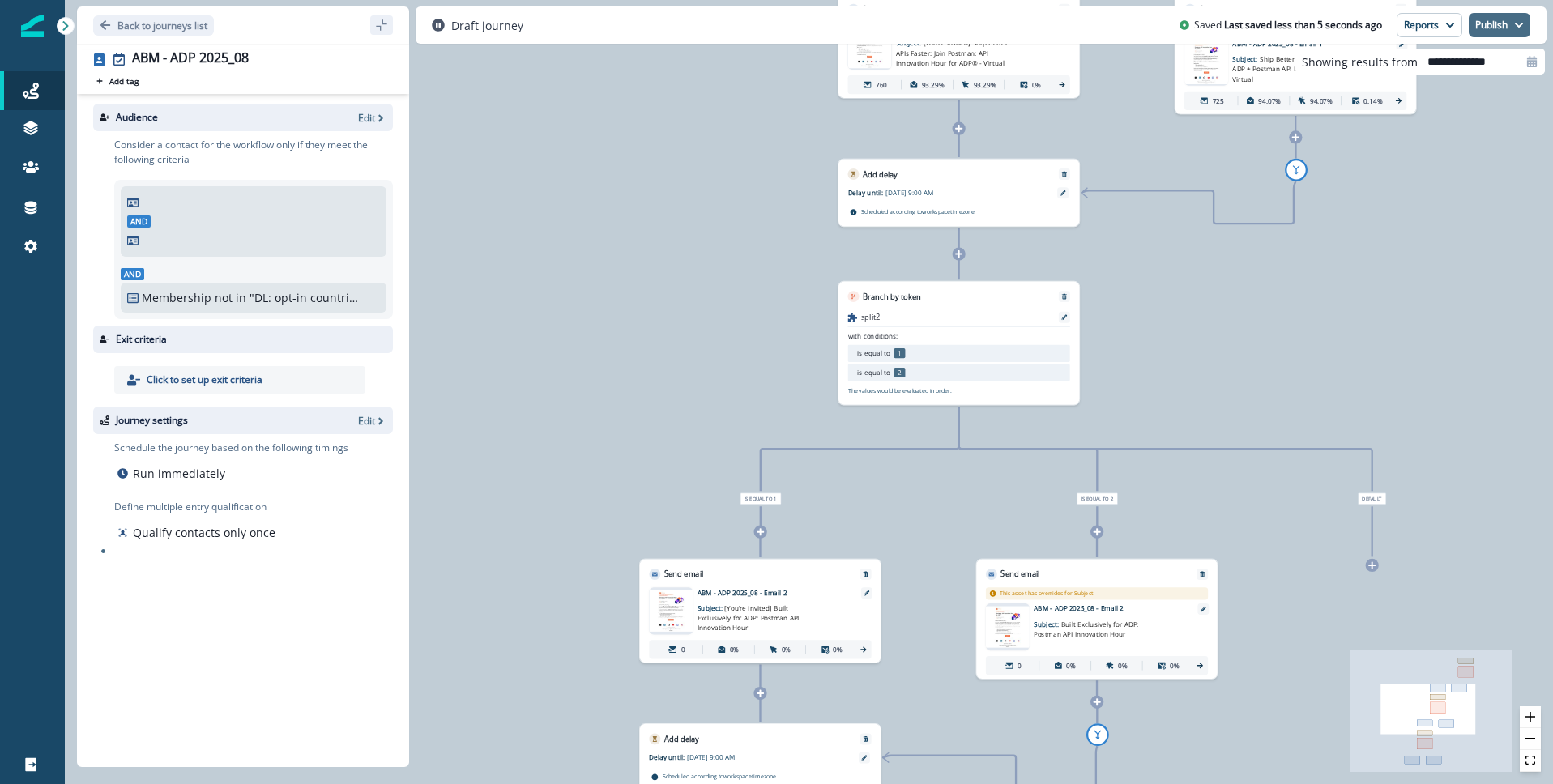
click at [1496, 23] on button "Publish" at bounding box center [1500, 25] width 62 height 24
click at [1417, 64] on button "as active journey" at bounding box center [1439, 65] width 180 height 29
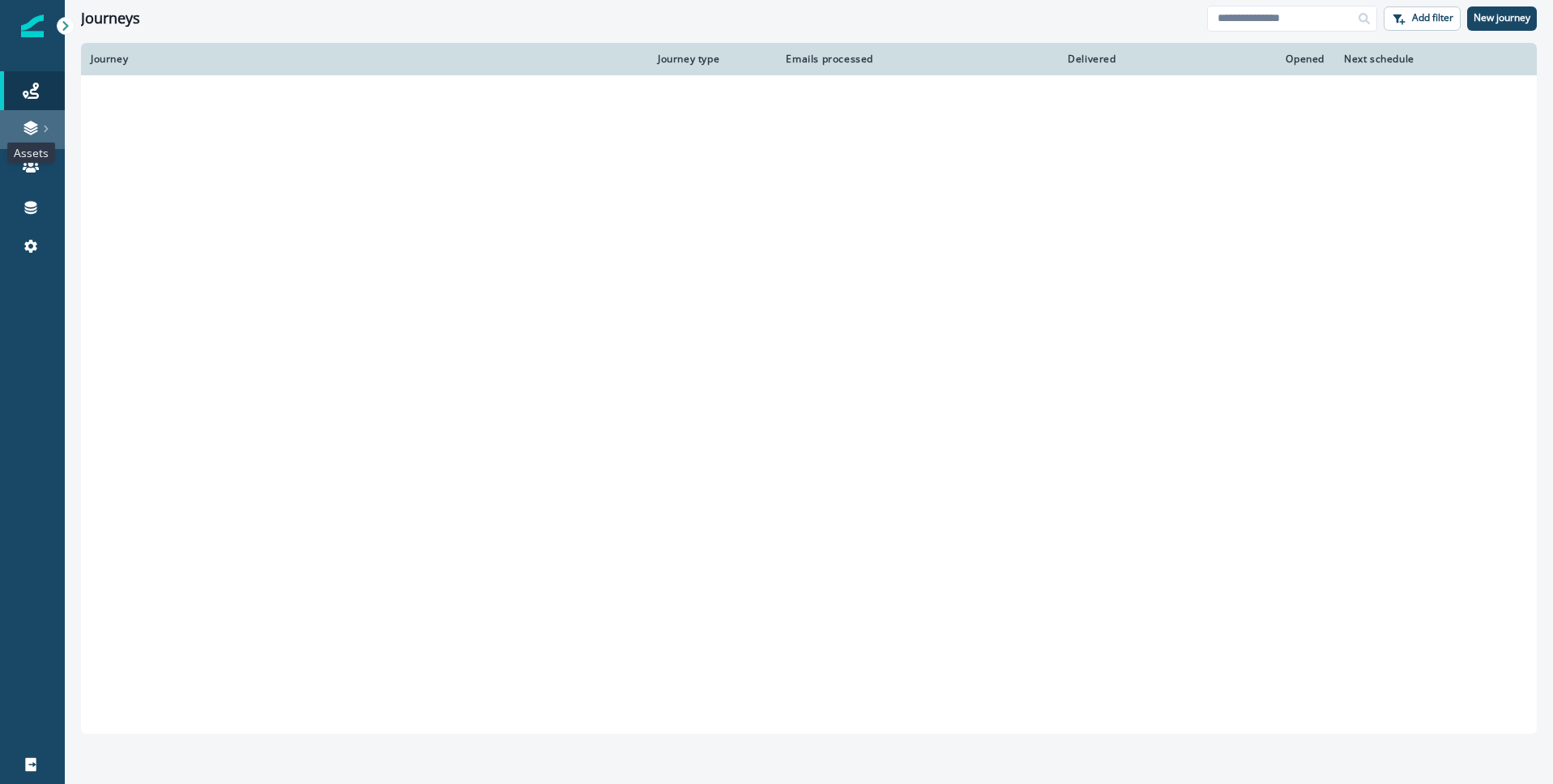
click at [25, 130] on icon at bounding box center [31, 128] width 17 height 17
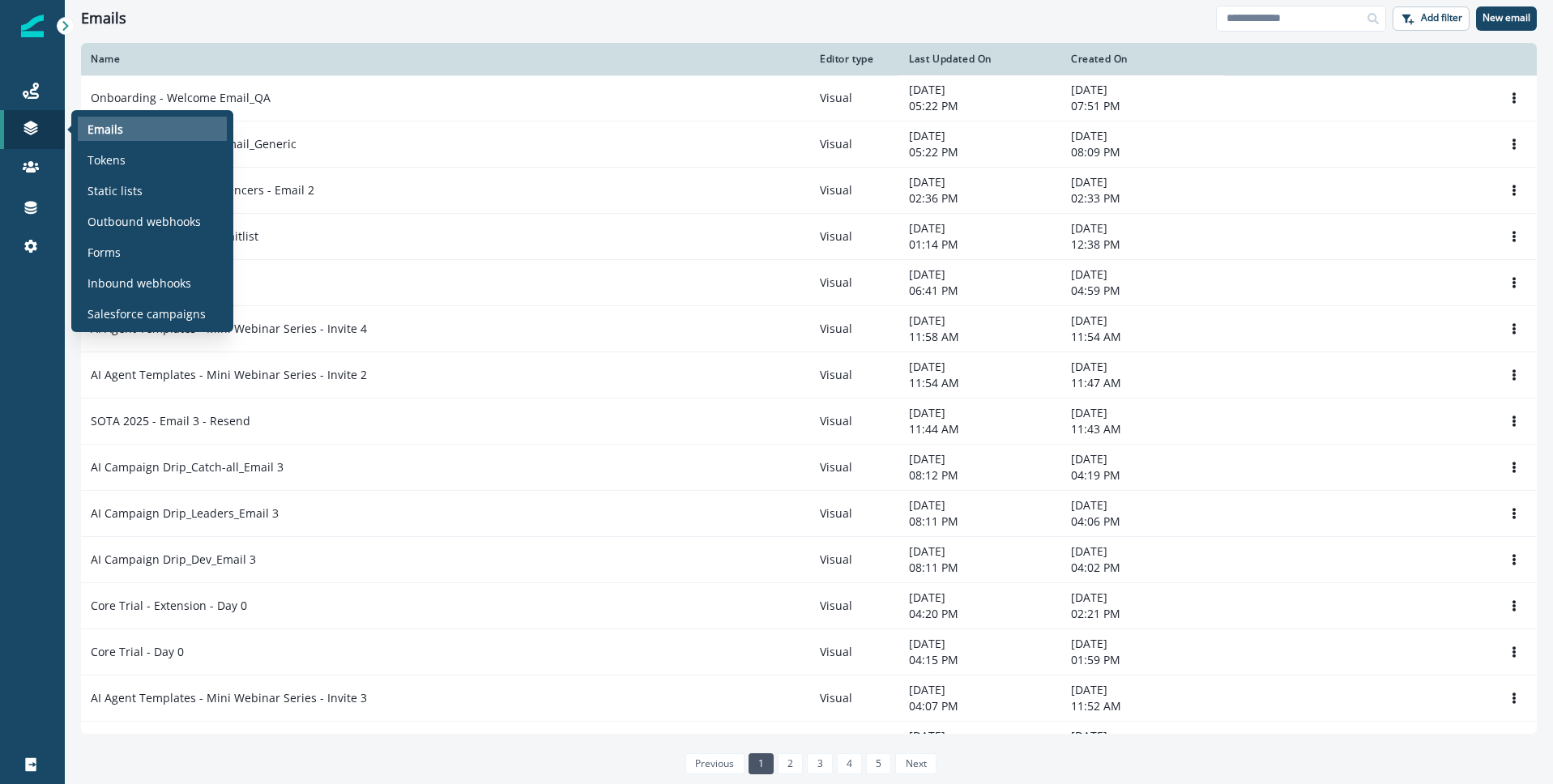
click at [136, 129] on div "Emails" at bounding box center [152, 129] width 149 height 24
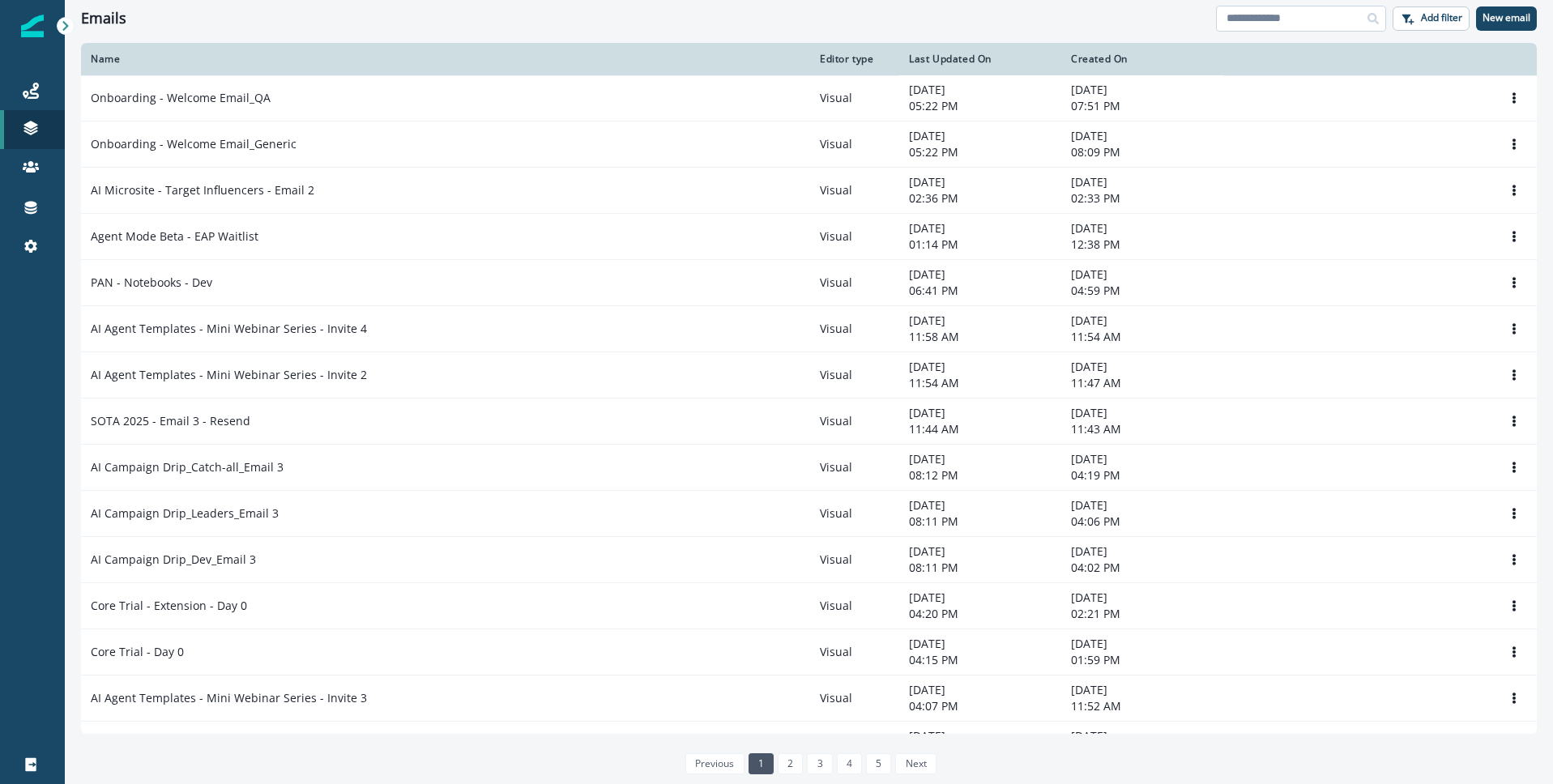
click at [1286, 22] on input at bounding box center [1300, 18] width 171 height 26
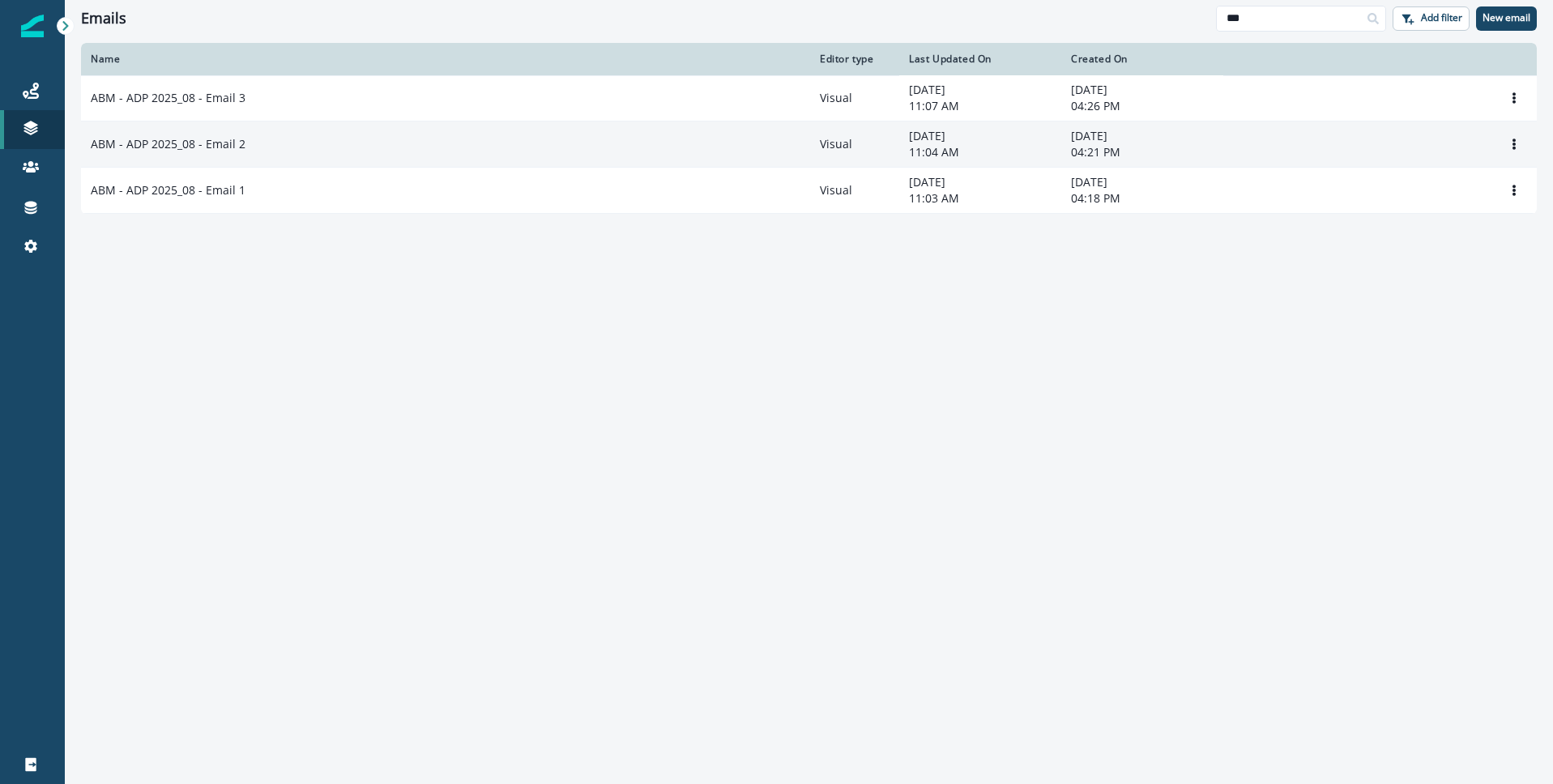
type input "***"
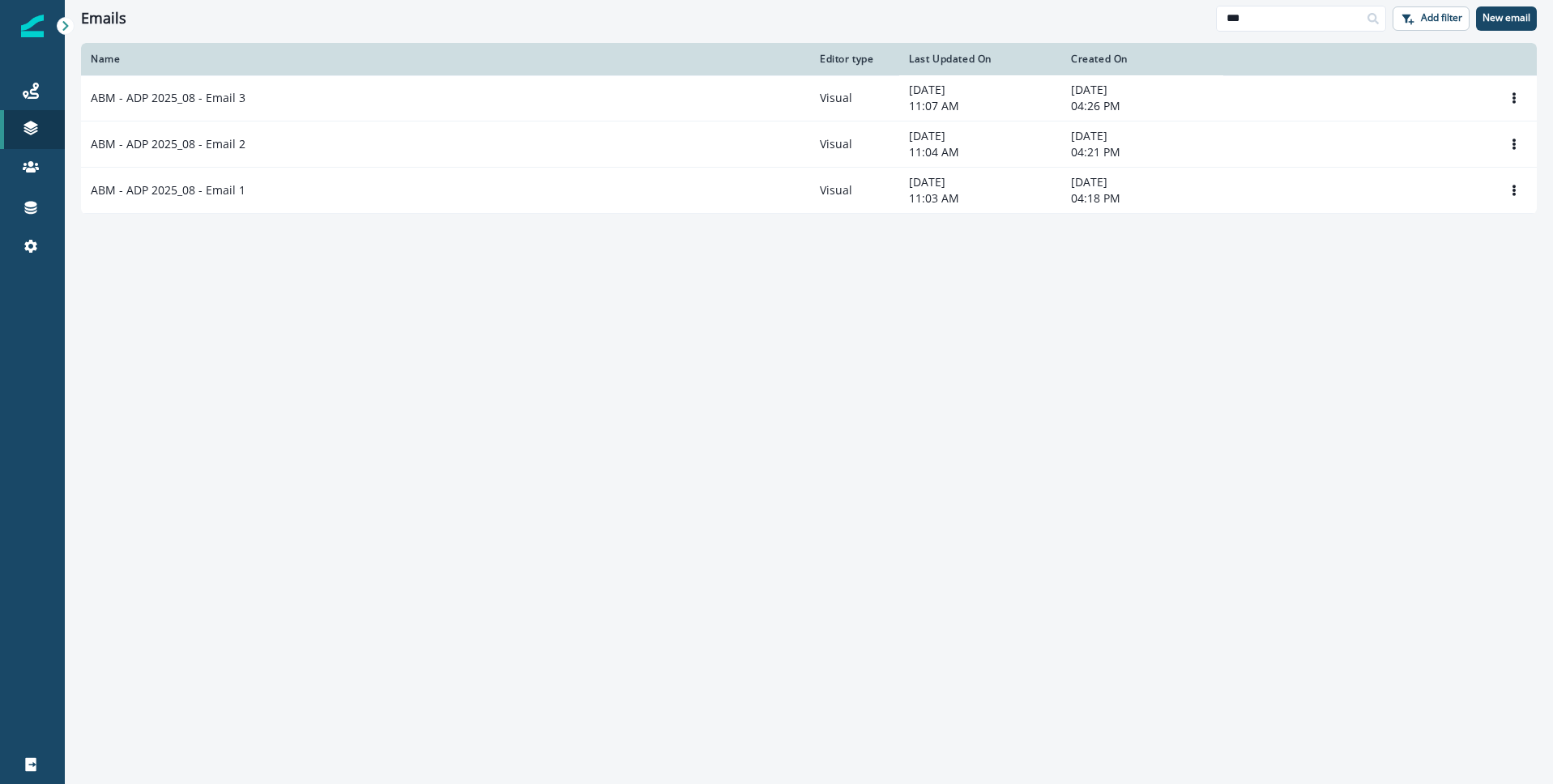
click at [171, 150] on p "ABM - ADP 2025_08 - Email 2" at bounding box center [168, 145] width 155 height 17
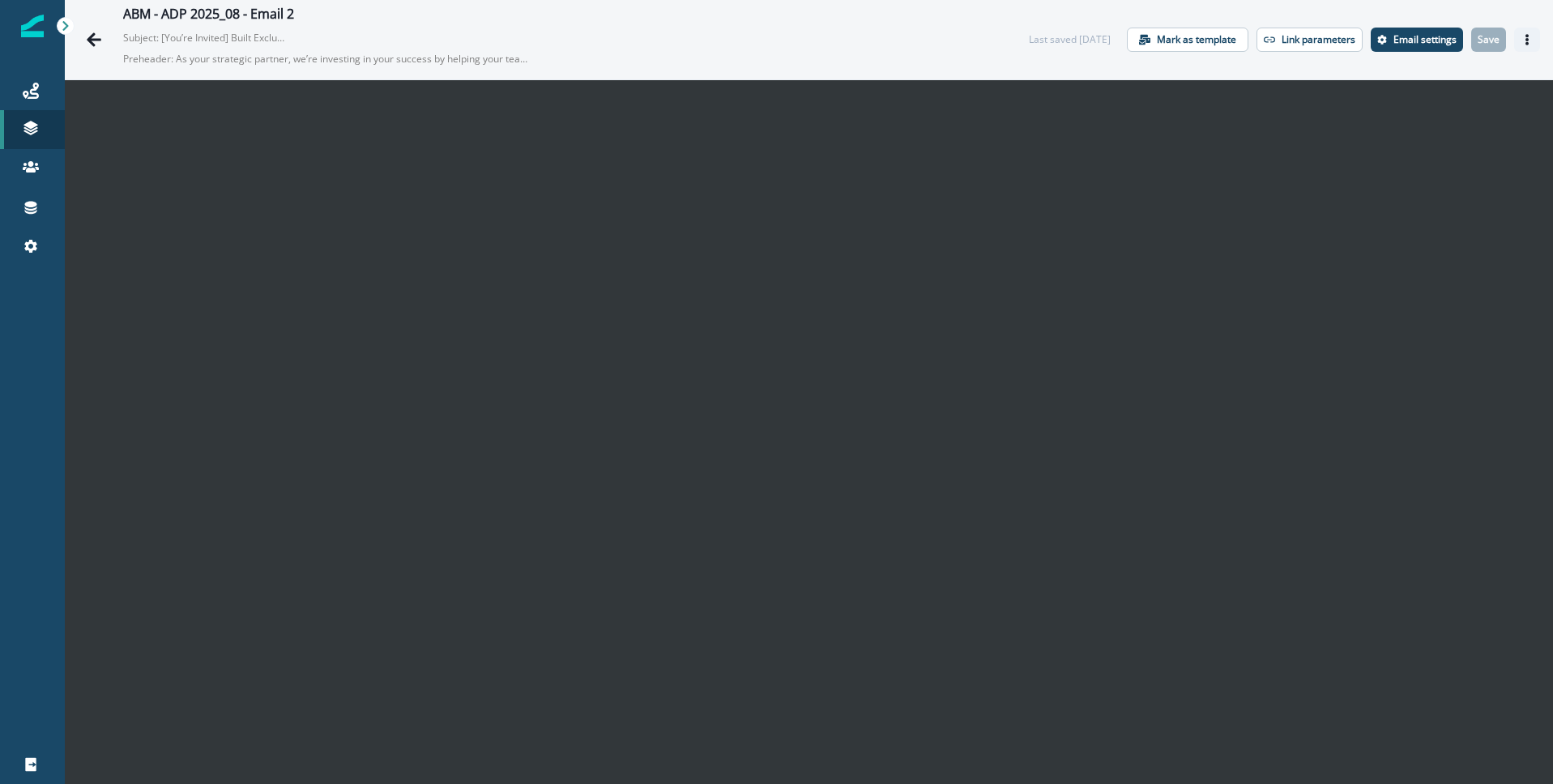
click at [1526, 37] on icon "Actions" at bounding box center [1527, 40] width 4 height 11
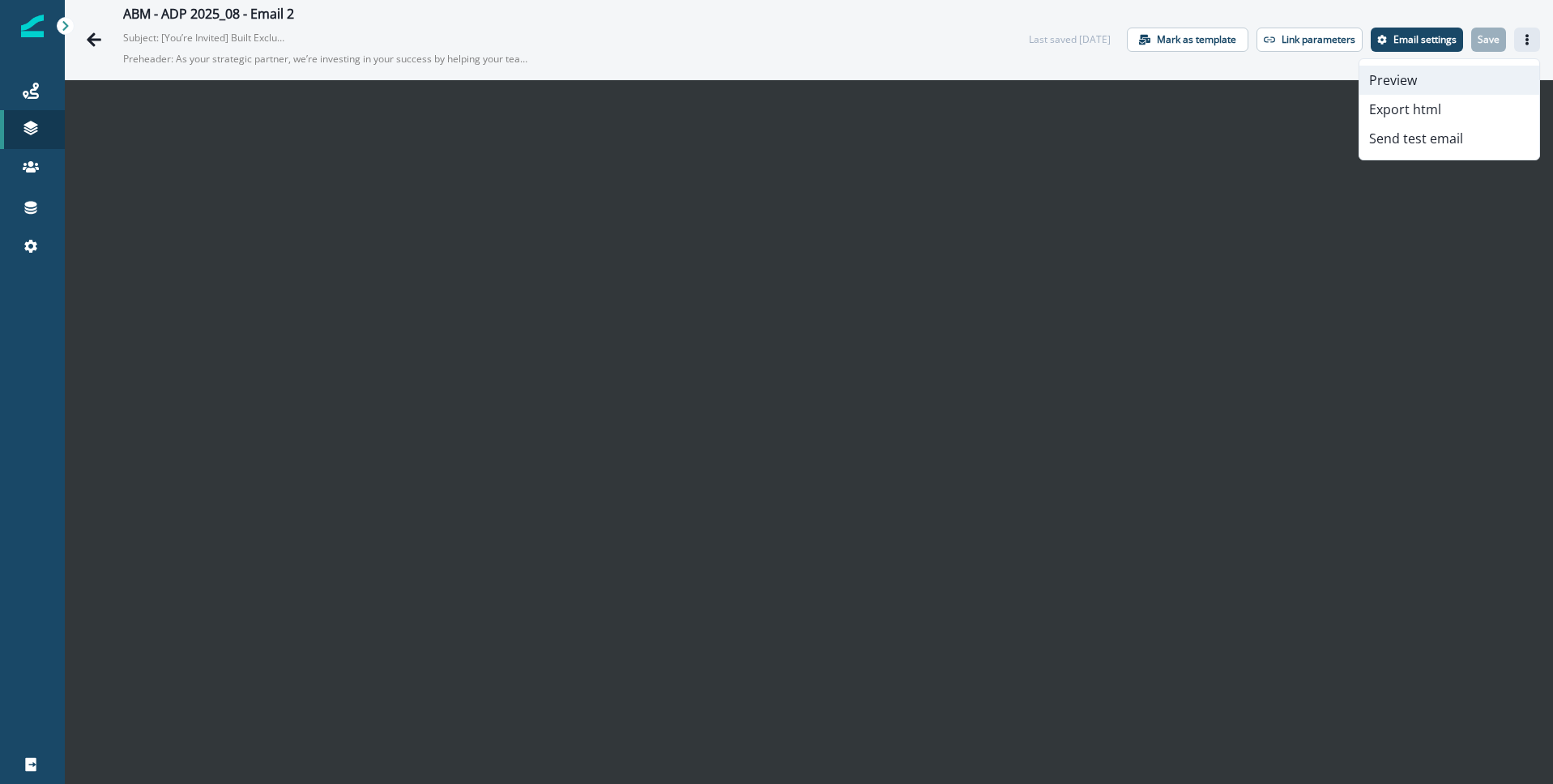
click at [1431, 71] on button "Preview" at bounding box center [1449, 80] width 180 height 29
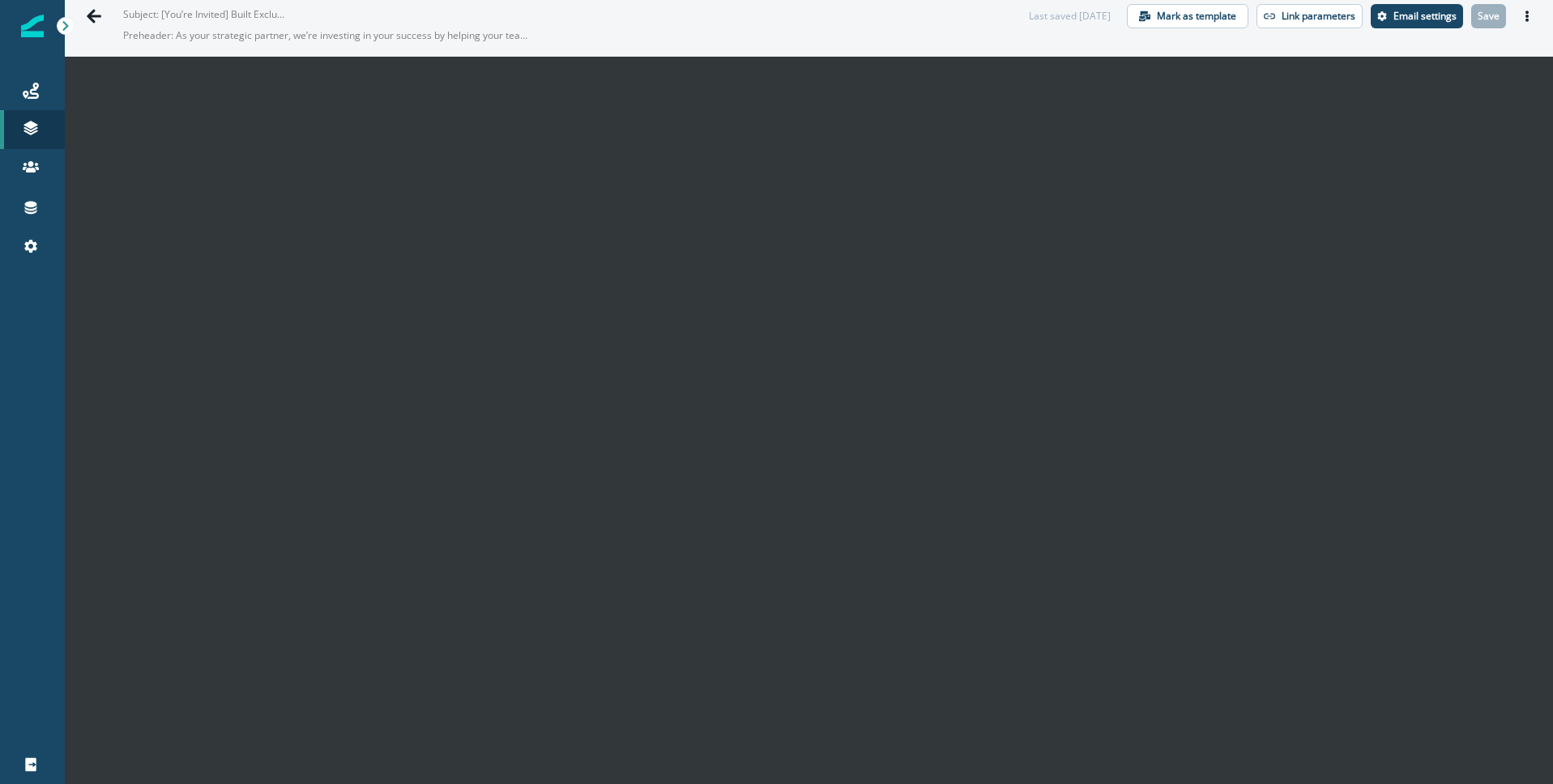
click at [235, 12] on p "Subject: [You’re Invited] Built Exclusively for ADP: Postman API Innovation Hour" at bounding box center [205, 11] width 162 height 21
click at [1421, 16] on p "Email settings" at bounding box center [1425, 16] width 64 height 11
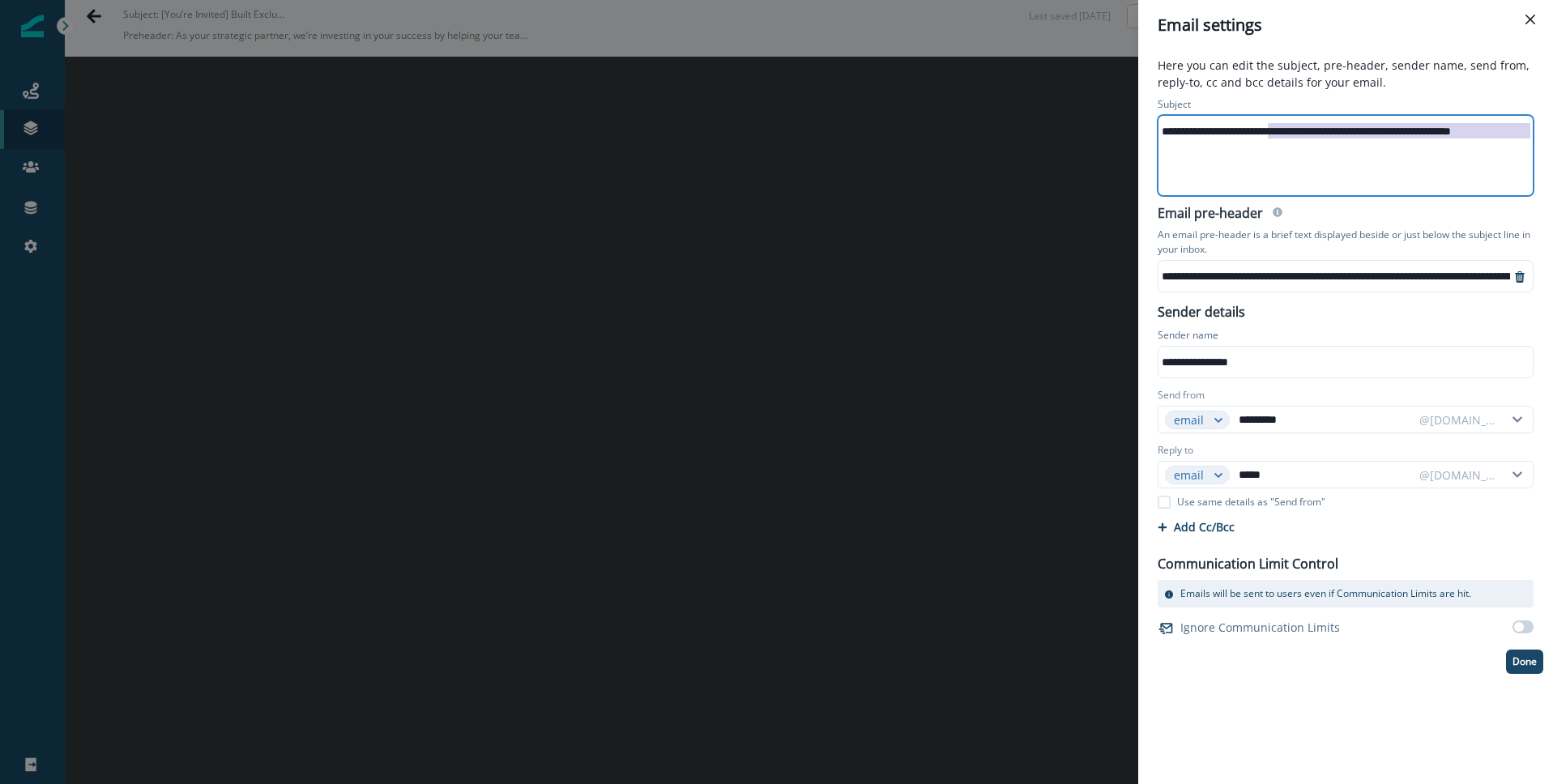
scroll to position [0, 4]
drag, startPoint x: 1277, startPoint y: 133, endPoint x: 1552, endPoint y: 131, distance: 275.0
click at [1552, 131] on html "**********" at bounding box center [776, 392] width 1553 height 784
click at [1392, 129] on div "**********" at bounding box center [1343, 131] width 376 height 24
drag, startPoint x: 1415, startPoint y: 128, endPoint x: 1549, endPoint y: 126, distance: 134.0
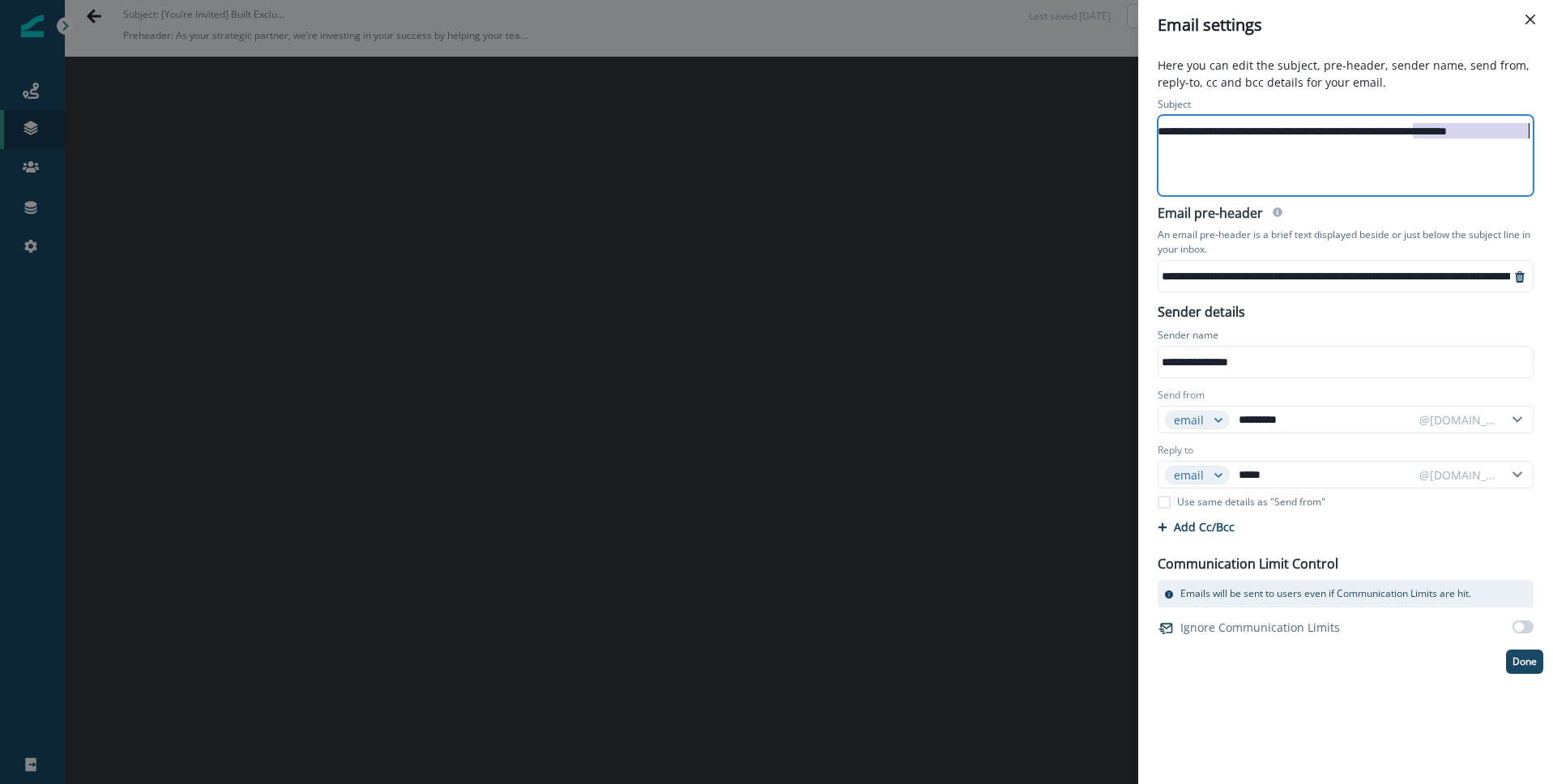
click at [1549, 126] on div "**********" at bounding box center [1346, 416] width 415 height 733
click at [1535, 15] on button "Close" at bounding box center [1530, 19] width 26 height 26
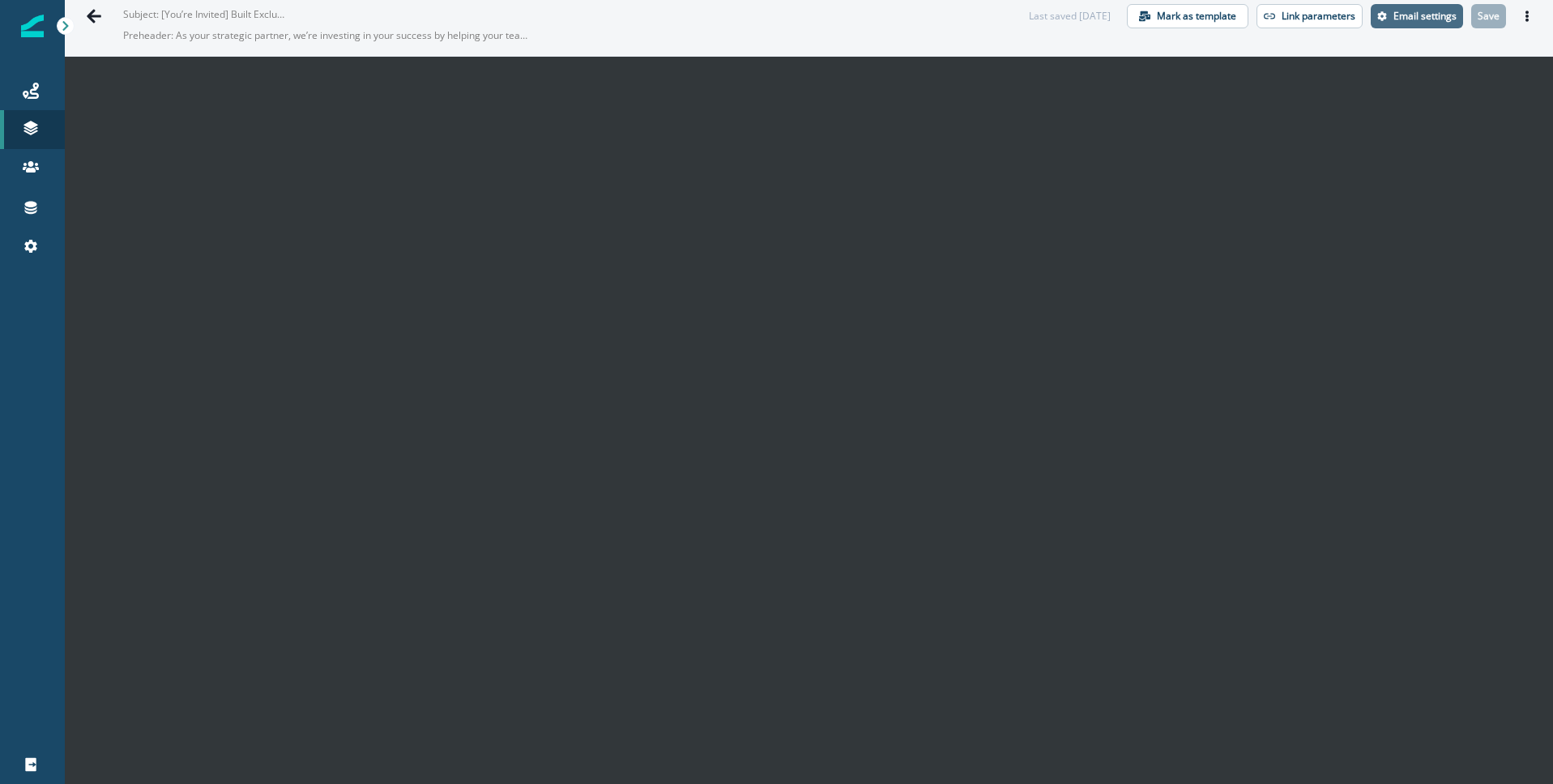
click at [1405, 22] on p "Email settings" at bounding box center [1425, 16] width 64 height 11
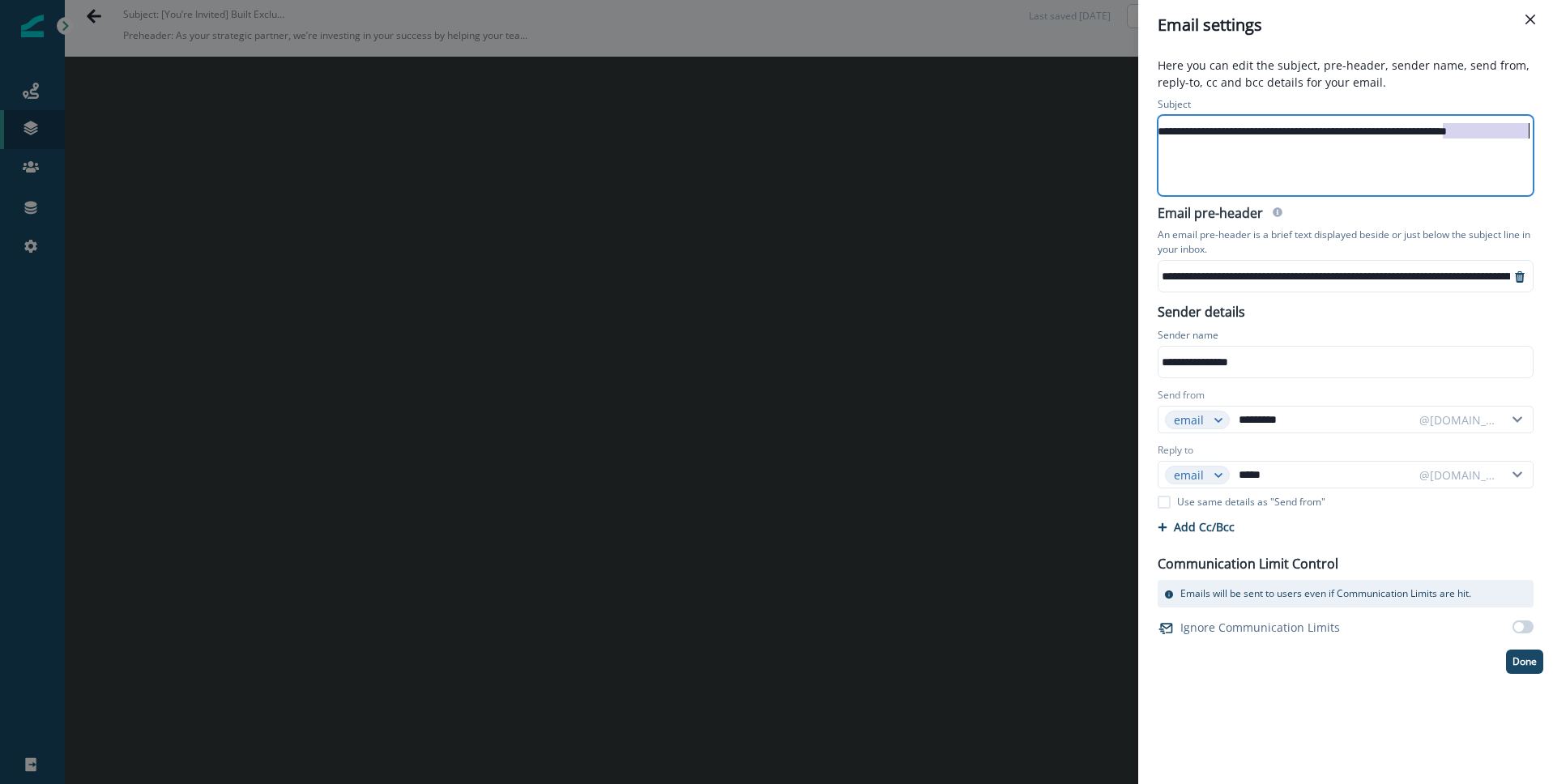
drag, startPoint x: 1448, startPoint y: 132, endPoint x: 1538, endPoint y: 124, distance: 90.4
click at [1552, 125] on html "**********" at bounding box center [776, 392] width 1553 height 784
click at [1536, 14] on button "Close" at bounding box center [1530, 19] width 26 height 26
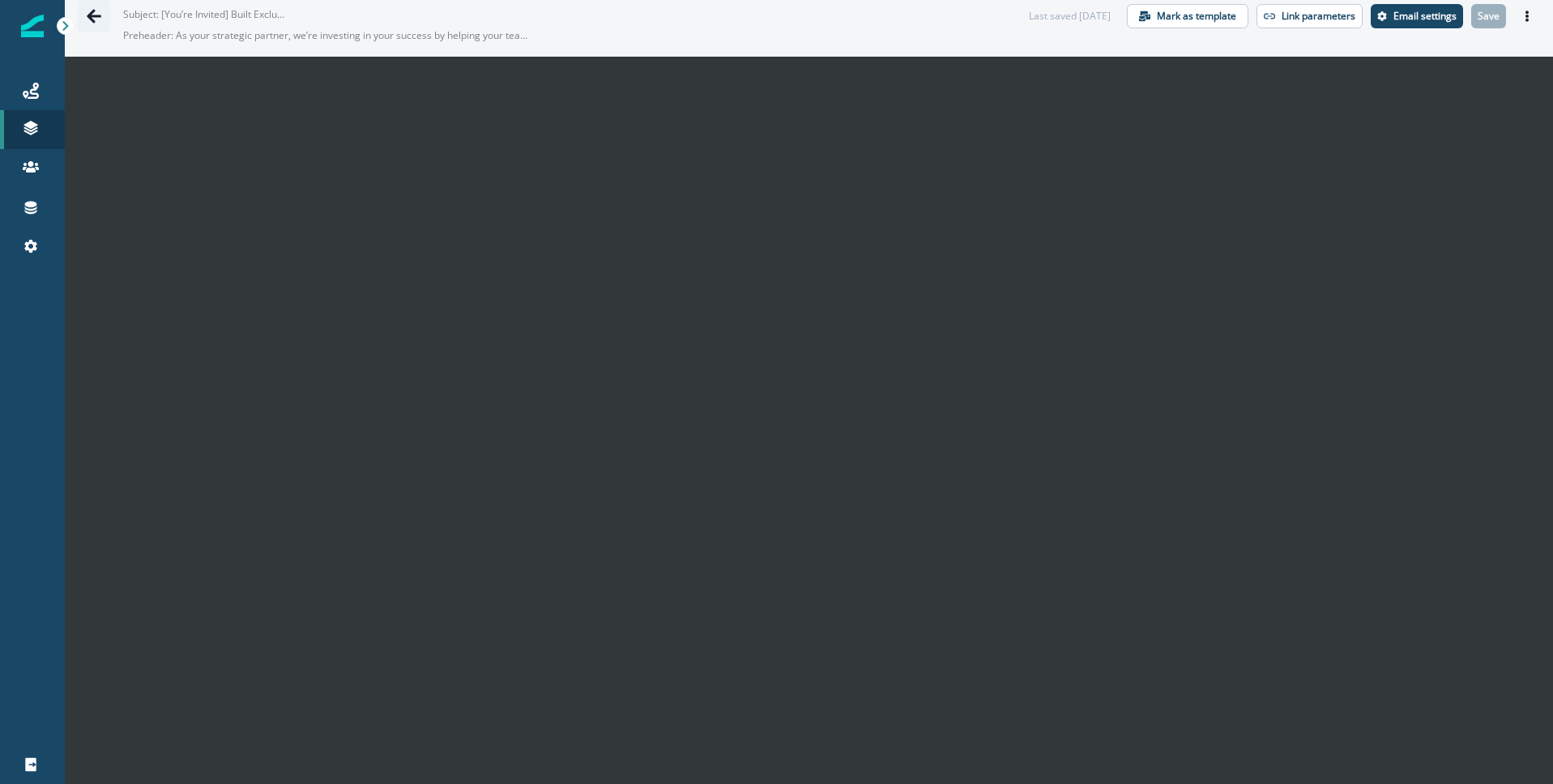
click at [90, 15] on icon "Go back" at bounding box center [94, 16] width 15 height 14
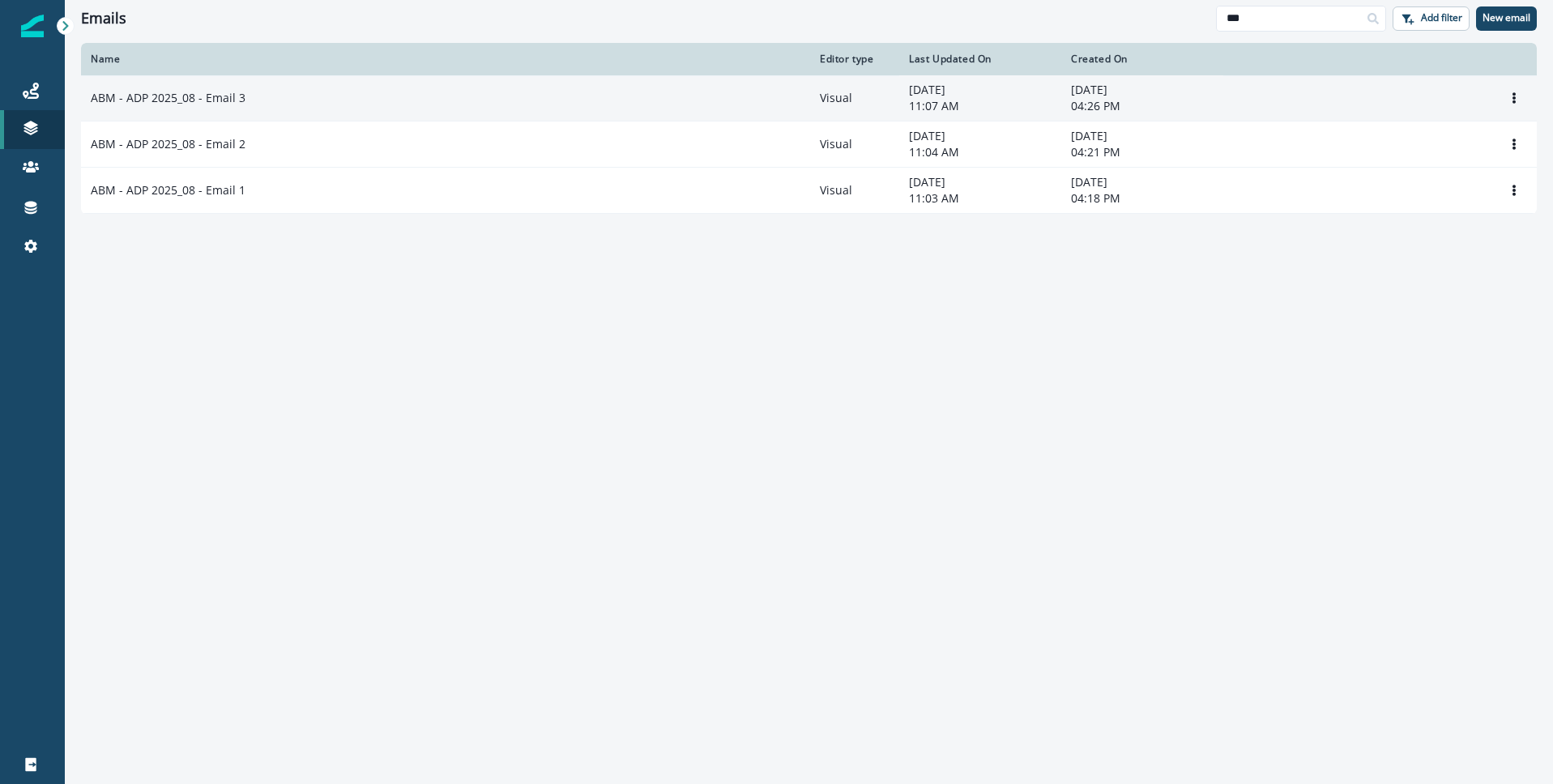
click at [230, 92] on p "ABM - ADP 2025_08 - Email 3" at bounding box center [168, 99] width 155 height 17
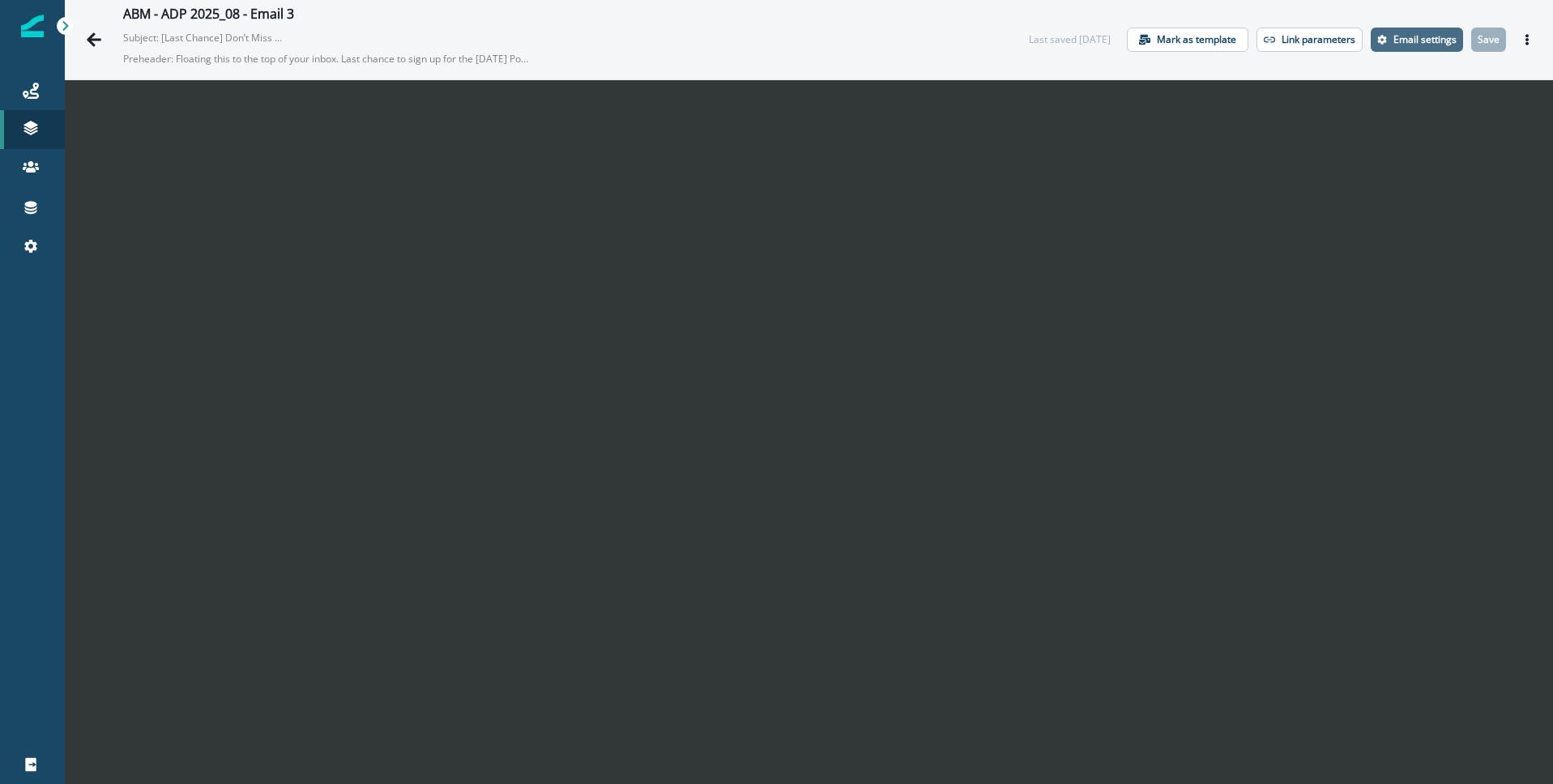
click at [1434, 37] on p "Email settings" at bounding box center [1425, 40] width 64 height 11
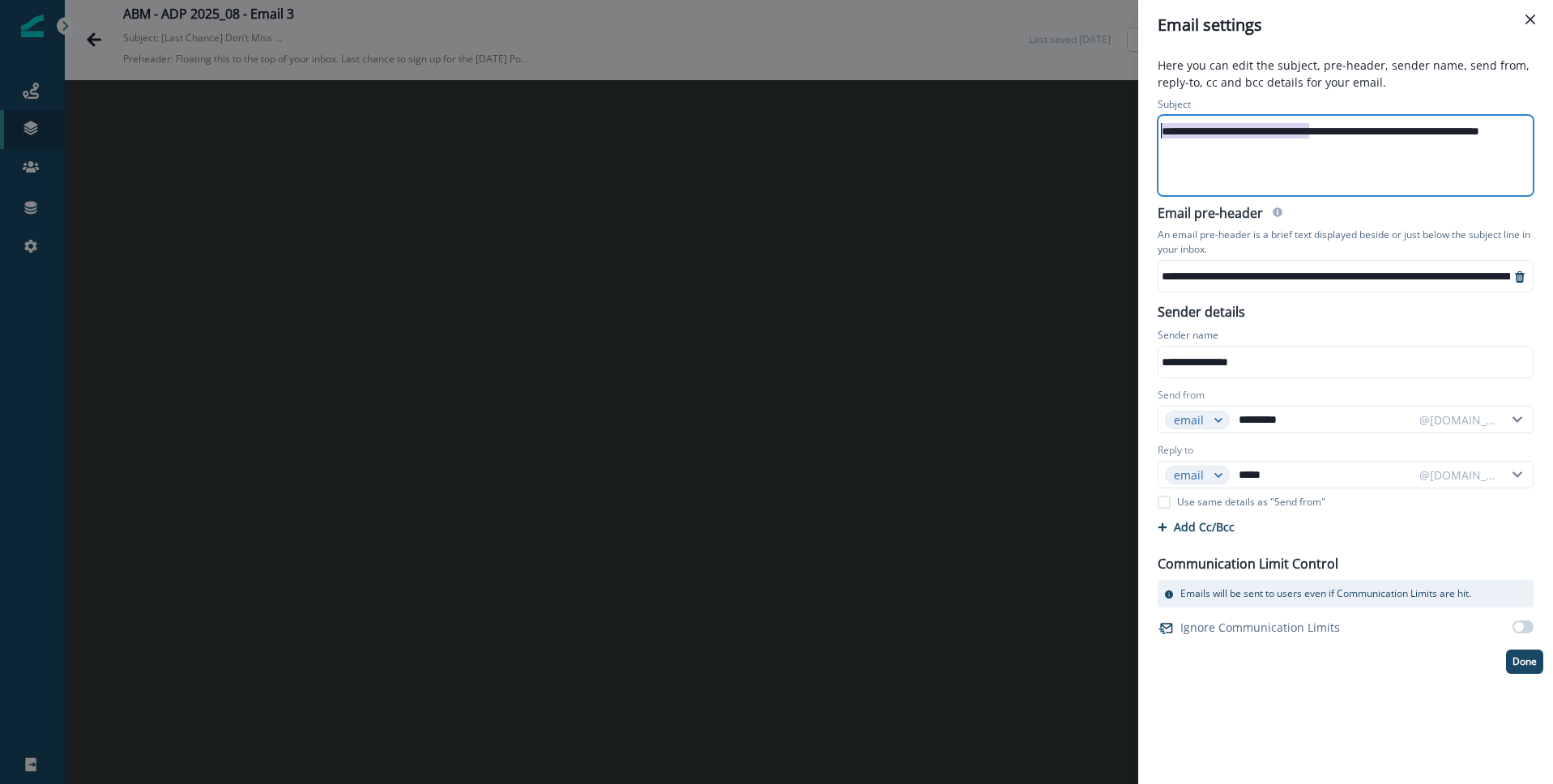
scroll to position [0, 68]
drag, startPoint x: 1308, startPoint y: 126, endPoint x: 1554, endPoint y: 131, distance: 246.1
click at [1552, 131] on html "**********" at bounding box center [776, 392] width 1553 height 784
click at [1531, 18] on icon "Close" at bounding box center [1530, 19] width 10 height 10
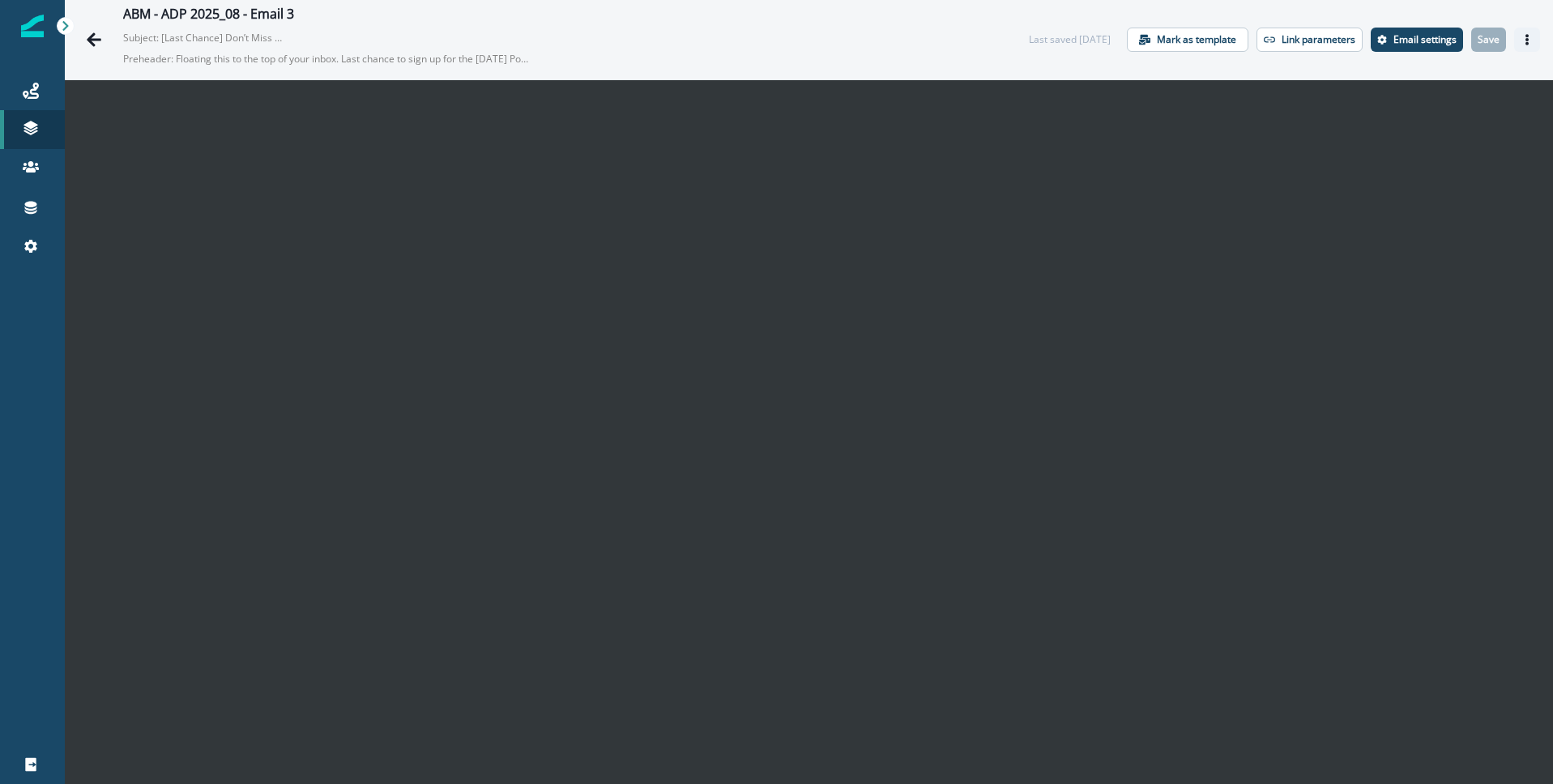
click at [1524, 41] on icon "Actions" at bounding box center [1527, 40] width 11 height 11
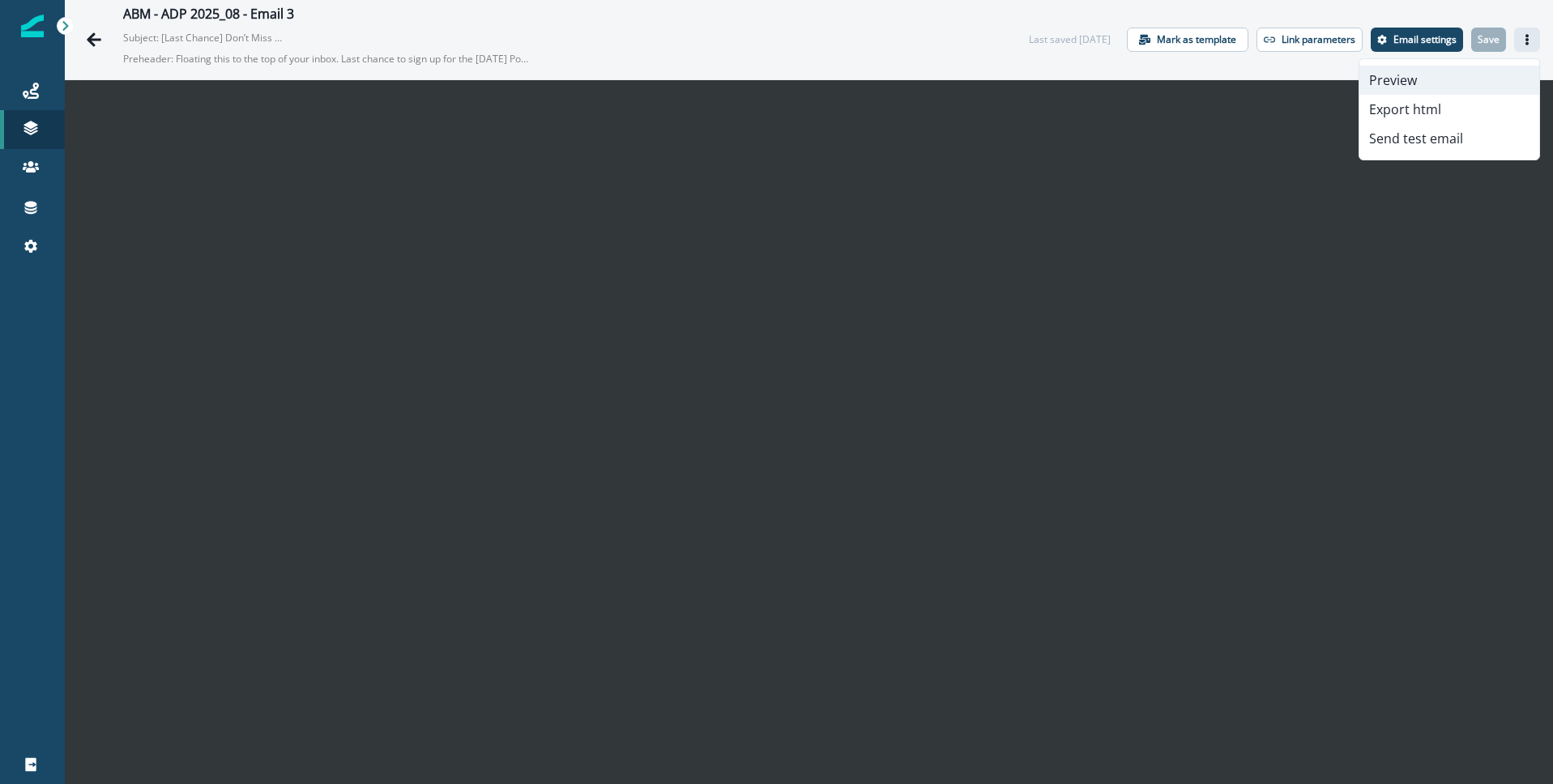
click at [1423, 90] on button "Preview" at bounding box center [1449, 80] width 180 height 29
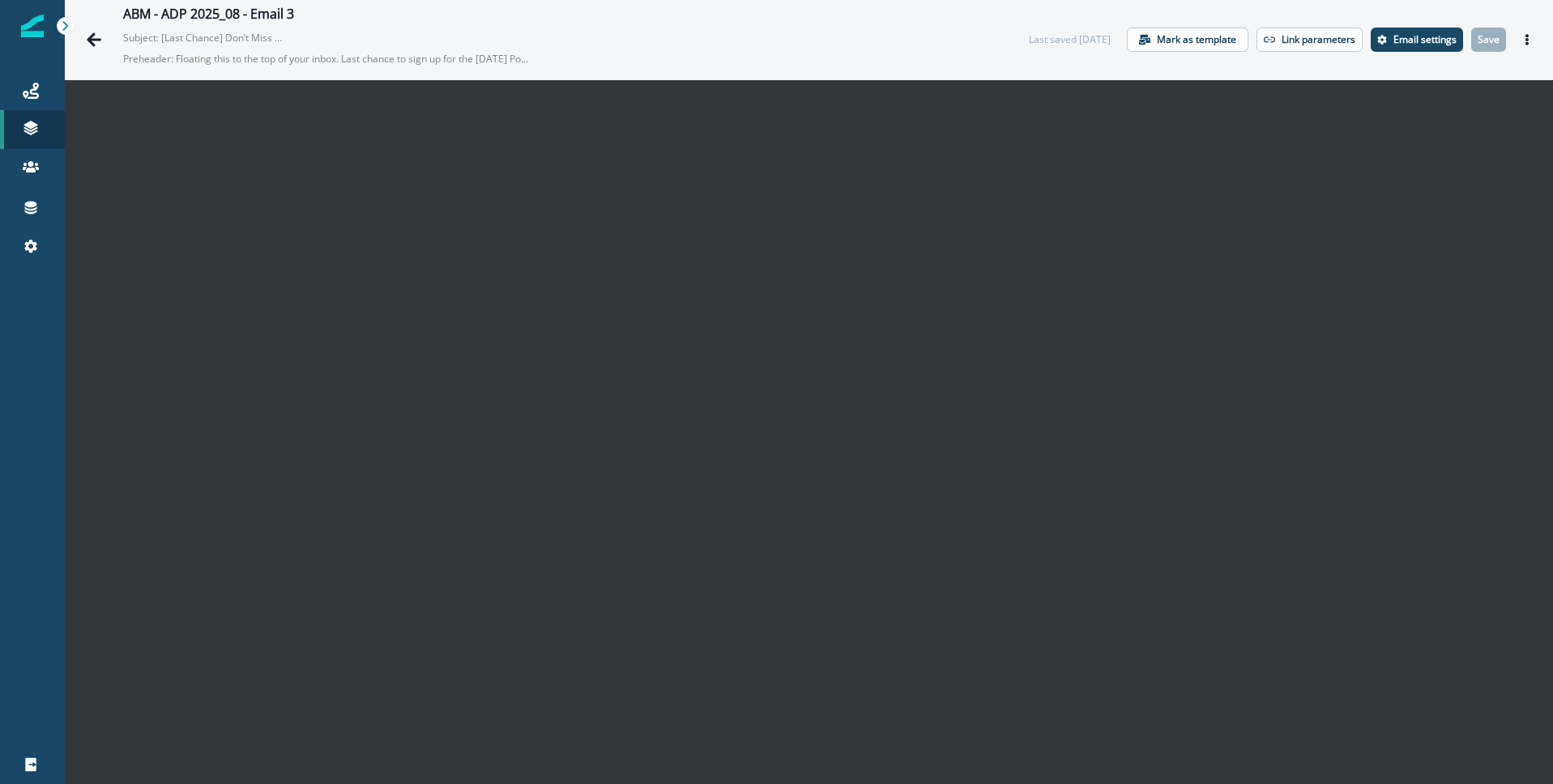
scroll to position [23, 0]
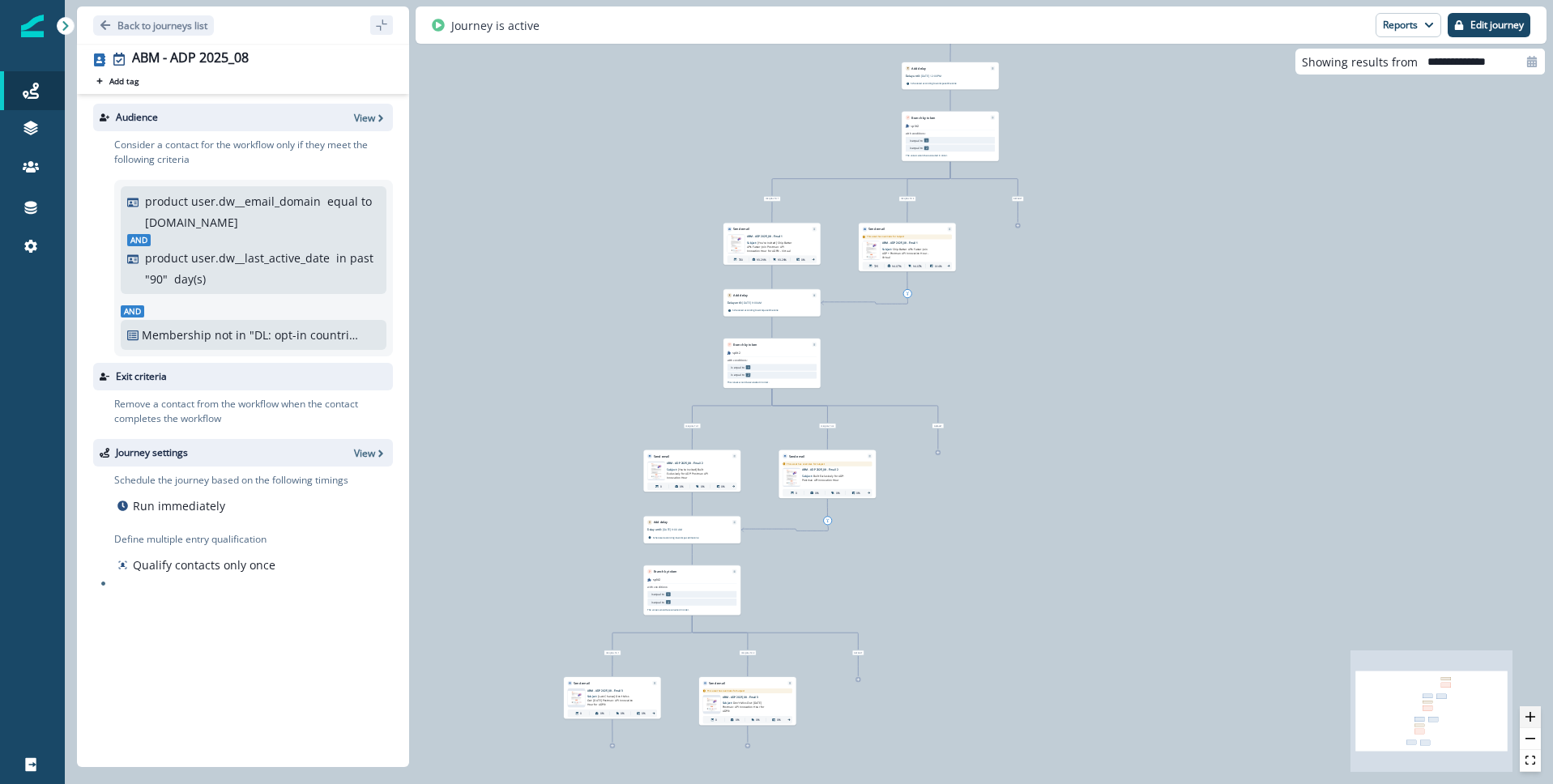
click at [1528, 720] on icon "zoom in" at bounding box center [1530, 717] width 10 height 10
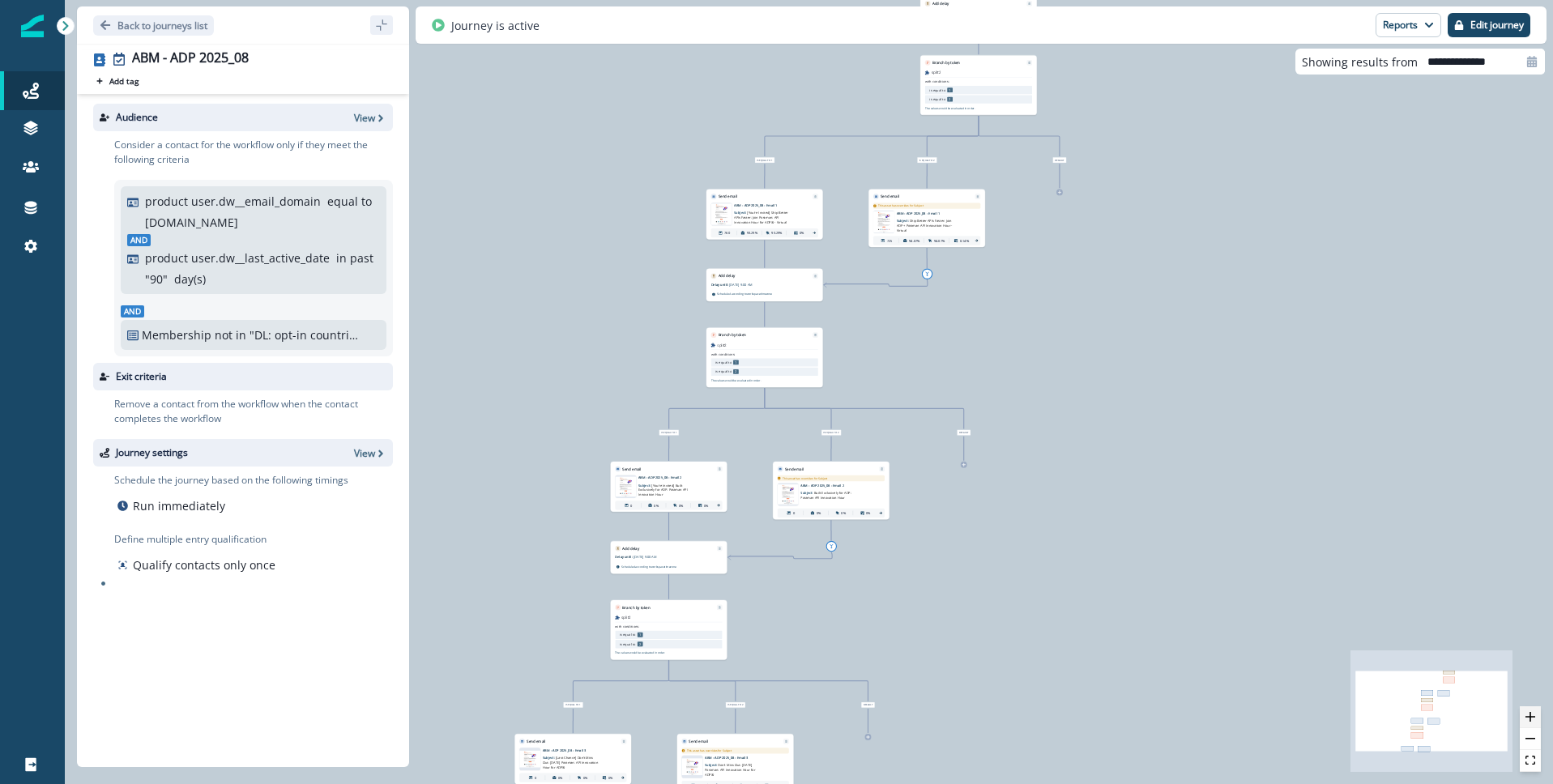
click at [1528, 720] on icon "zoom in" at bounding box center [1530, 717] width 10 height 10
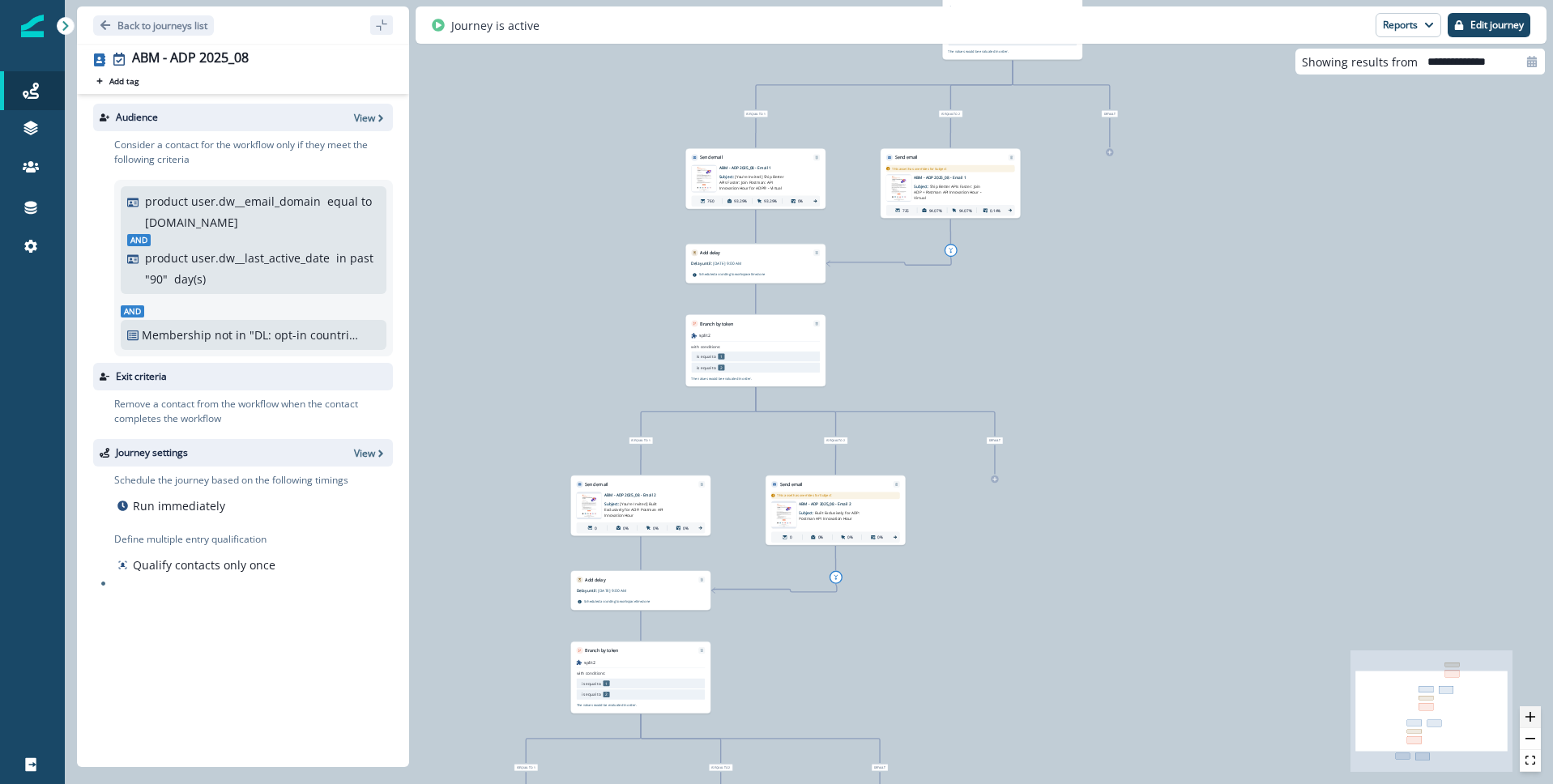
click at [1528, 720] on icon "zoom in" at bounding box center [1530, 717] width 10 height 10
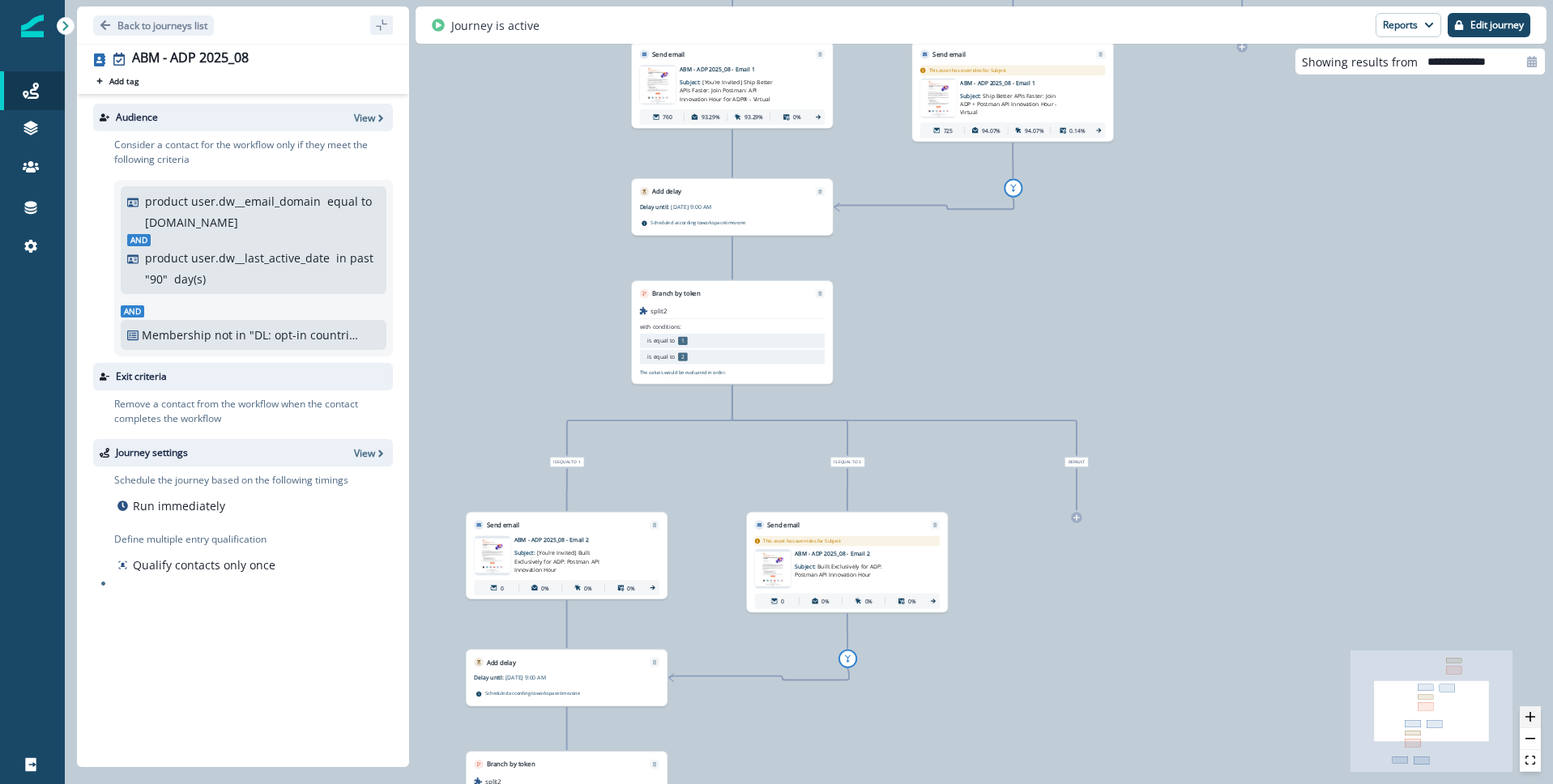
click at [1528, 720] on icon "zoom in" at bounding box center [1530, 717] width 10 height 10
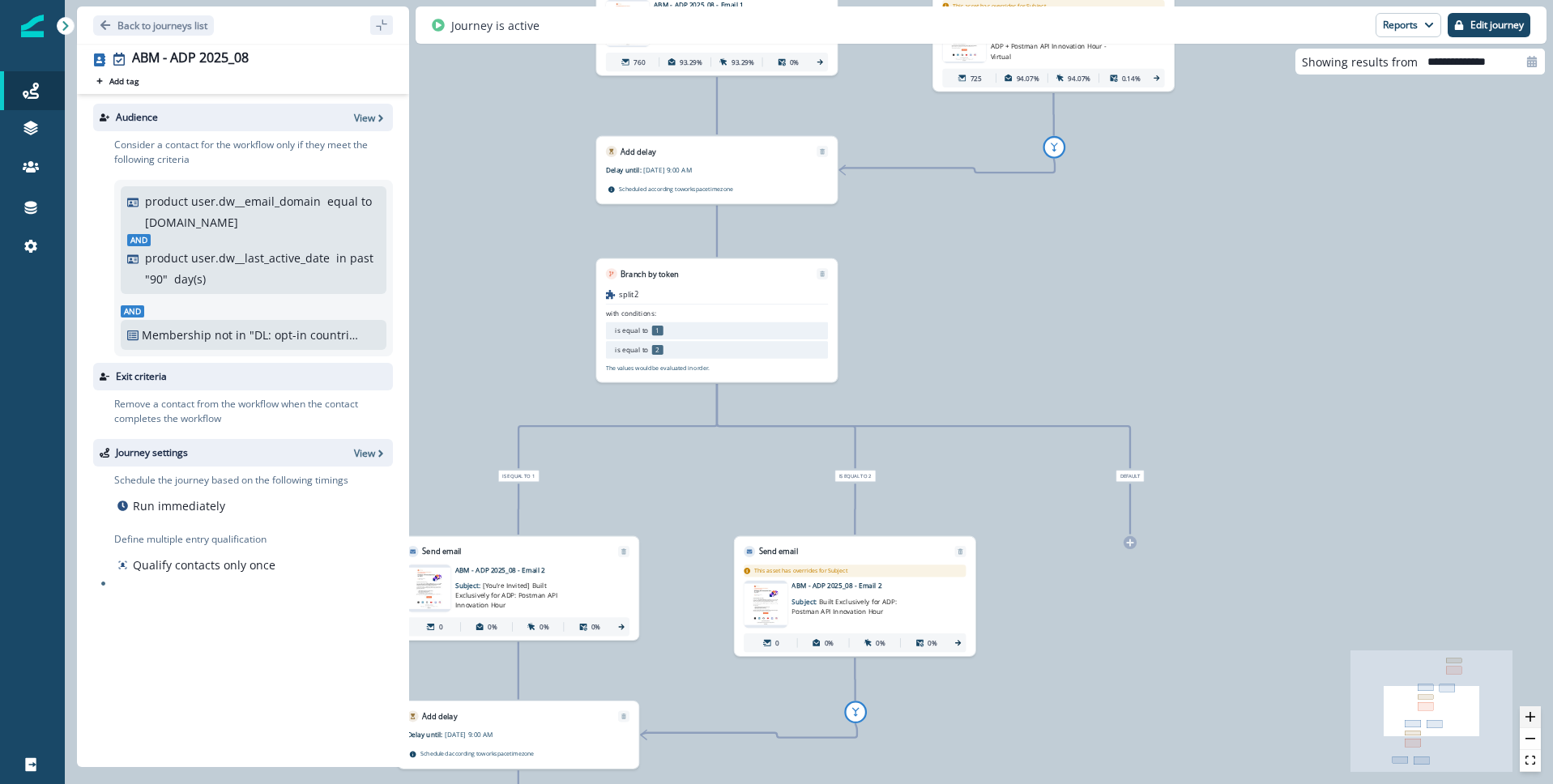
click at [1528, 720] on icon "zoom in" at bounding box center [1530, 717] width 10 height 10
